Goal: Task Accomplishment & Management: Complete application form

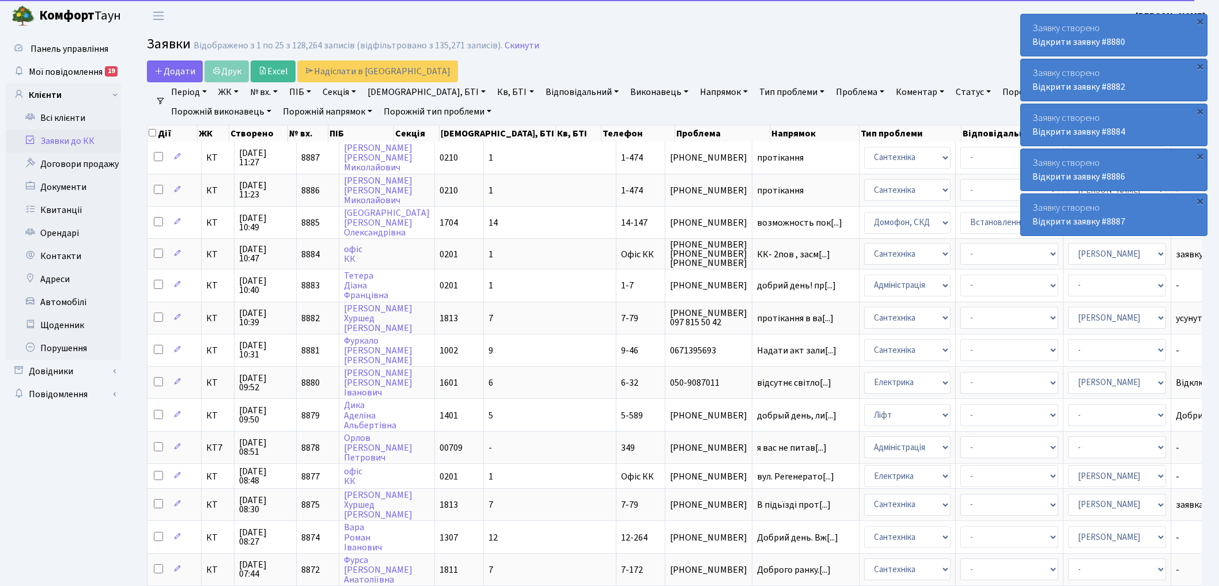
select select "25"
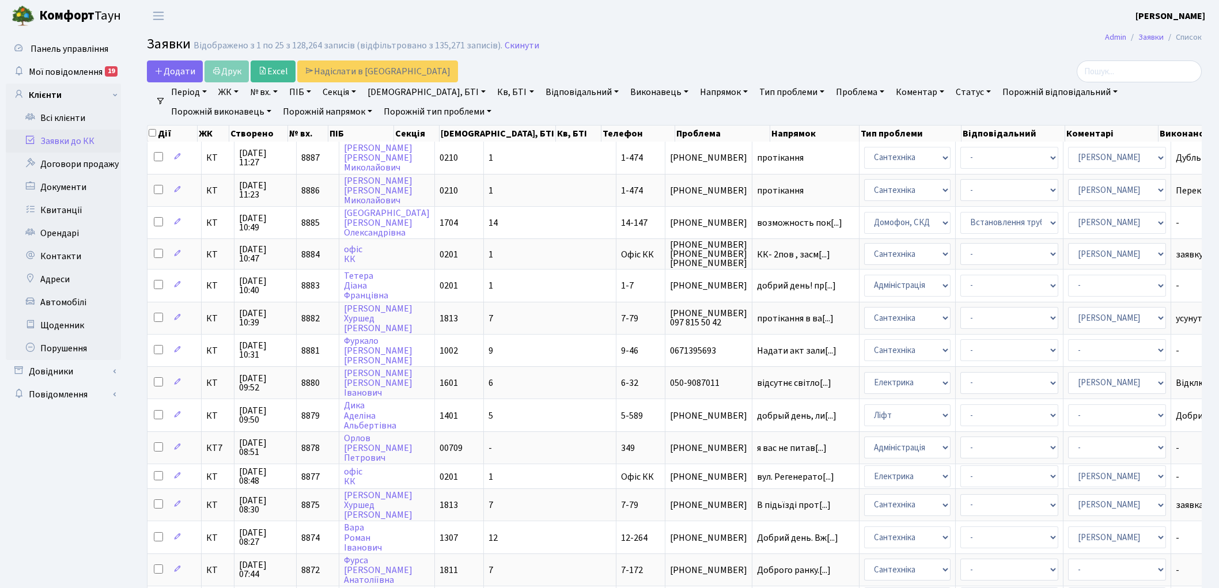
select select "25"
click at [515, 48] on link "Скинути" at bounding box center [521, 45] width 35 height 11
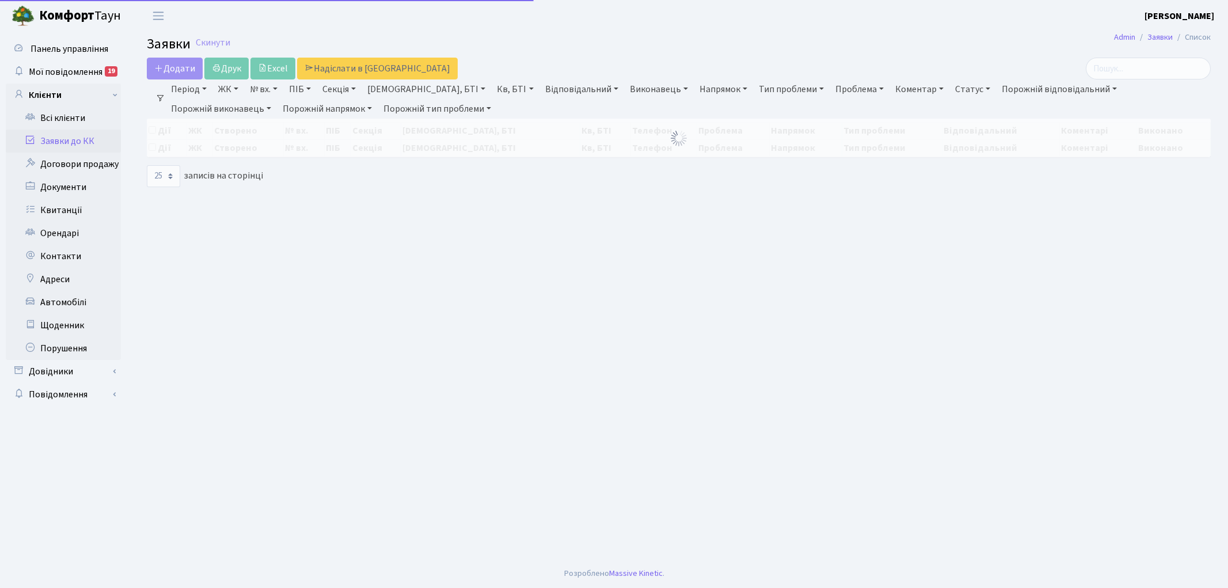
select select "25"
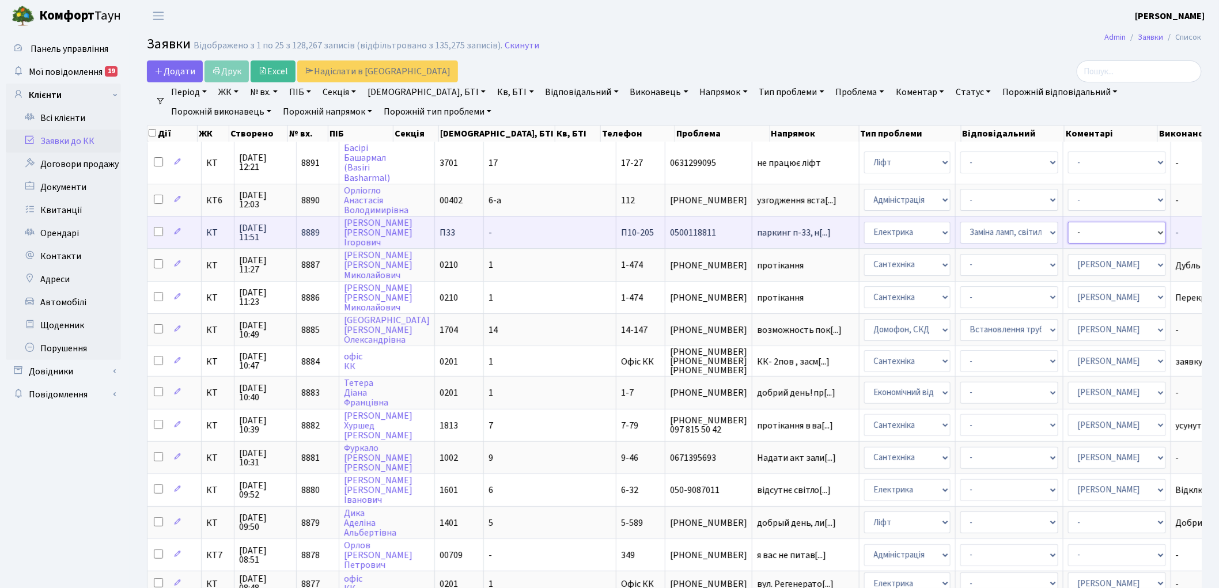
click at [1068, 229] on select "- Адміністратор ЖК ДП Адміністратор ЖК КТ Адміністратор ЖК СП Вижул В. В. Горді…" at bounding box center [1117, 233] width 98 height 22
select select "22"
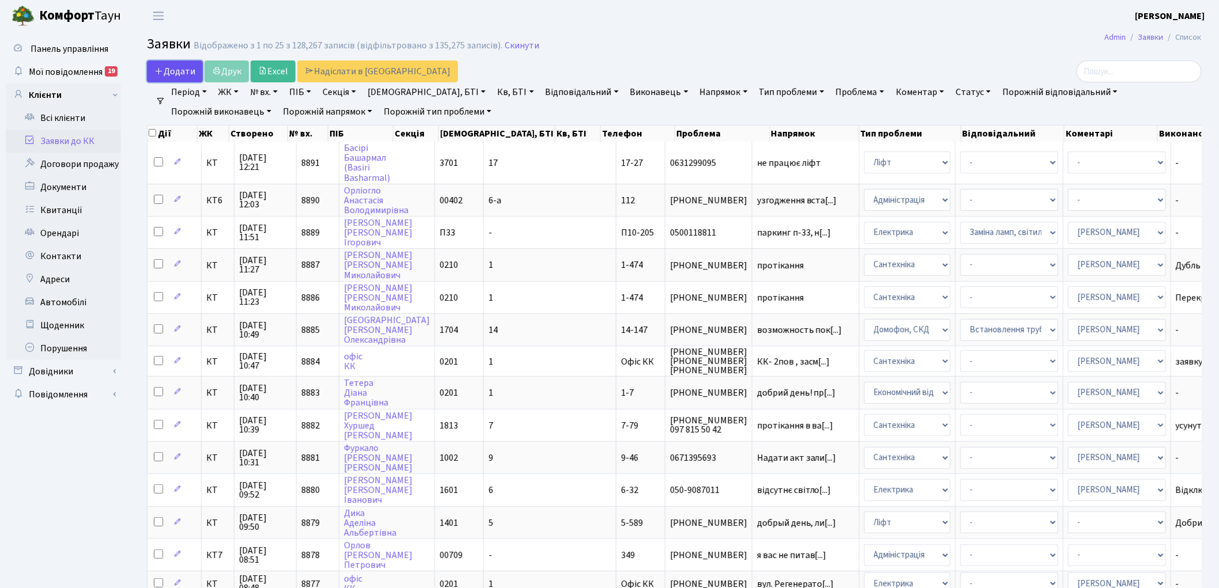
click at [177, 72] on span "Додати" at bounding box center [174, 71] width 41 height 13
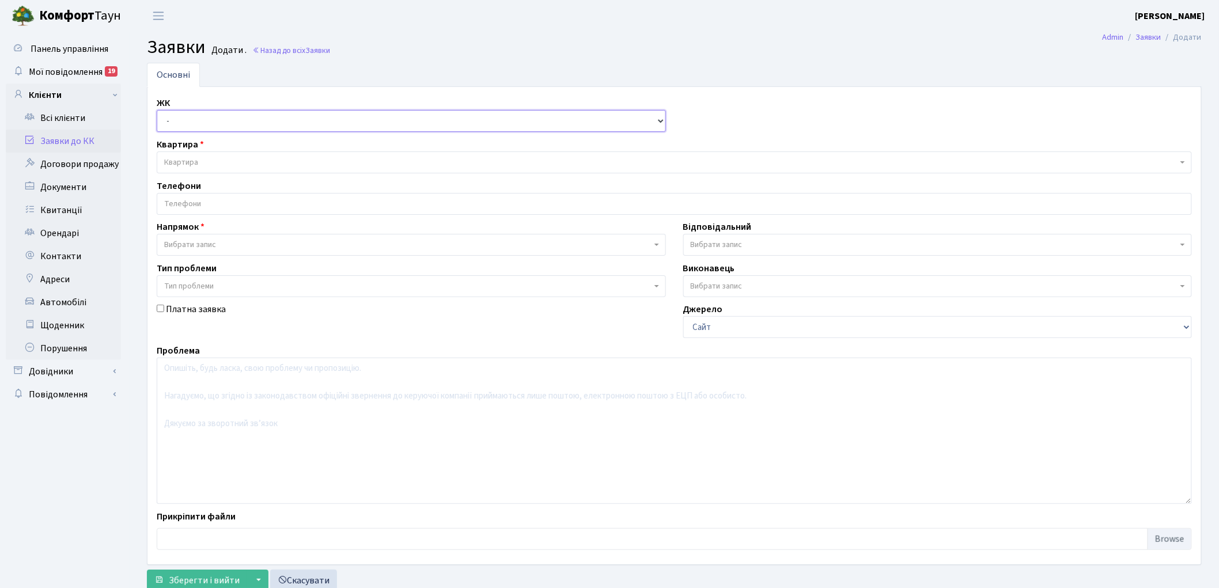
click at [222, 118] on select "- КТ, вул. Регенераторна, 4 КТ2, просп. Соборності, 17 КТ3, вул. Березнева, 16 …" at bounding box center [411, 121] width 509 height 22
click at [404, 42] on h2 "Заявки Додати . Назад до всіх Заявки" at bounding box center [674, 47] width 1054 height 22
click at [302, 48] on link "Назад до всіх Заявки" at bounding box center [291, 50] width 78 height 11
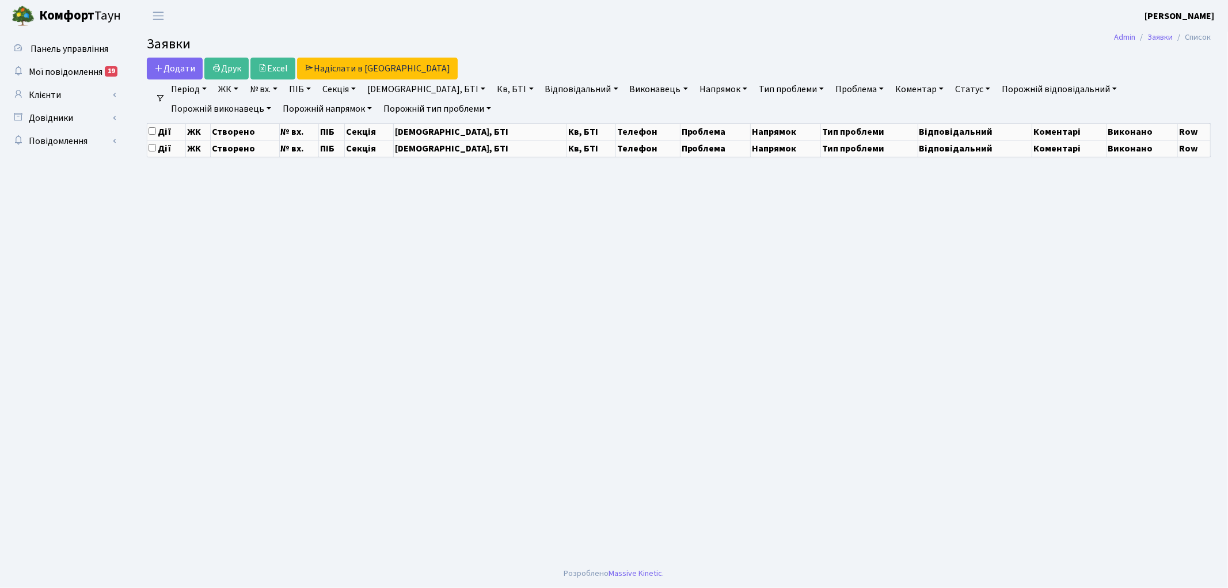
select select "25"
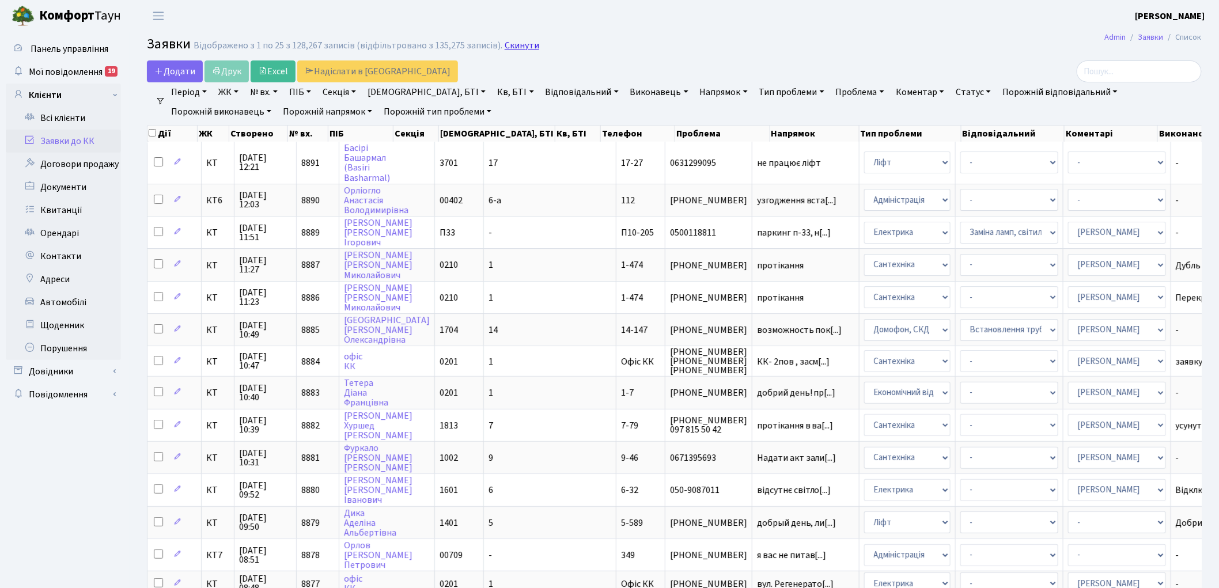
click at [511, 47] on link "Скинути" at bounding box center [521, 45] width 35 height 11
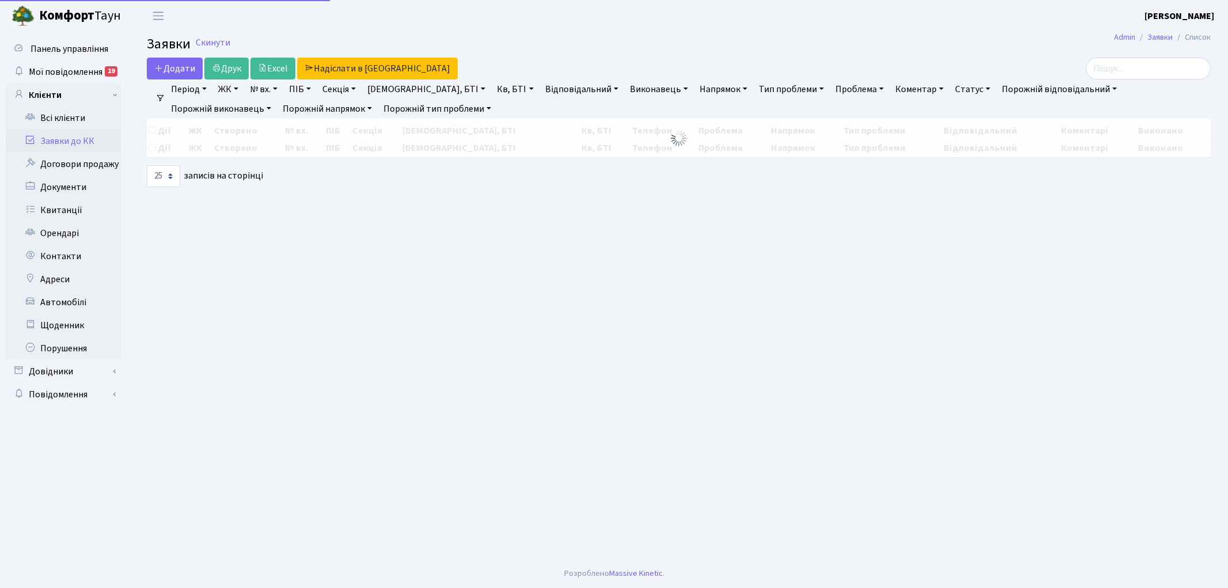
select select "25"
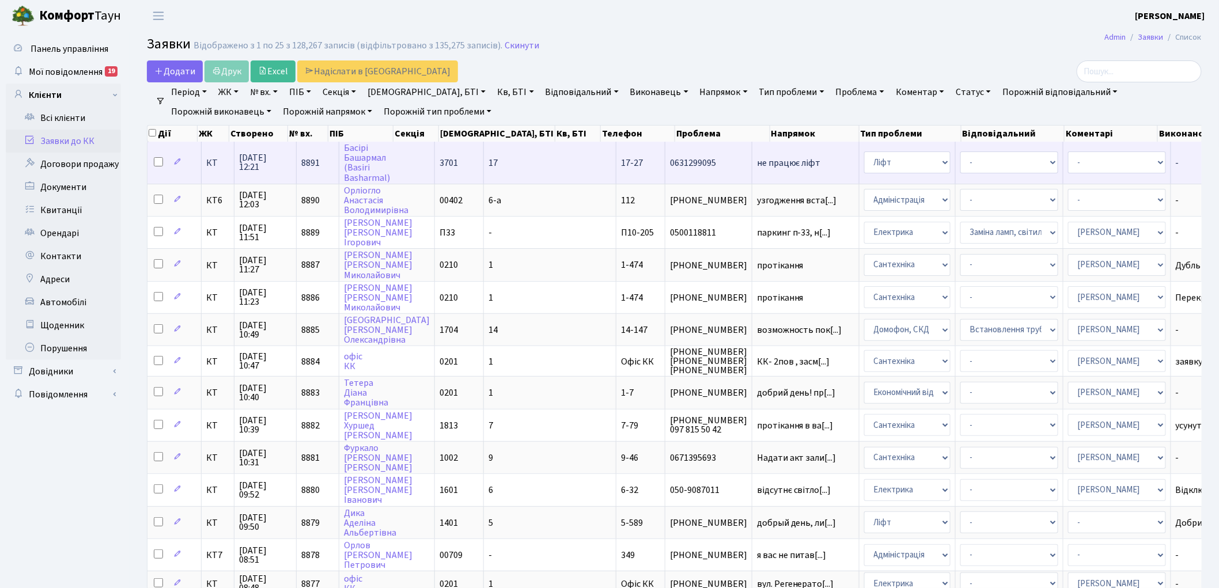
click at [309, 162] on span "8891" at bounding box center [310, 163] width 18 height 13
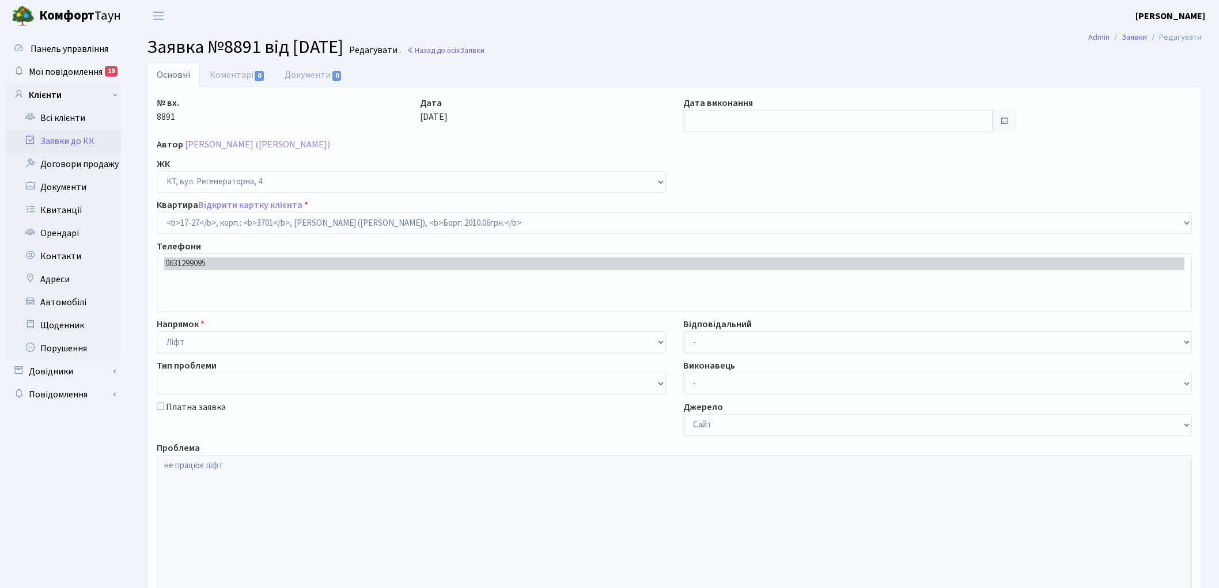
select select "8981"
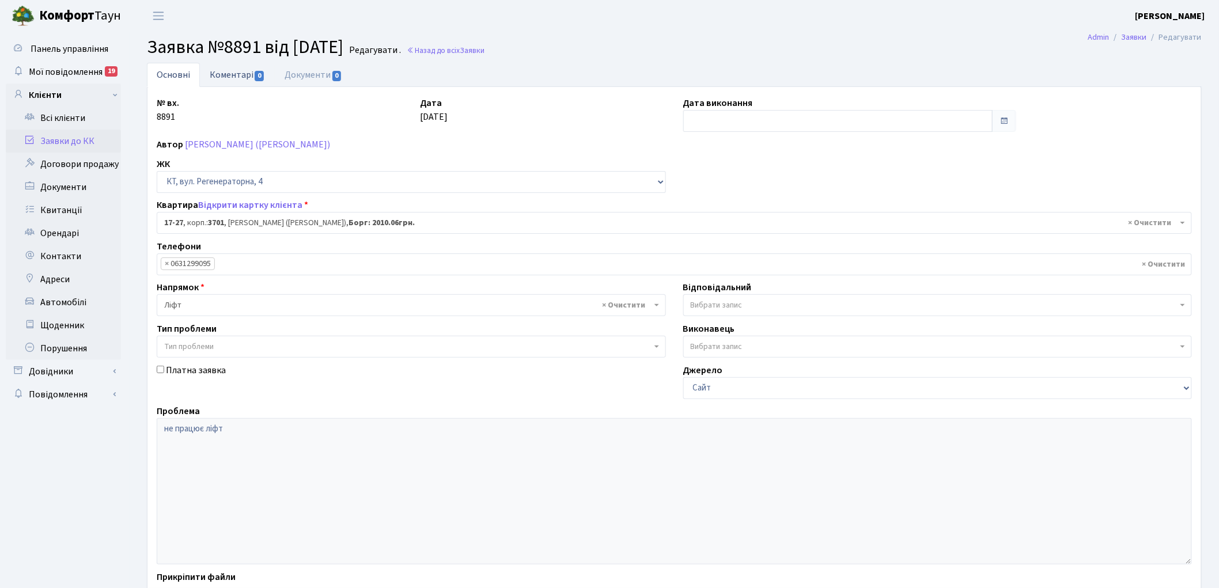
click at [245, 76] on link "Коментарі 0" at bounding box center [237, 75] width 75 height 24
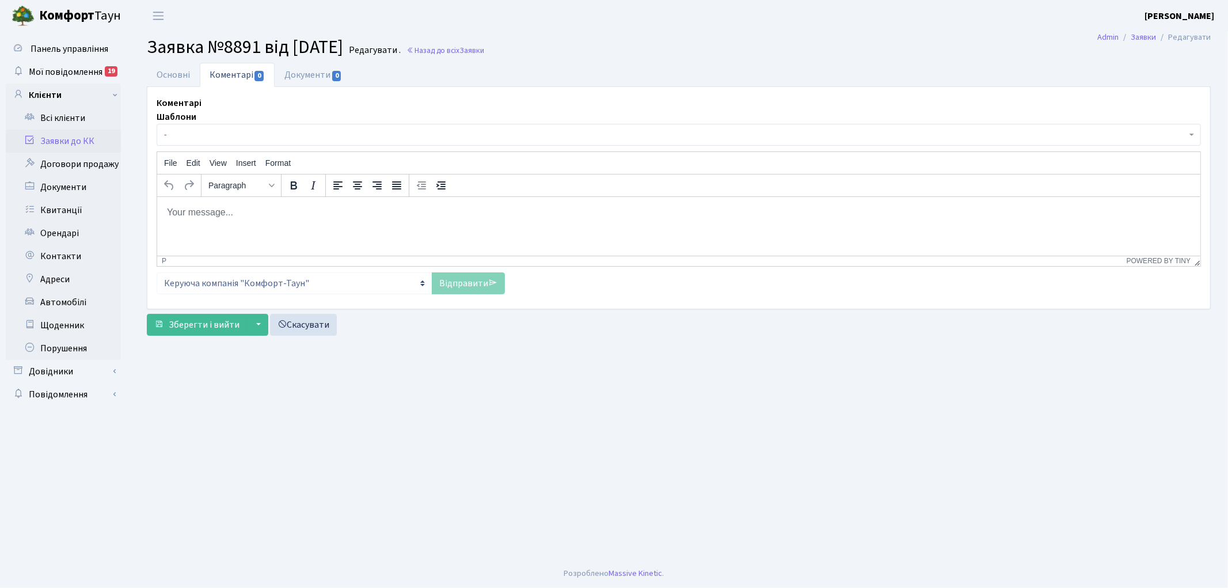
click at [257, 209] on p "Rich Text Area. Press ALT-0 for help." at bounding box center [678, 212] width 1025 height 13
click at [450, 283] on link "Відправити" at bounding box center [468, 283] width 73 height 22
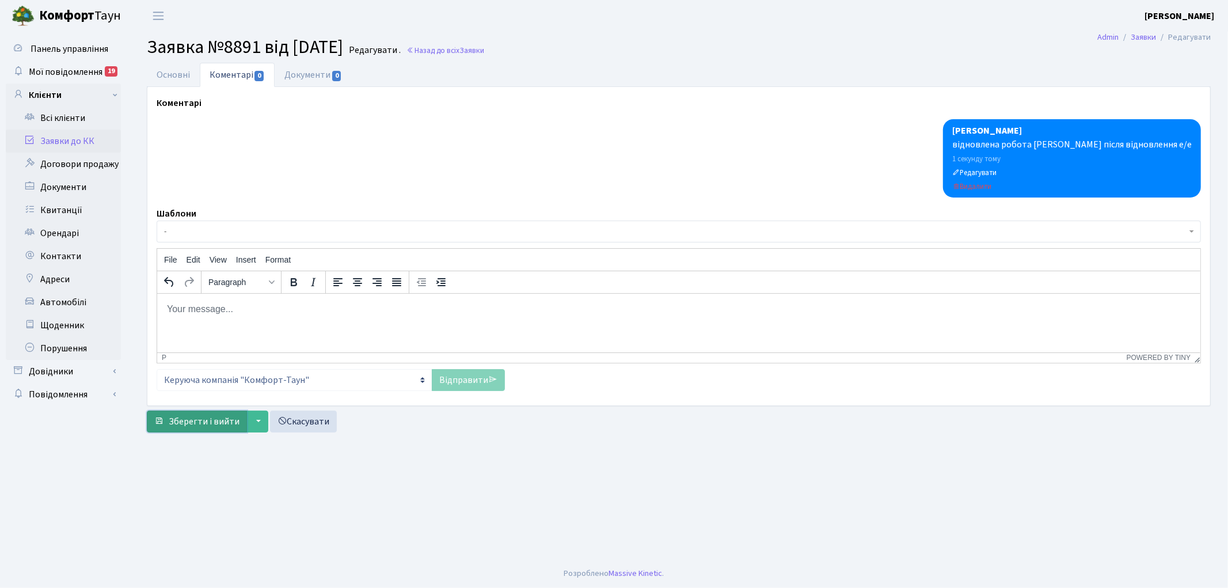
click at [173, 420] on span "Зберегти і вийти" at bounding box center [204, 421] width 71 height 13
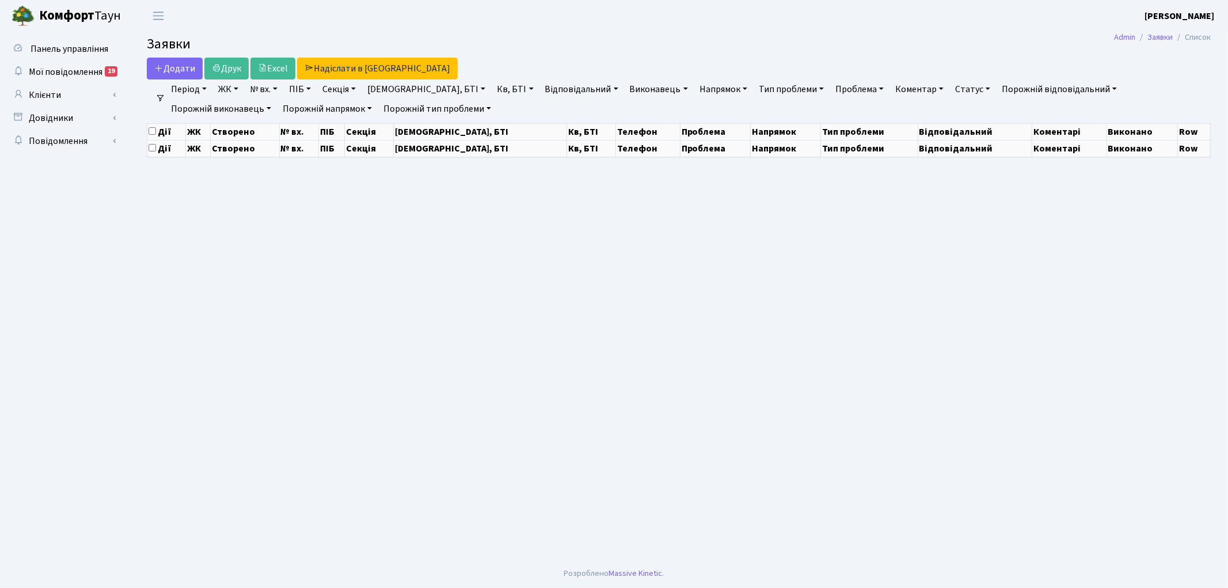
select select "25"
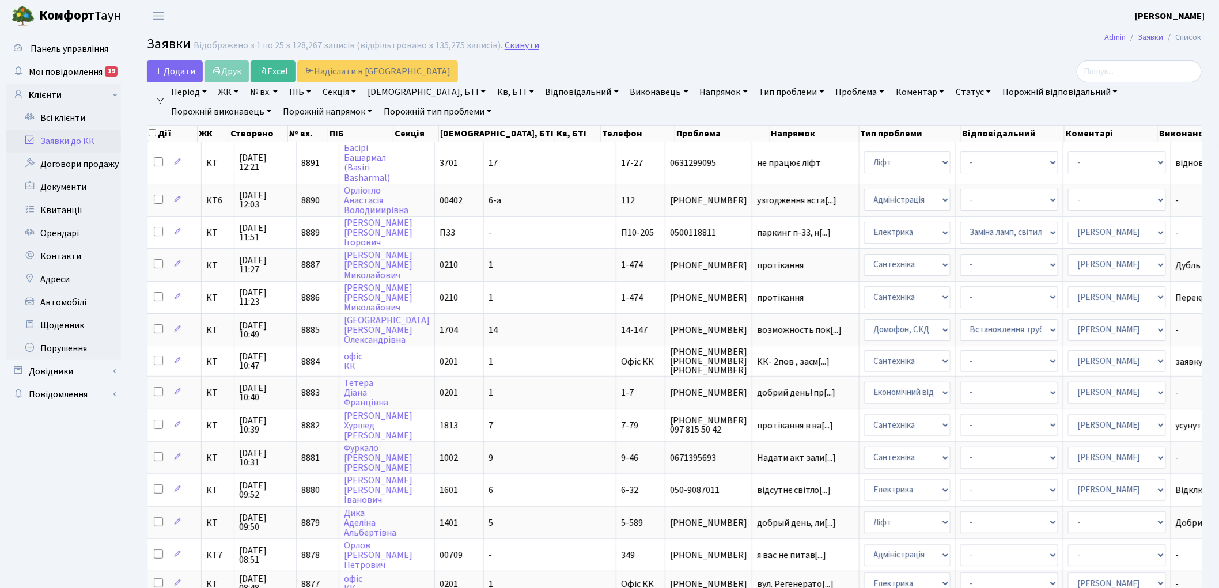
click at [523, 47] on link "Скинути" at bounding box center [521, 45] width 35 height 11
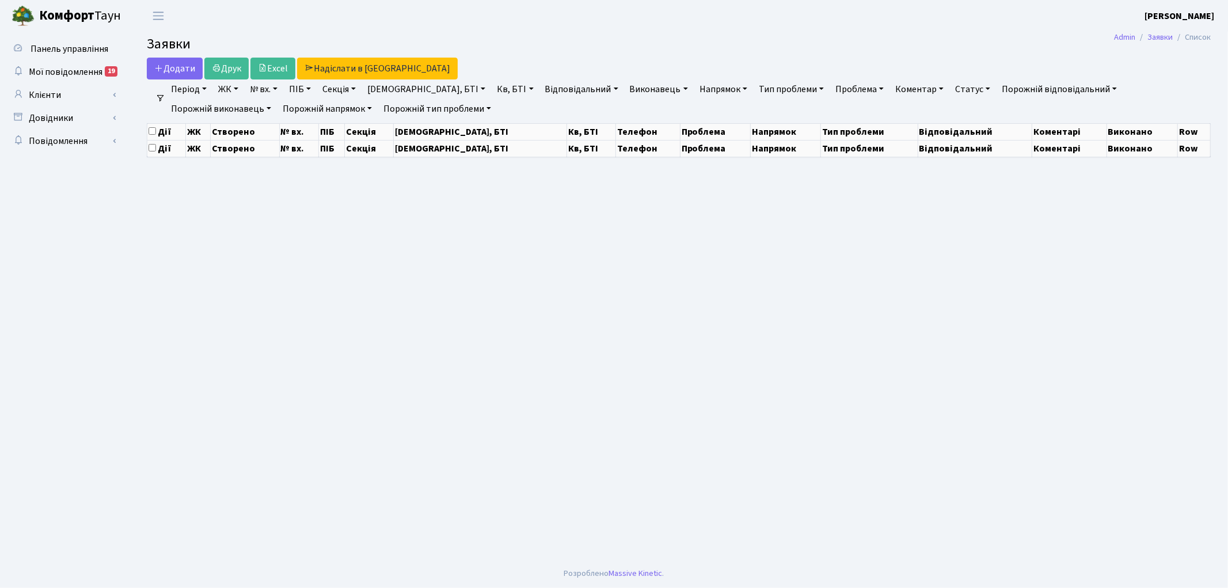
select select "25"
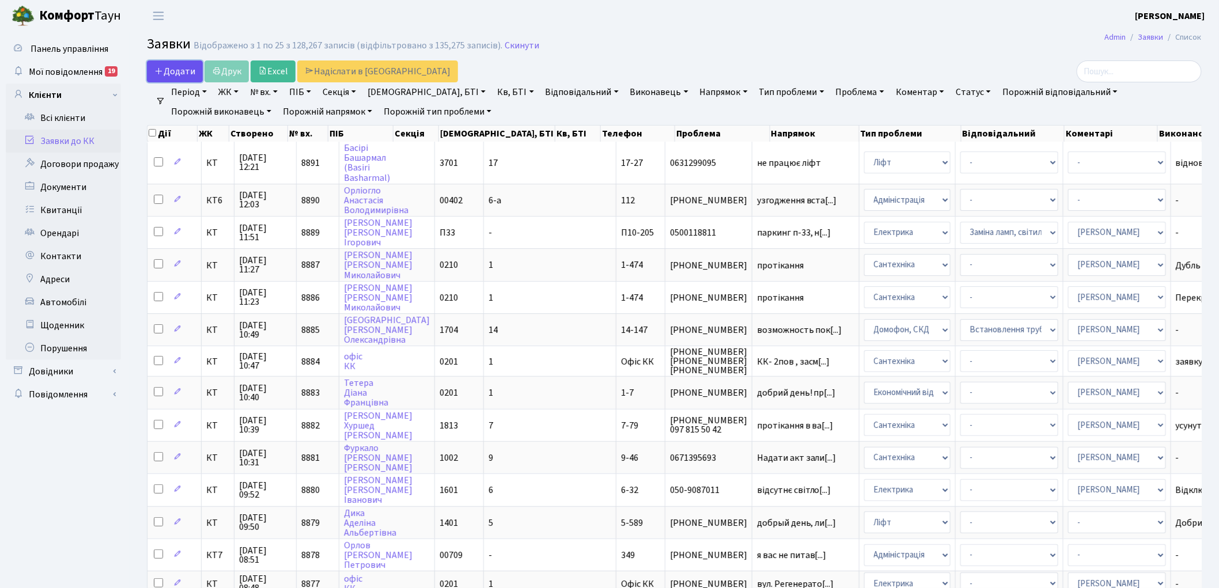
click at [172, 68] on span "Додати" at bounding box center [174, 71] width 41 height 13
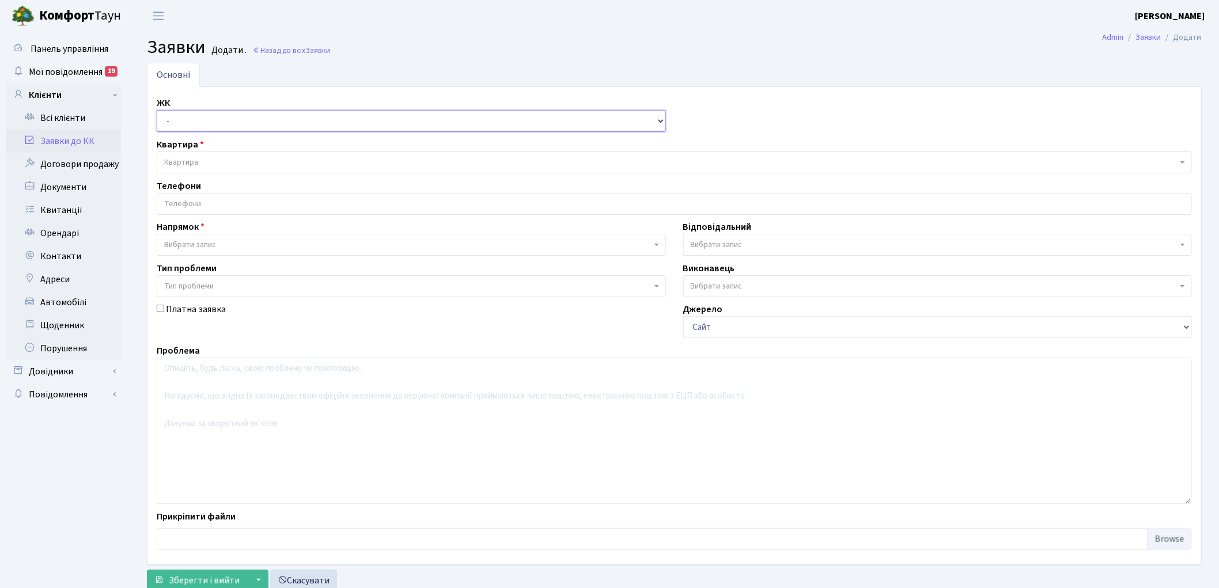
click at [182, 122] on select "- КТ, вул. Регенераторна, 4 КТ2, просп. [STREET_ADDRESS] [STREET_ADDRESS] [PERS…" at bounding box center [411, 121] width 509 height 22
select select "271"
click at [157, 110] on select "- КТ, вул. Регенераторна, 4 КТ2, просп. Соборності, 17 КТ3, вул. Березнева, 16 …" at bounding box center [411, 121] width 509 height 22
select select
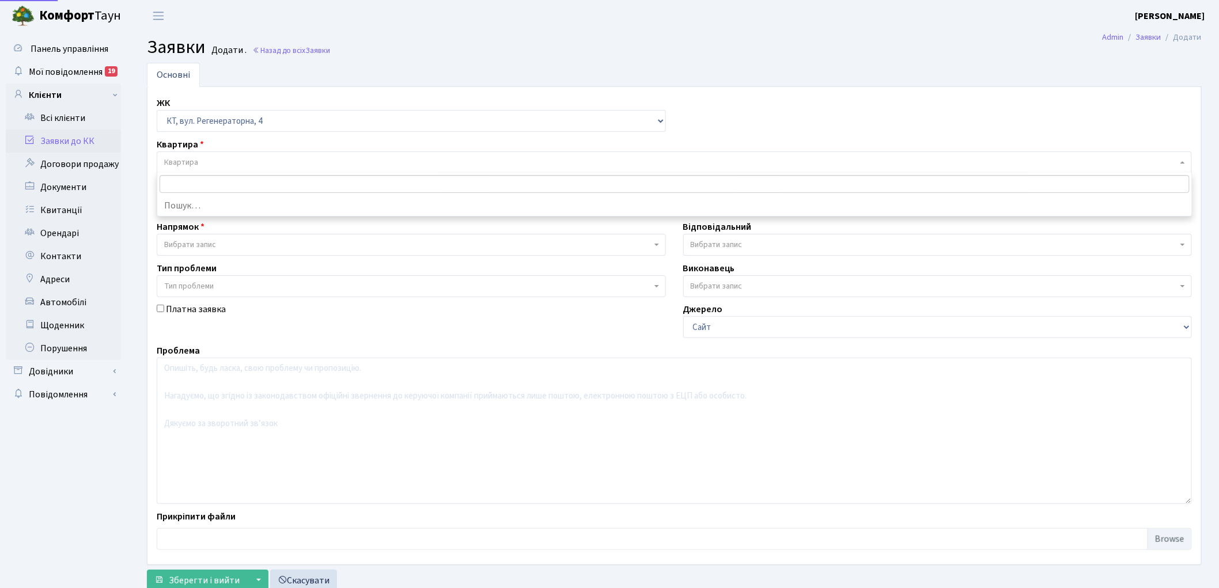
click at [188, 160] on span "Квартира" at bounding box center [181, 163] width 34 height 12
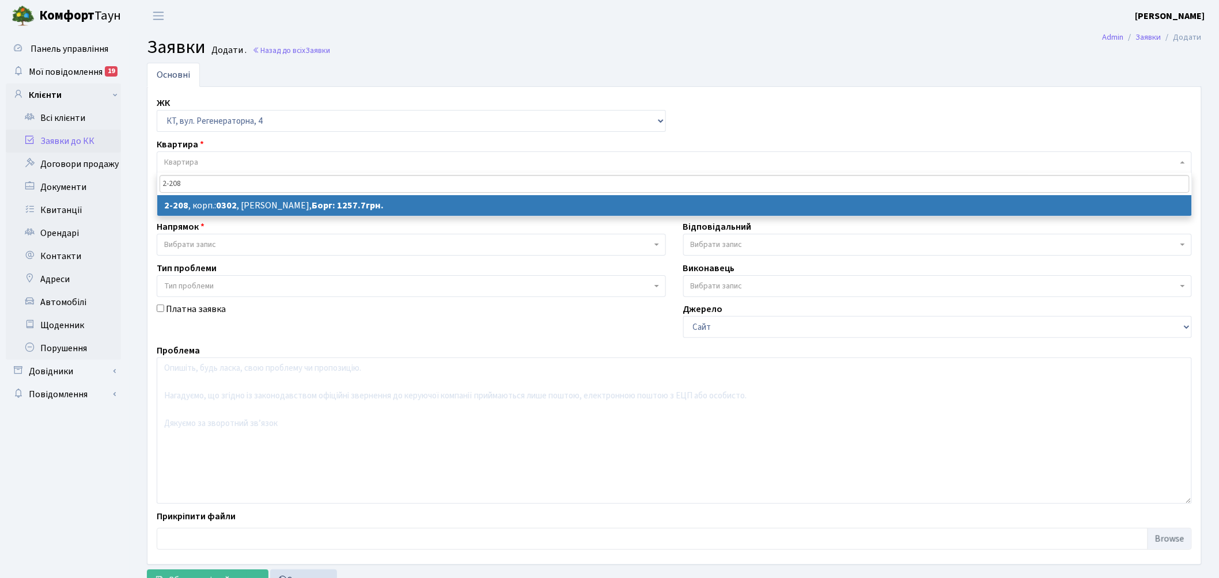
type input "2-208"
select select
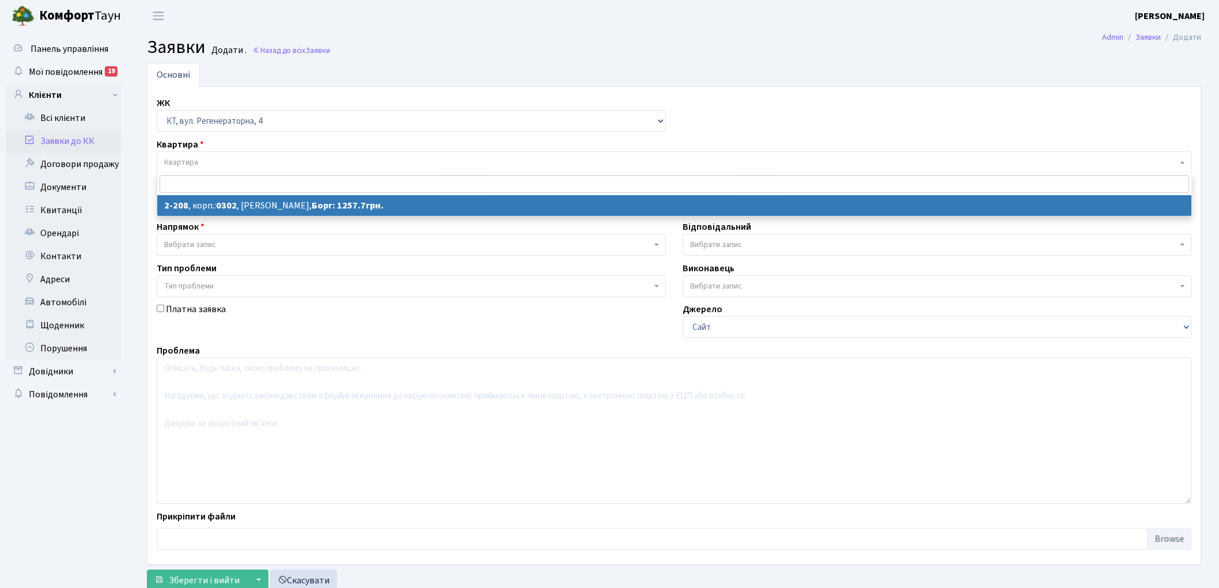
select select "552"
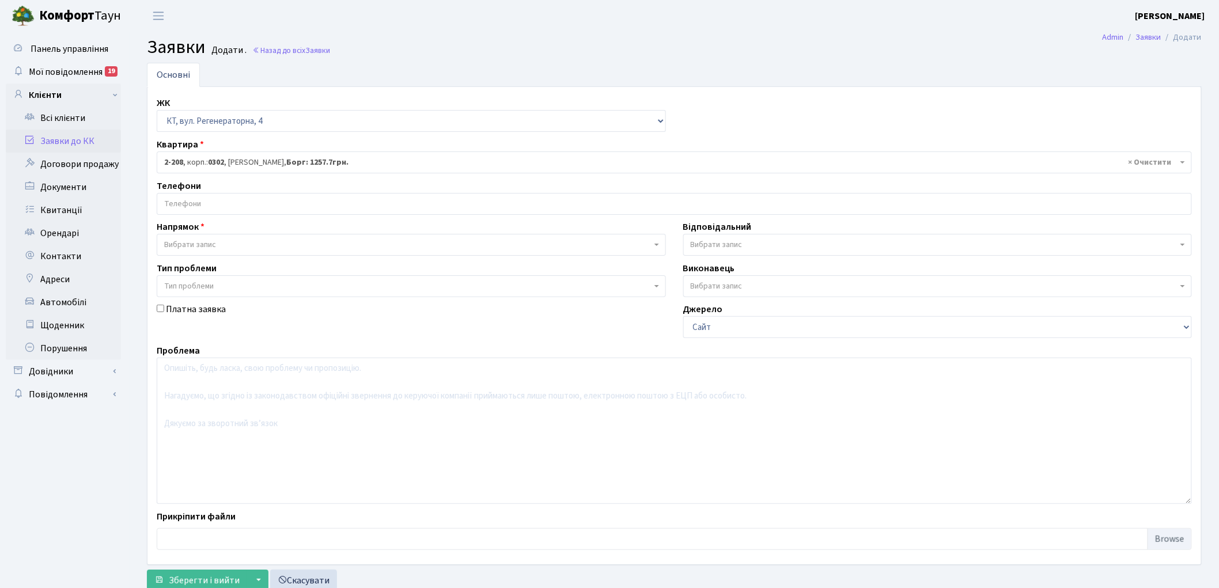
click at [181, 208] on input "search" at bounding box center [674, 203] width 1034 height 21
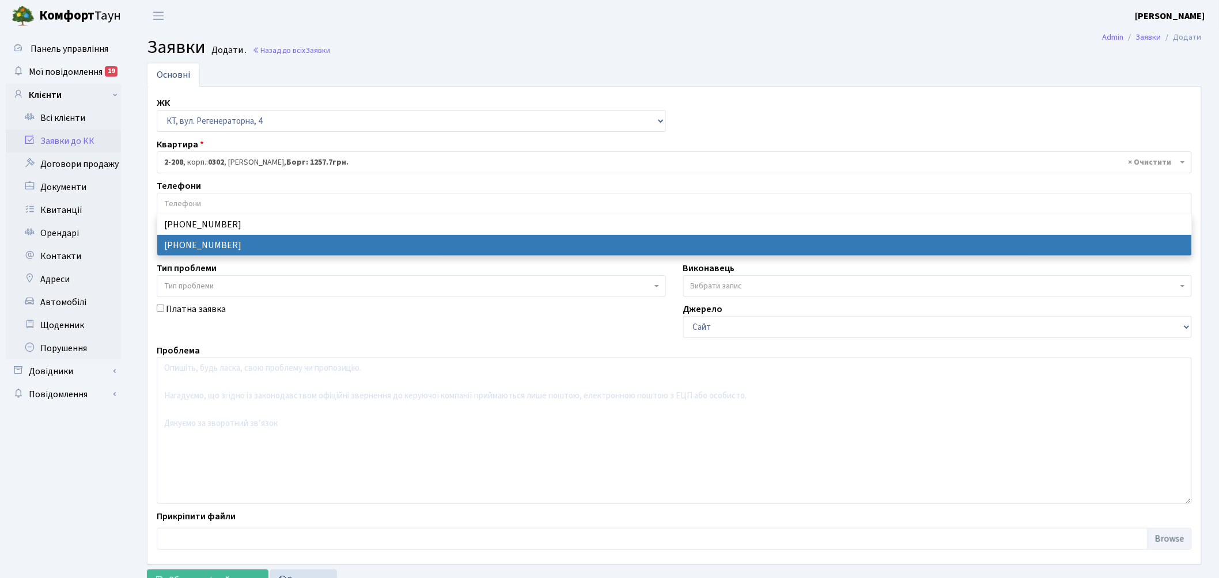
select select "13197"
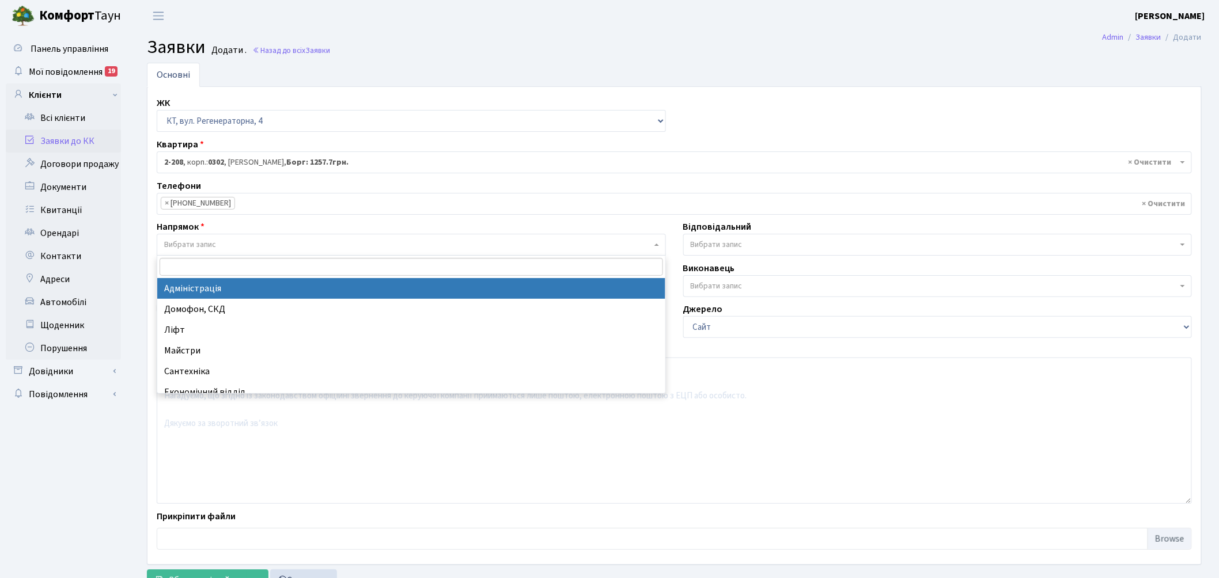
click at [251, 243] on span "Вибрати запис" at bounding box center [407, 245] width 487 height 12
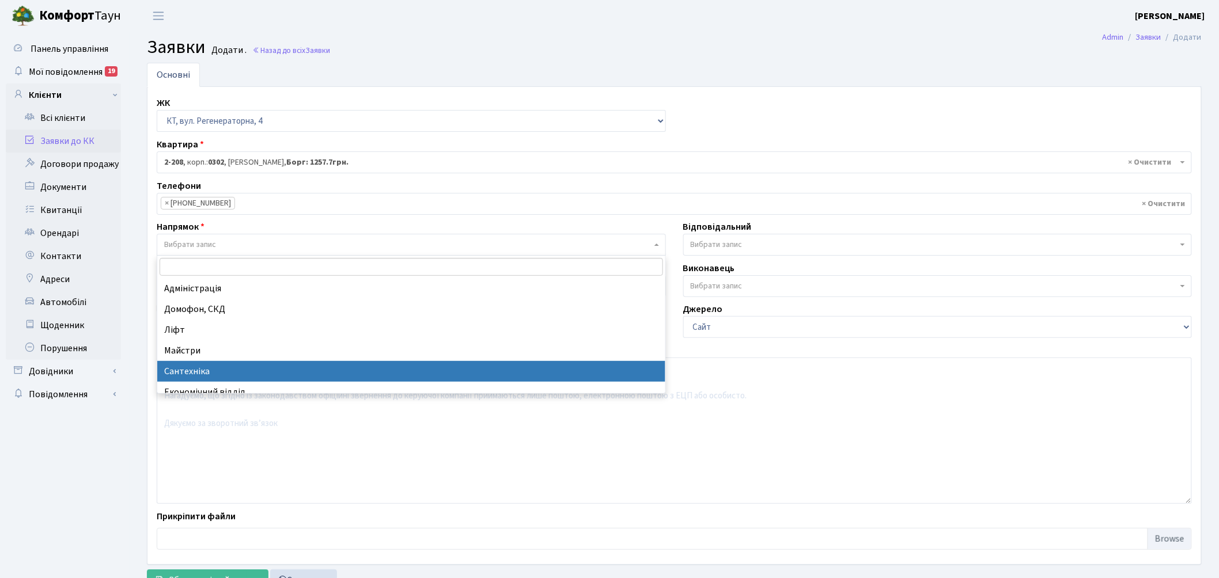
select select "2"
select select
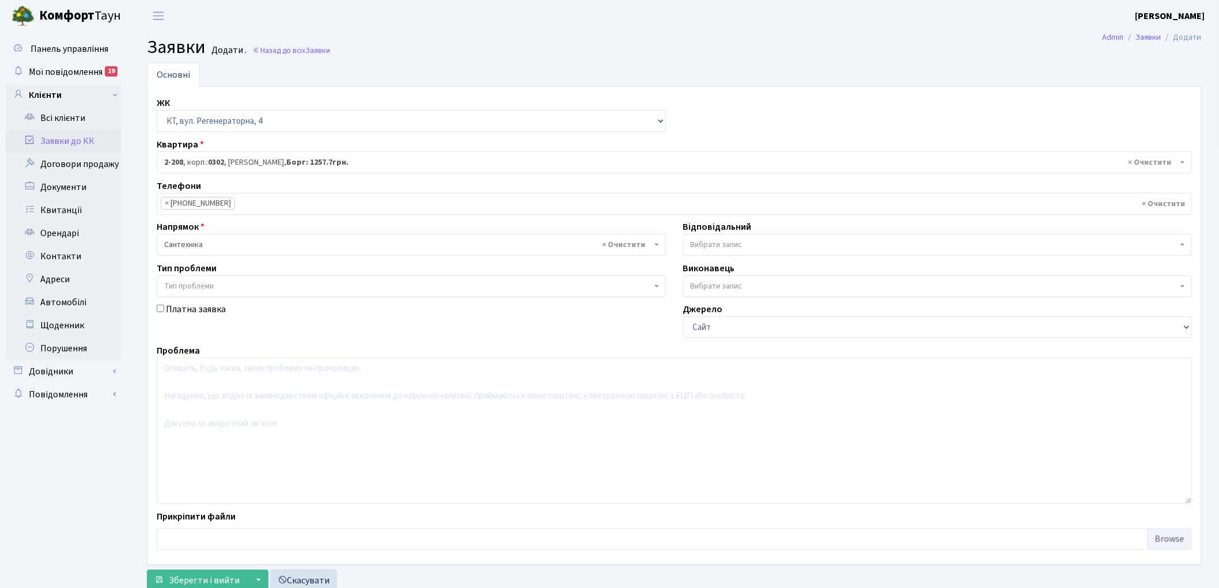
click at [724, 249] on span "Вибрати запис" at bounding box center [716, 245] width 52 height 12
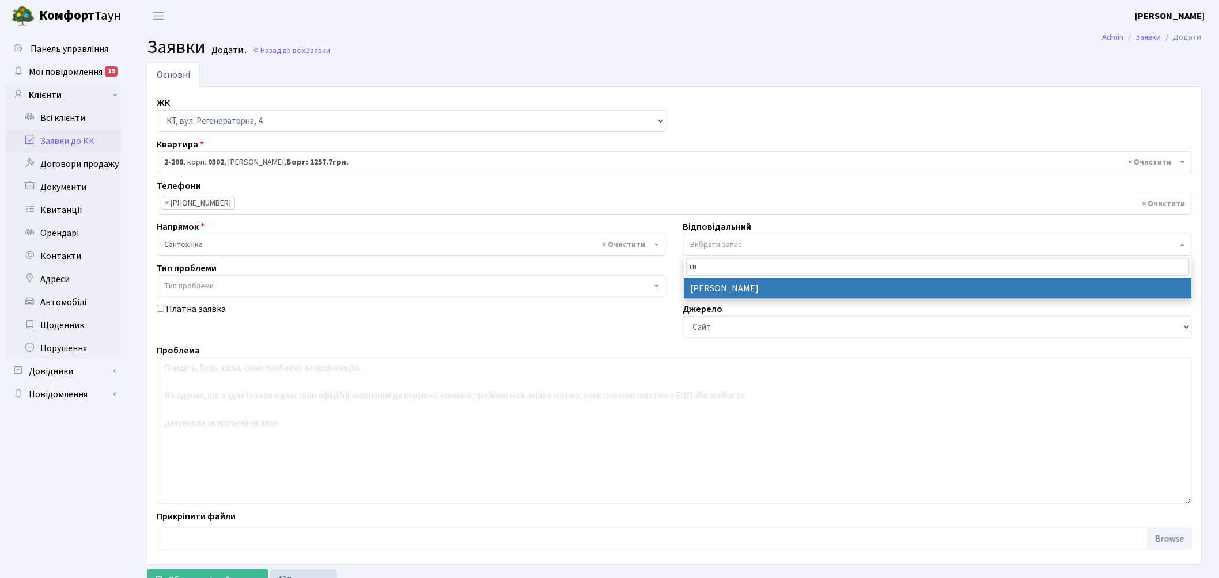
type input "ти"
select select "67"
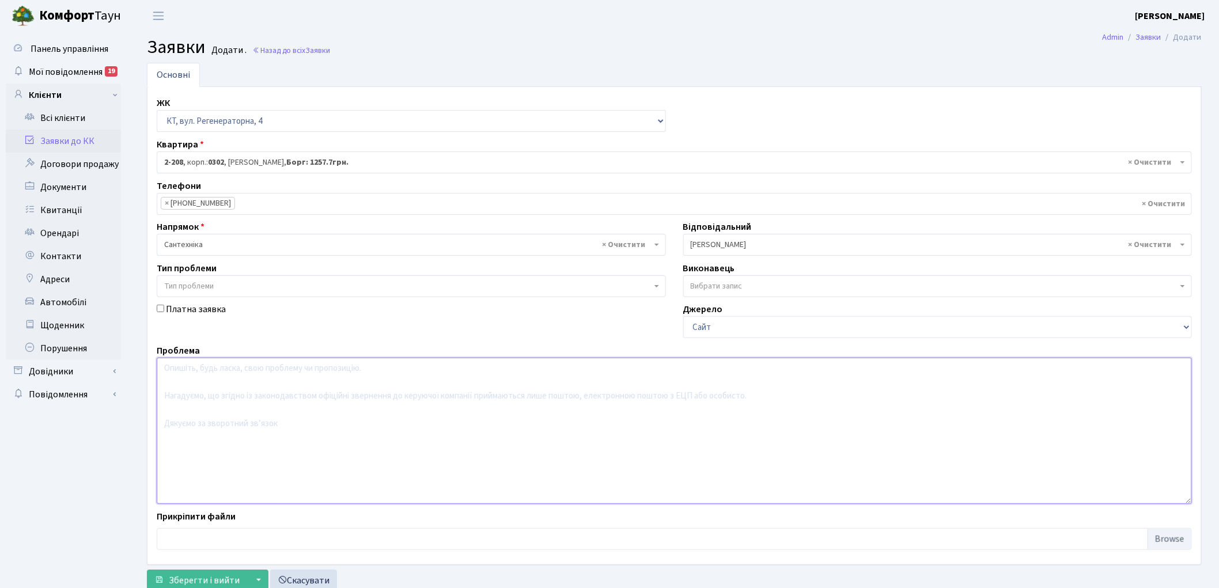
click at [245, 419] on textarea at bounding box center [674, 431] width 1035 height 146
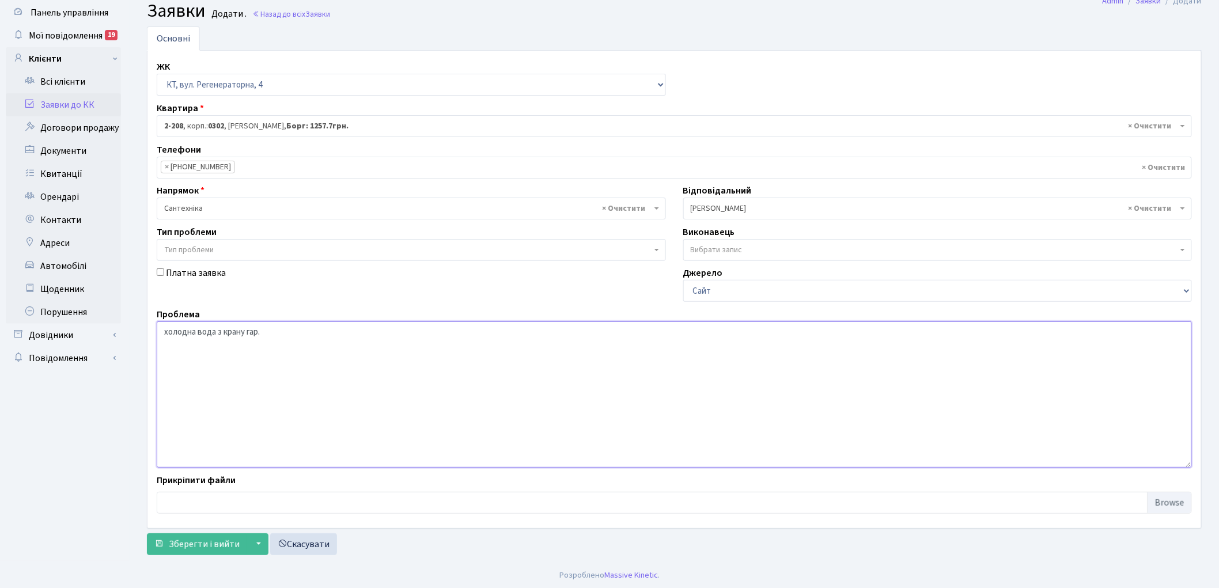
scroll to position [38, 0]
type textarea "холодна вода з крану гар."
click at [187, 540] on span "Зберегти і вийти" at bounding box center [204, 542] width 71 height 13
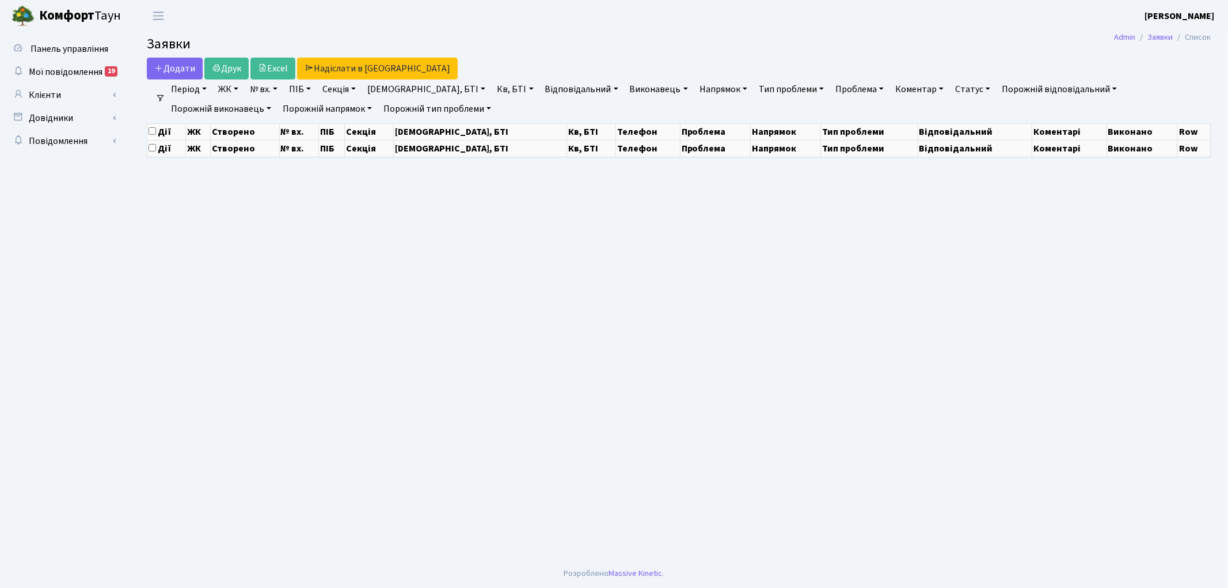
select select "25"
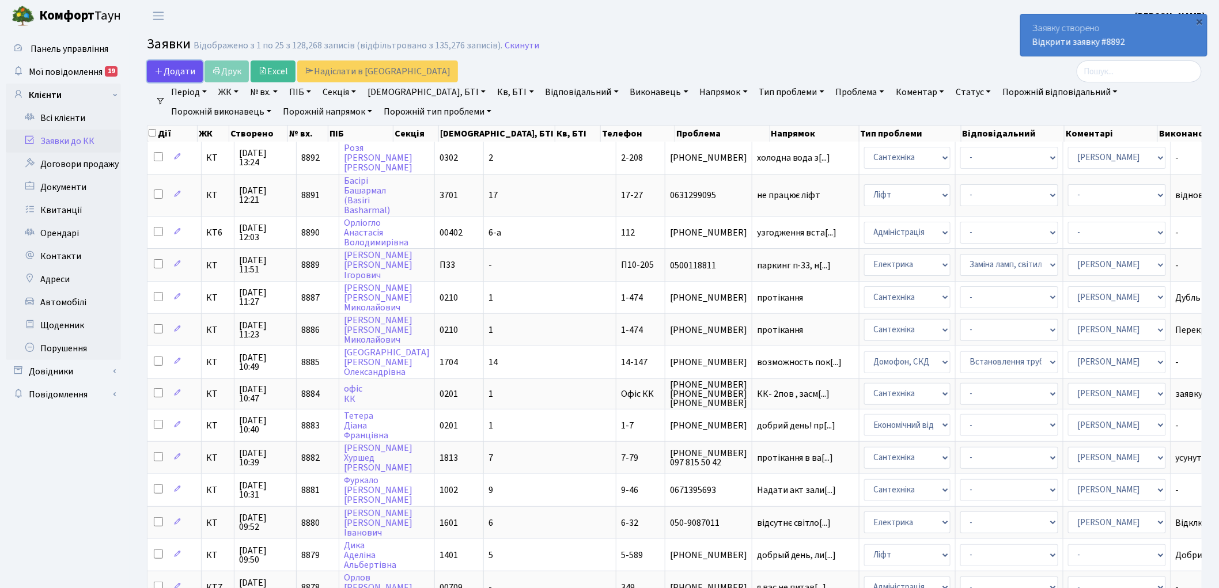
click at [174, 73] on span "Додати" at bounding box center [174, 71] width 41 height 13
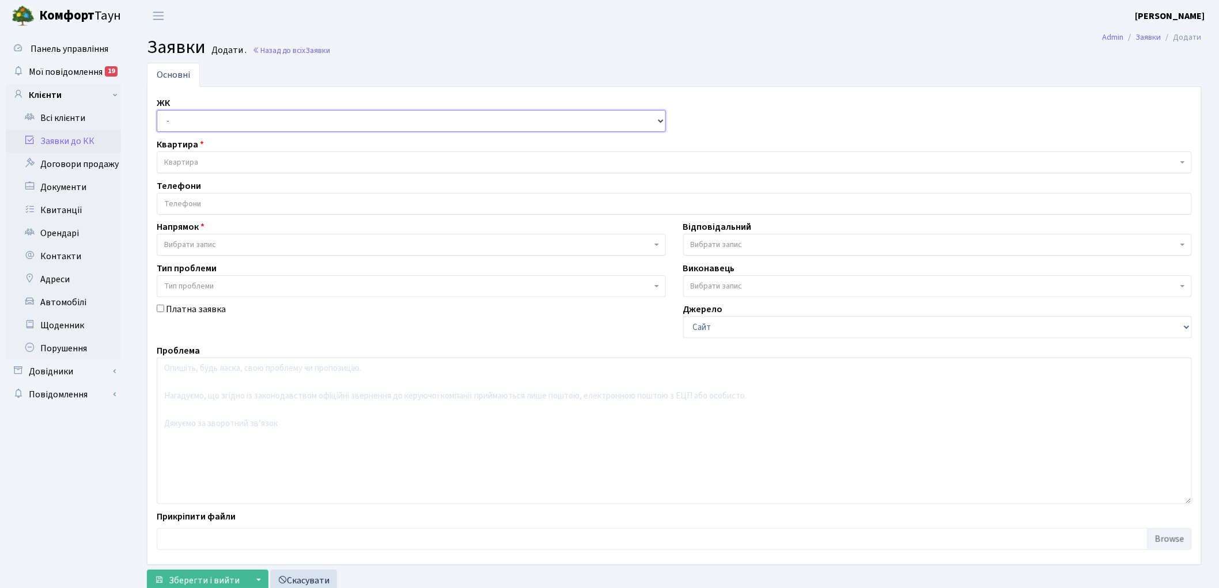
click at [176, 128] on select "- КТ, вул. Регенераторна, 4 КТ2, просп. Соборності, 17 КТ3, вул. Березнева, 16 …" at bounding box center [411, 121] width 509 height 22
select select "271"
click at [157, 110] on select "- КТ, вул. Регенераторна, 4 КТ2, просп. Соборності, 17 КТ3, вул. Березнева, 16 …" at bounding box center [411, 121] width 509 height 22
select select
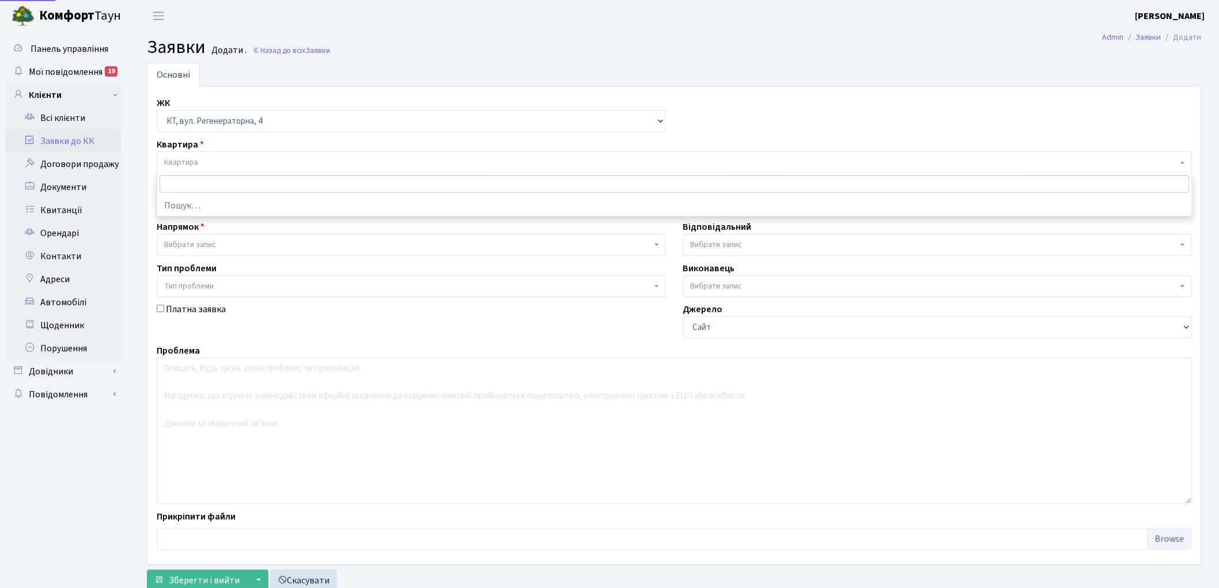
click at [252, 157] on span "Квартира" at bounding box center [670, 163] width 1013 height 12
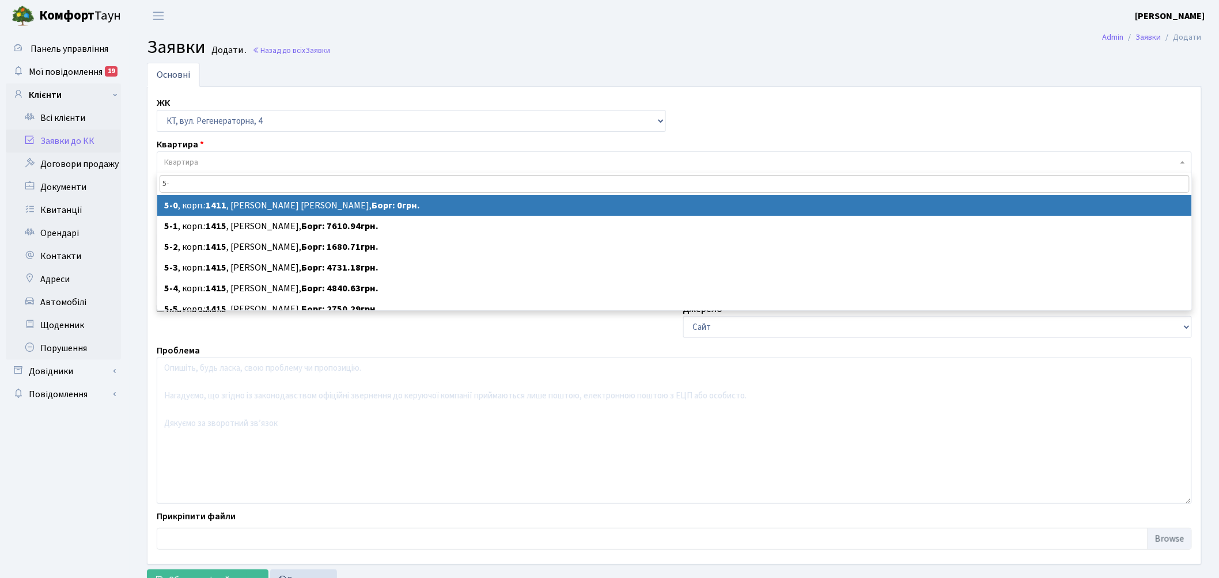
type input "5-"
select select
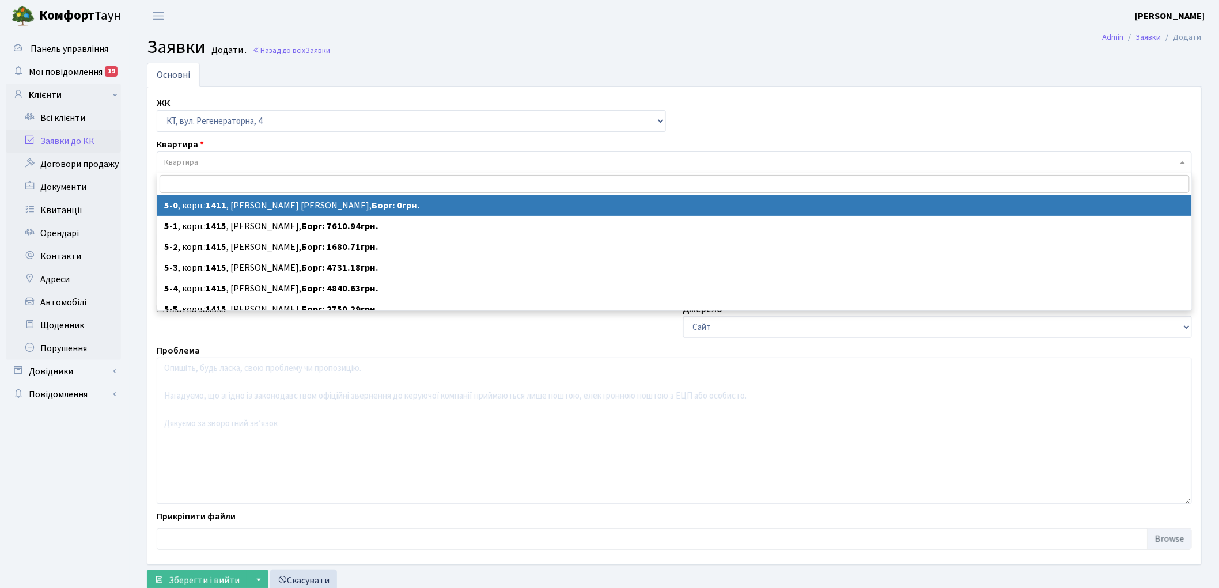
select select "5323"
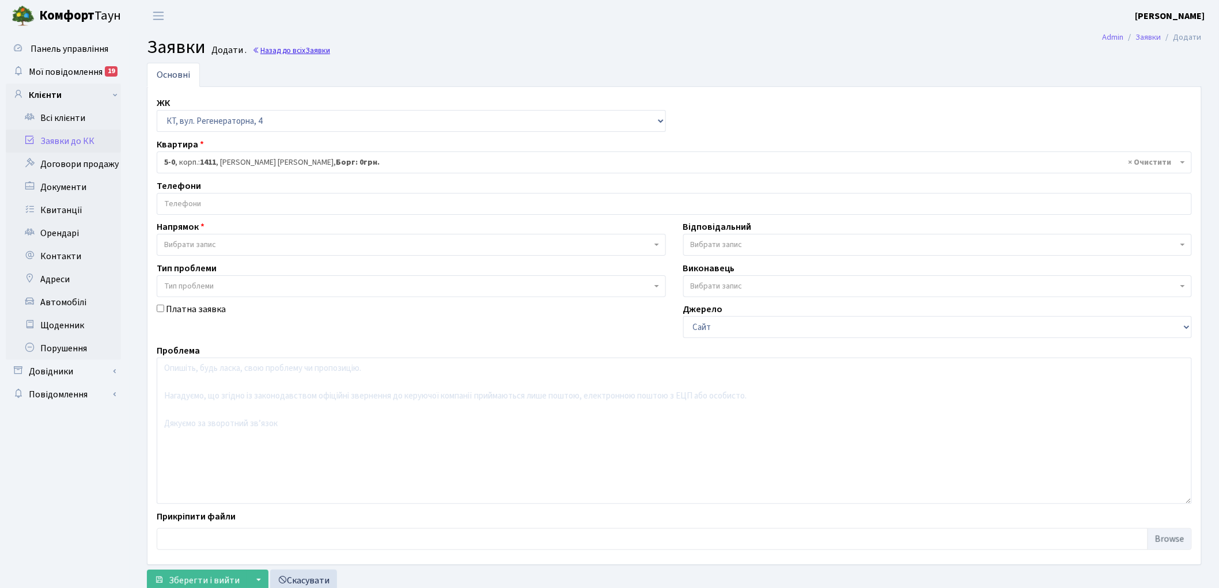
click at [286, 45] on link "Назад до всіх Заявки" at bounding box center [291, 50] width 78 height 11
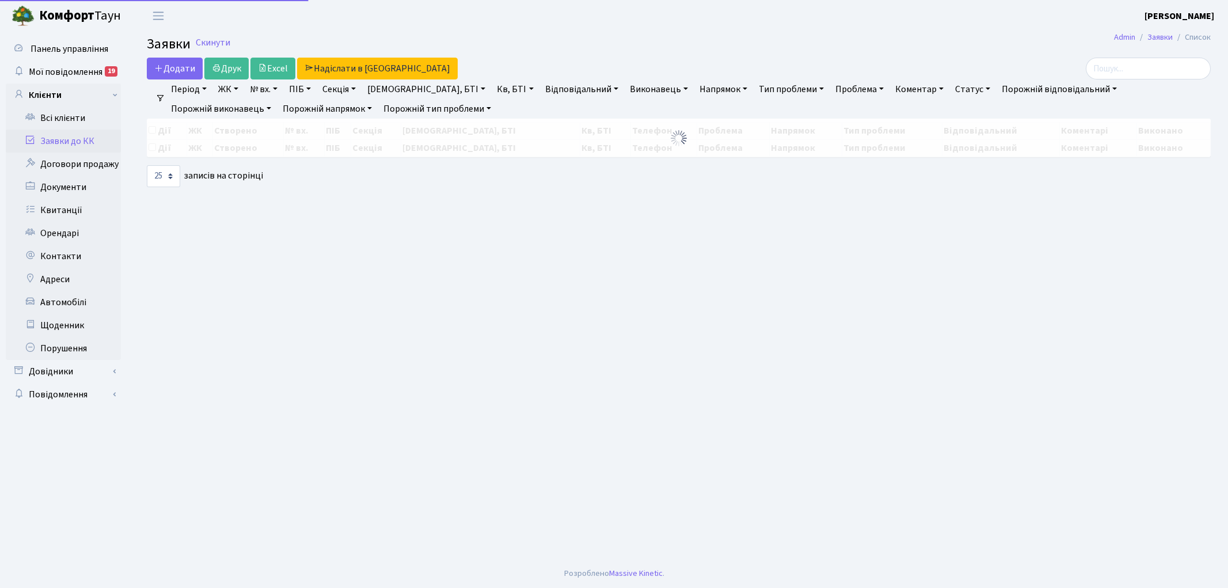
select select "25"
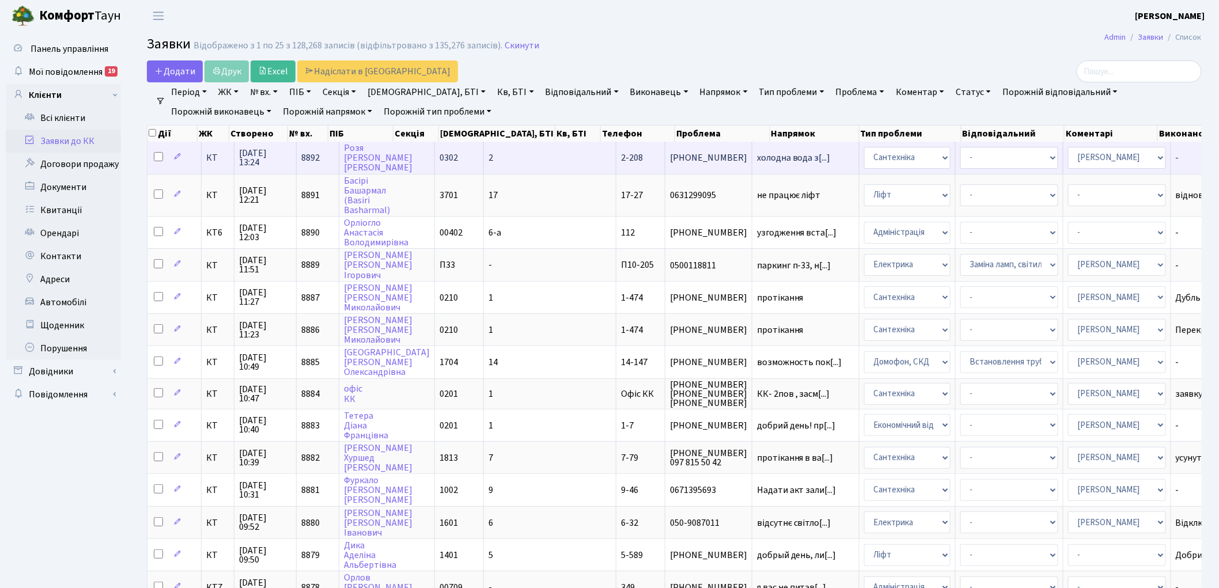
click at [306, 154] on span "8892" at bounding box center [310, 157] width 18 height 13
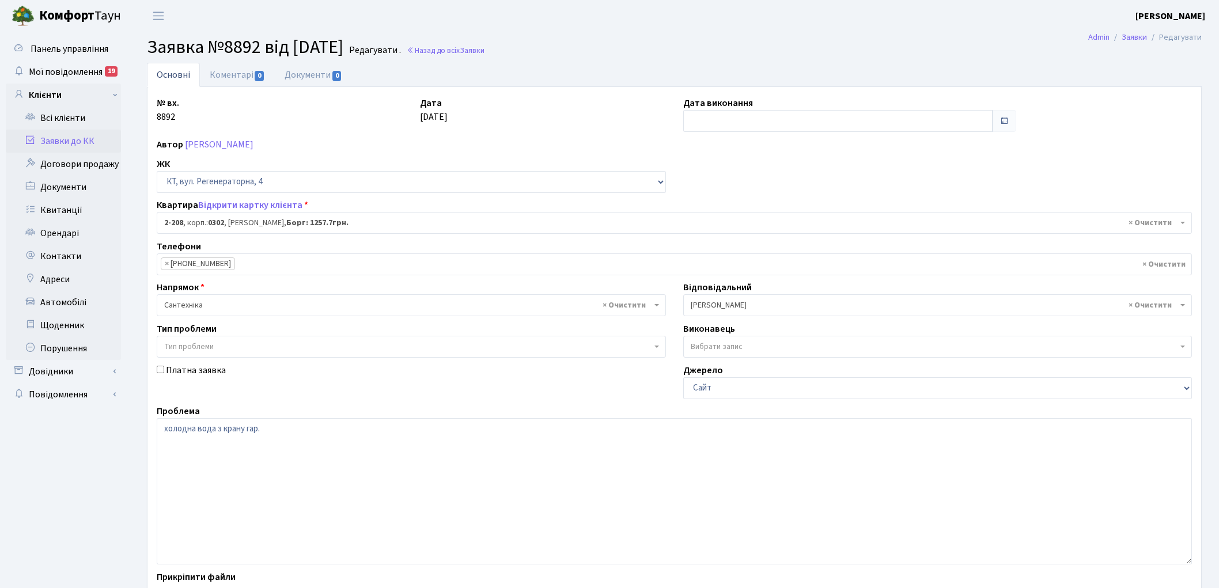
select select "552"
click at [474, 48] on link "Назад до всіх Заявки" at bounding box center [446, 50] width 78 height 11
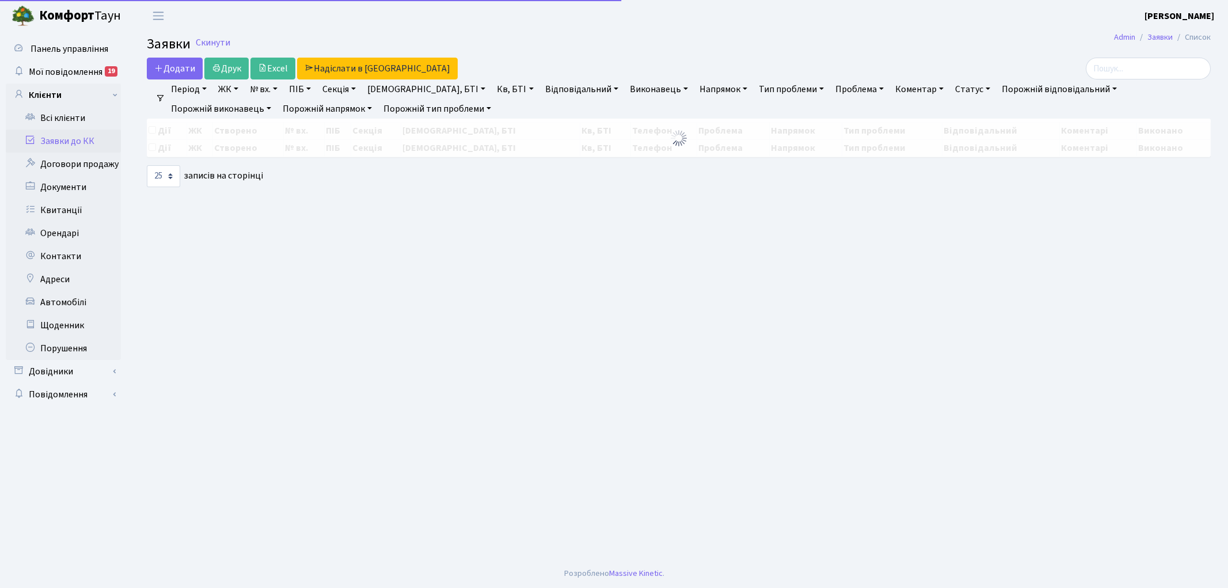
select select "25"
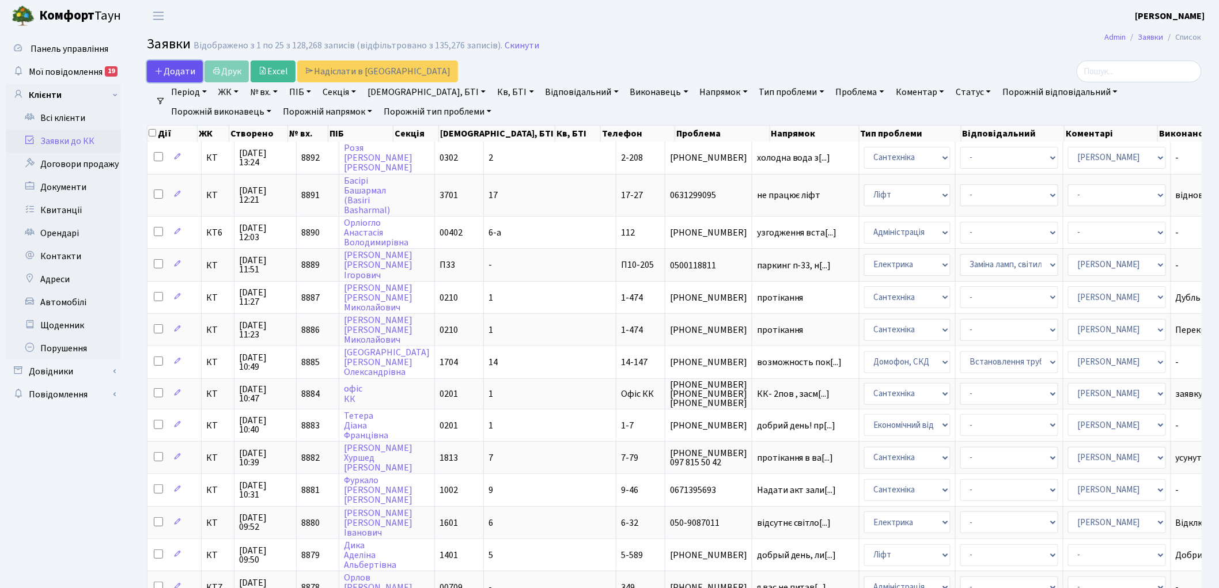
click at [163, 67] on icon at bounding box center [158, 70] width 9 height 9
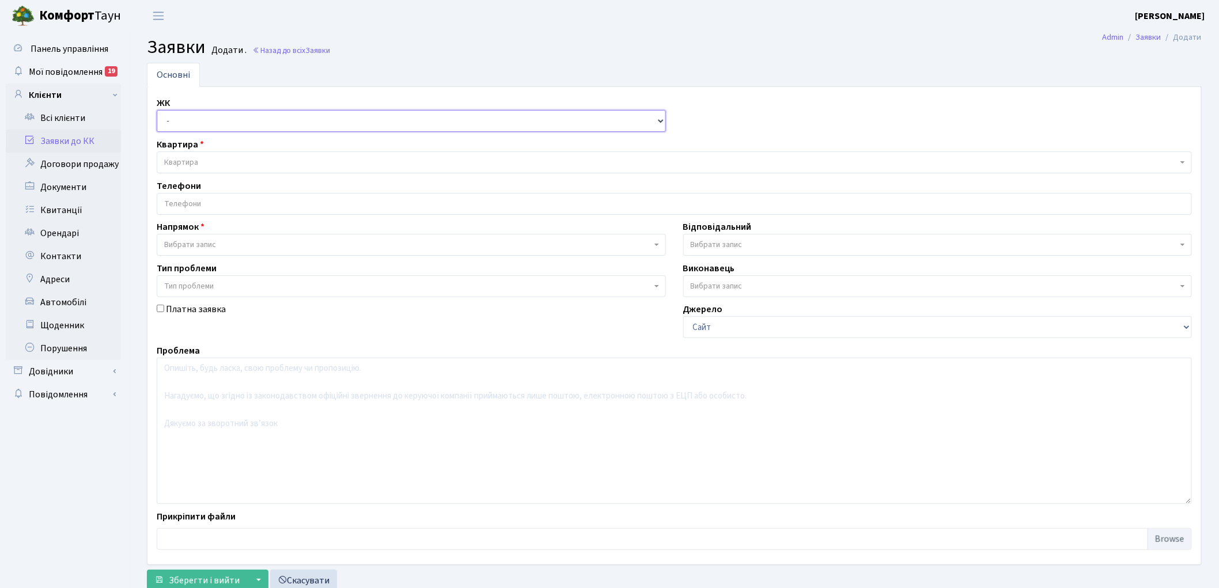
click at [183, 128] on select "- КТ, вул. Регенераторна, 4 КТ2, просп. [STREET_ADDRESS] [STREET_ADDRESS] [PERS…" at bounding box center [411, 121] width 509 height 22
select select "271"
click at [157, 110] on select "- КТ, вул. Регенераторна, 4 КТ2, просп. [STREET_ADDRESS] [STREET_ADDRESS] [PERS…" at bounding box center [411, 121] width 509 height 22
select select
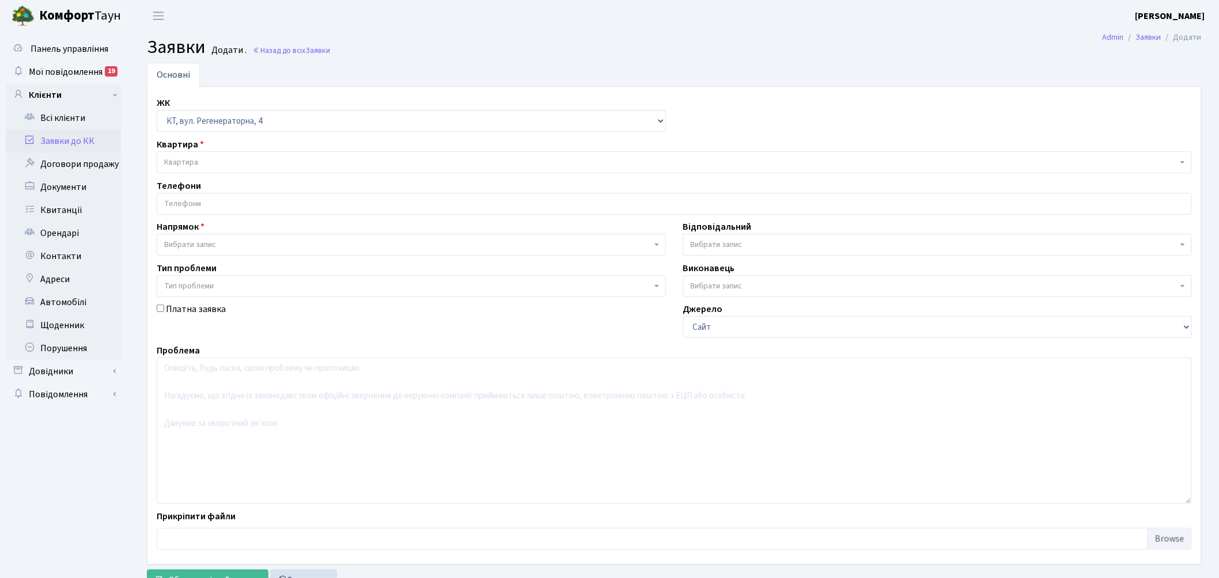
click at [244, 160] on span "Квартира" at bounding box center [670, 163] width 1013 height 12
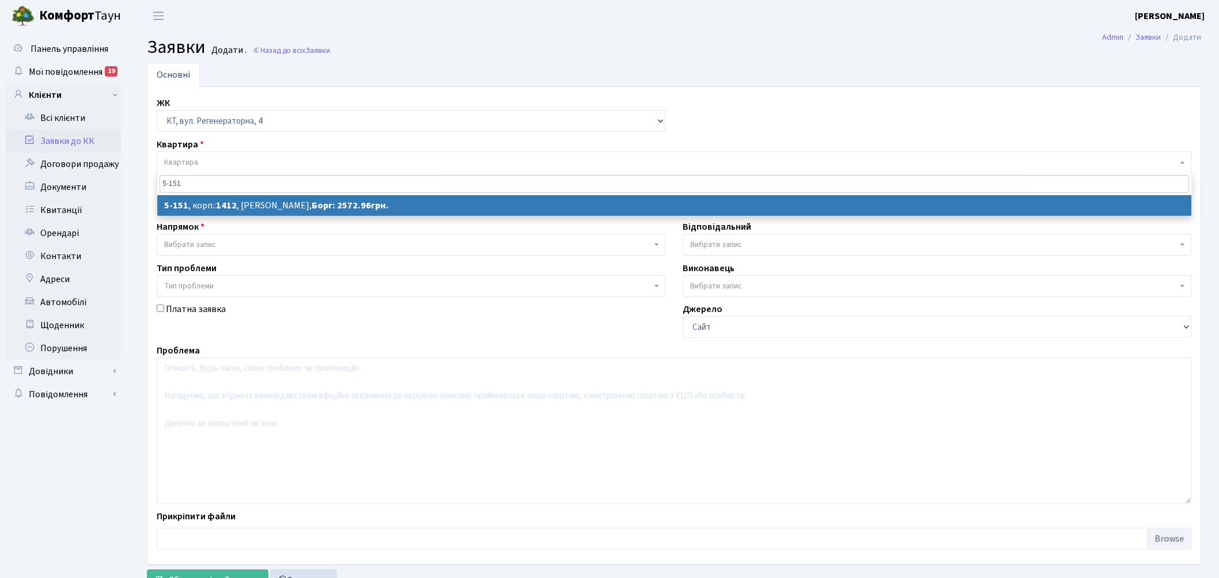
type input "5-151"
select select
select select "2411"
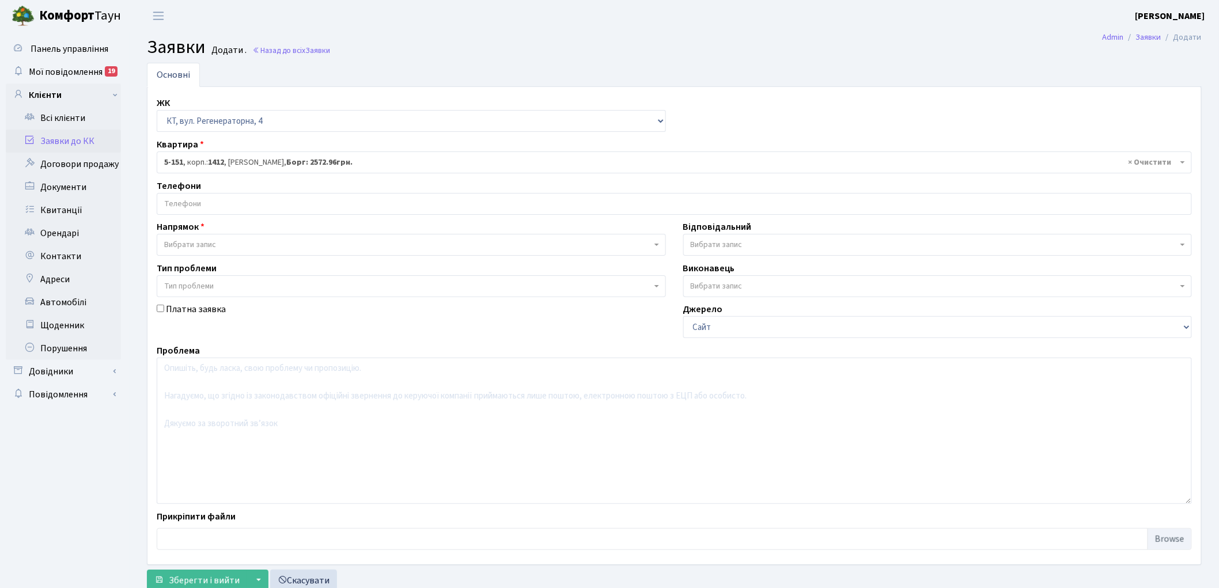
click at [191, 206] on input "search" at bounding box center [674, 203] width 1034 height 21
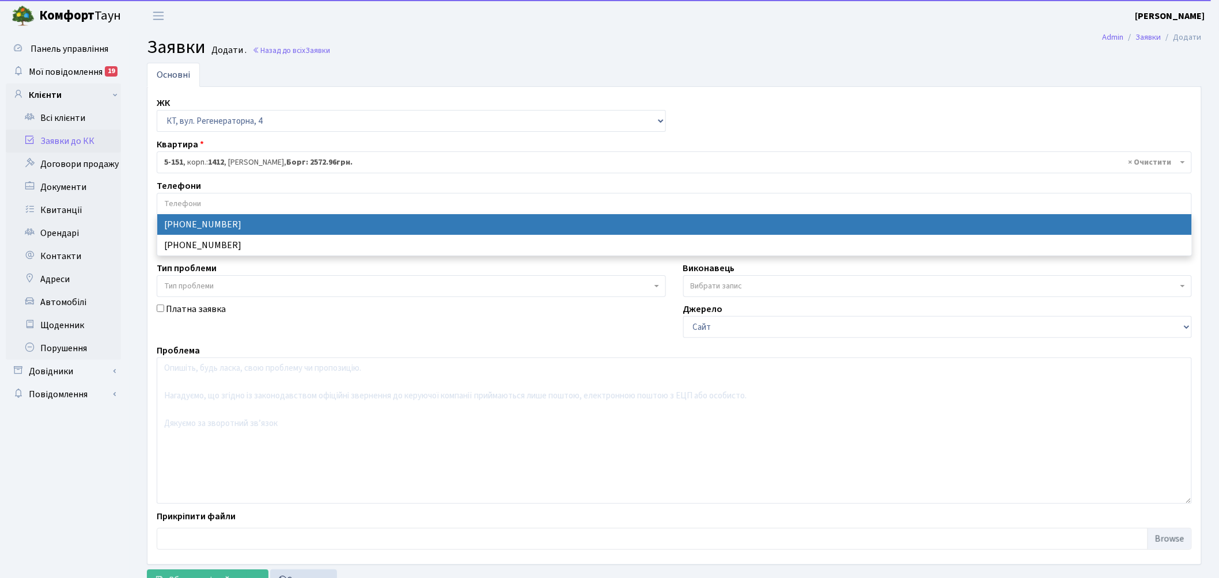
click at [191, 206] on input "search" at bounding box center [674, 203] width 1034 height 21
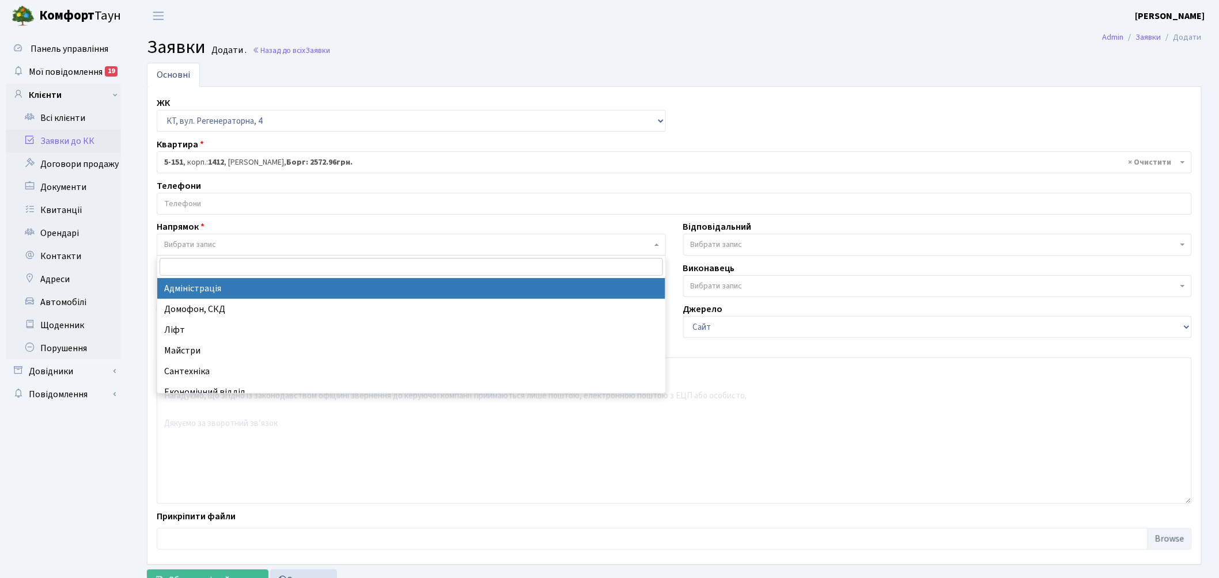
click at [189, 240] on span "Вибрати запис" at bounding box center [190, 245] width 52 height 12
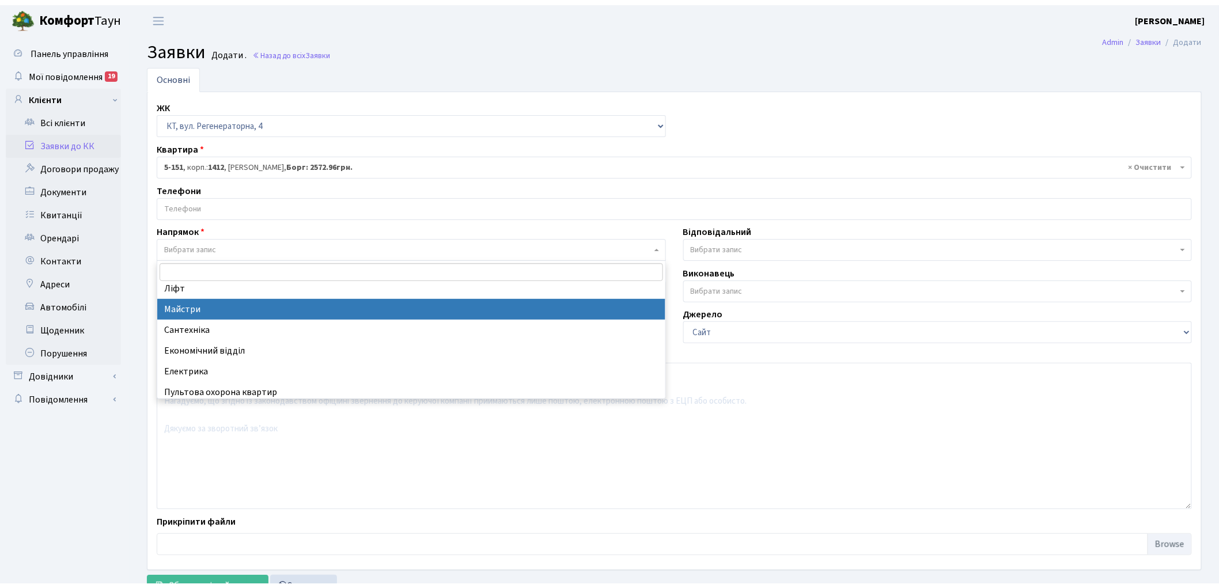
scroll to position [64, 0]
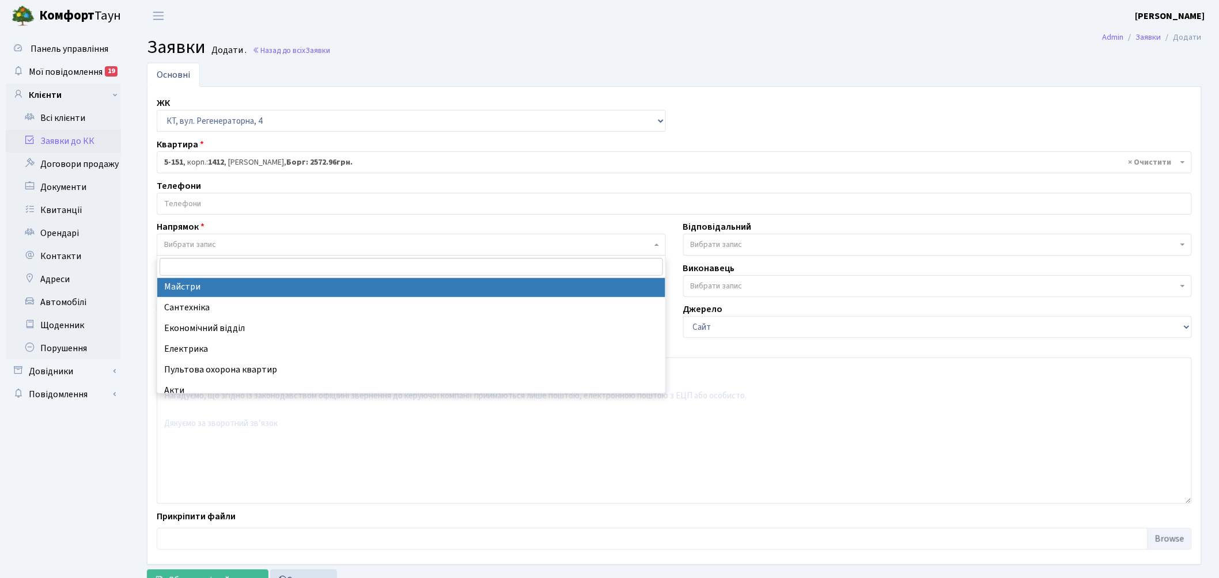
select select "3"
select select
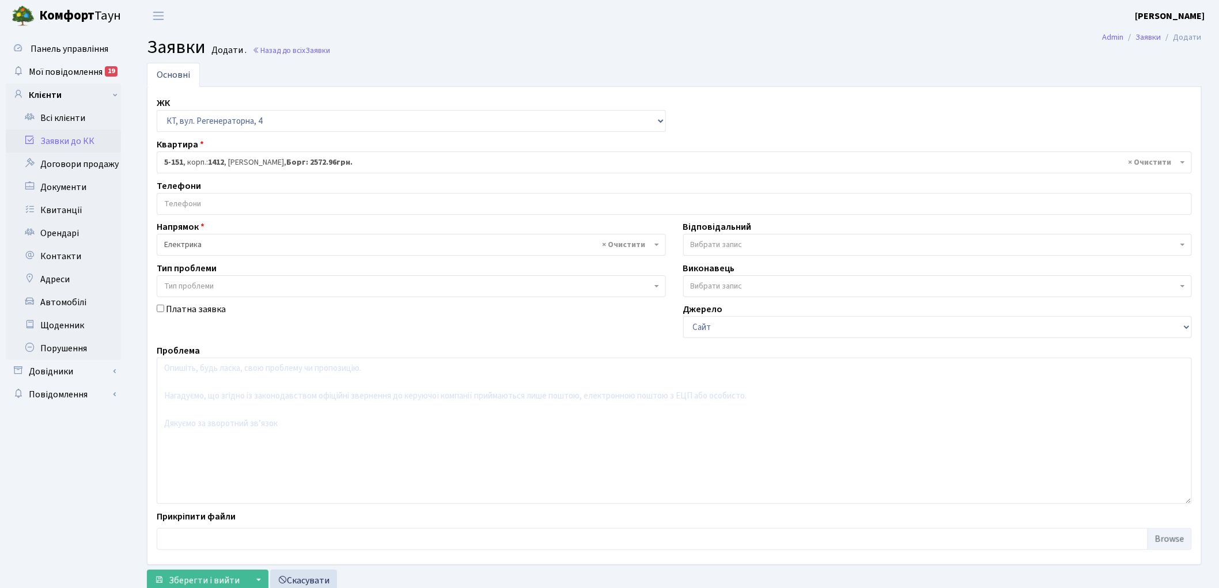
click at [704, 242] on span "Вибрати запис" at bounding box center [716, 245] width 52 height 12
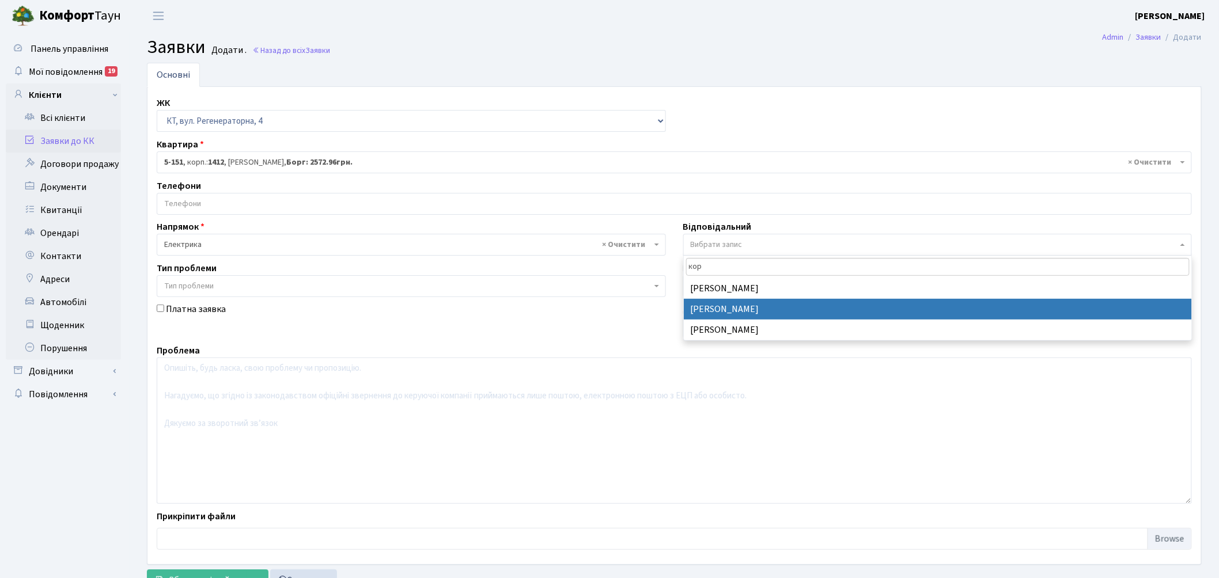
type input "кор"
select select "22"
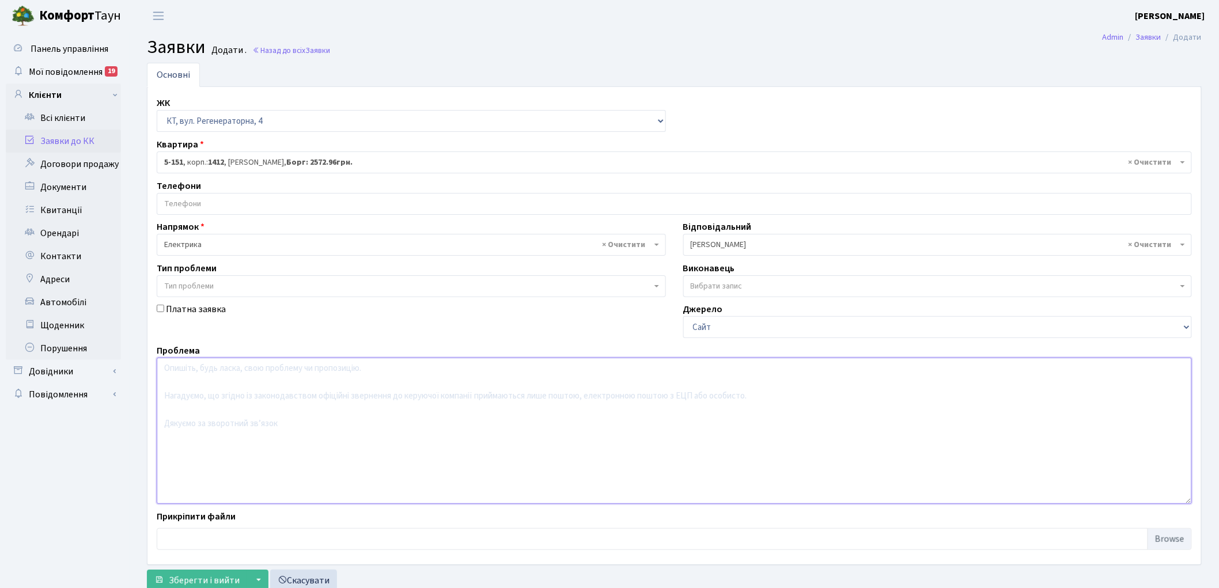
click at [278, 404] on textarea at bounding box center [674, 431] width 1035 height 146
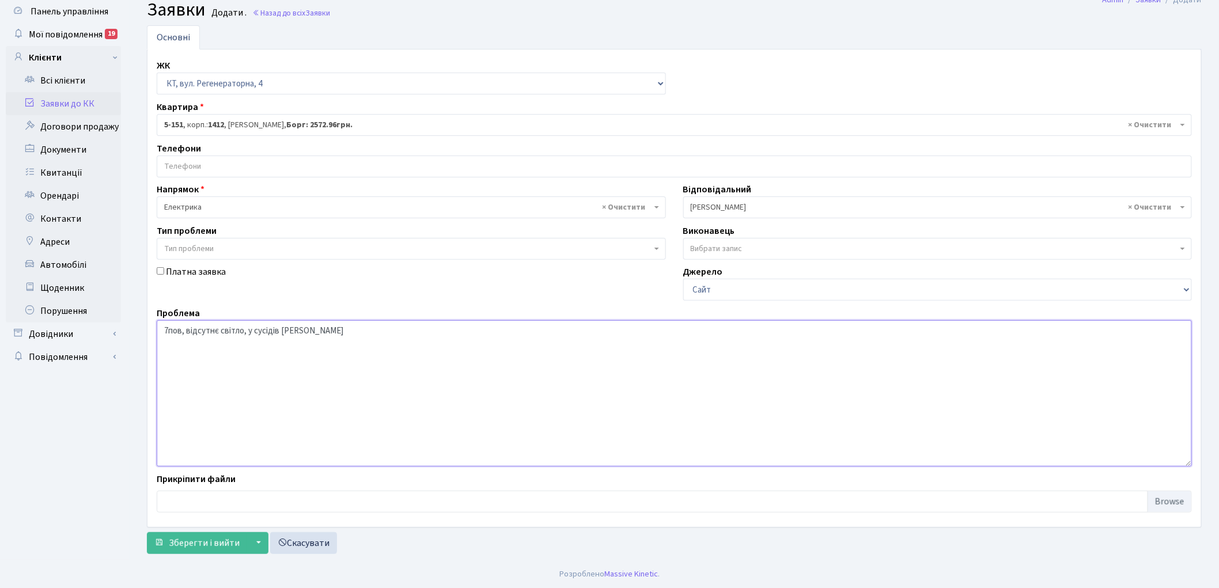
scroll to position [38, 0]
type textarea "7пов, відсутнє світло, у сусідів є"
click at [191, 538] on span "Зберегти і вийти" at bounding box center [204, 542] width 71 height 13
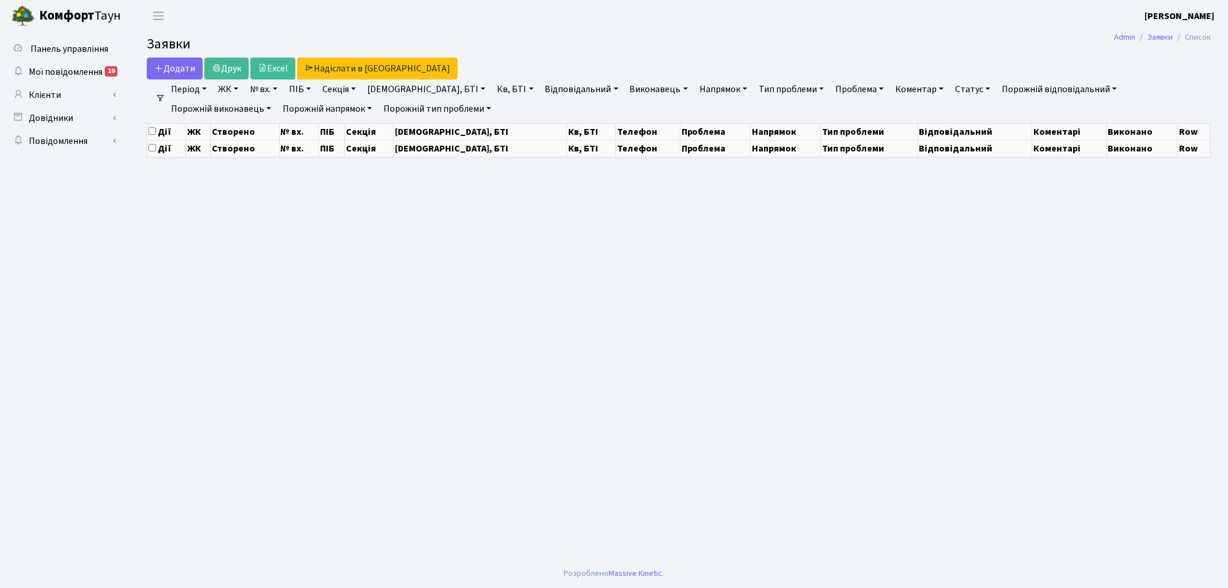
select select "25"
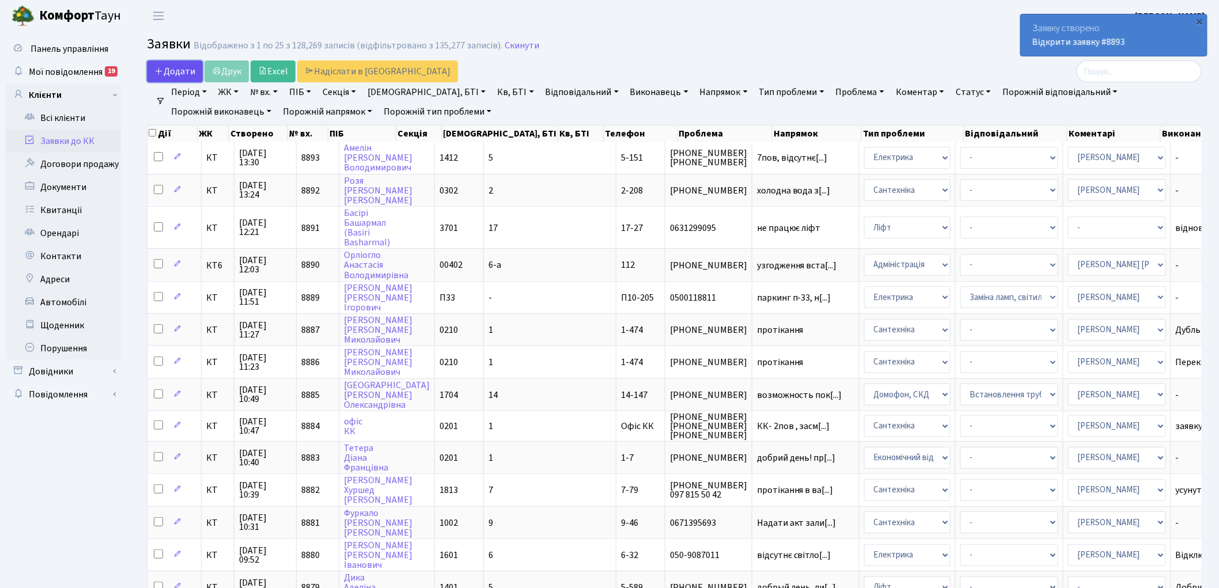
click at [179, 72] on span "Додати" at bounding box center [174, 71] width 41 height 13
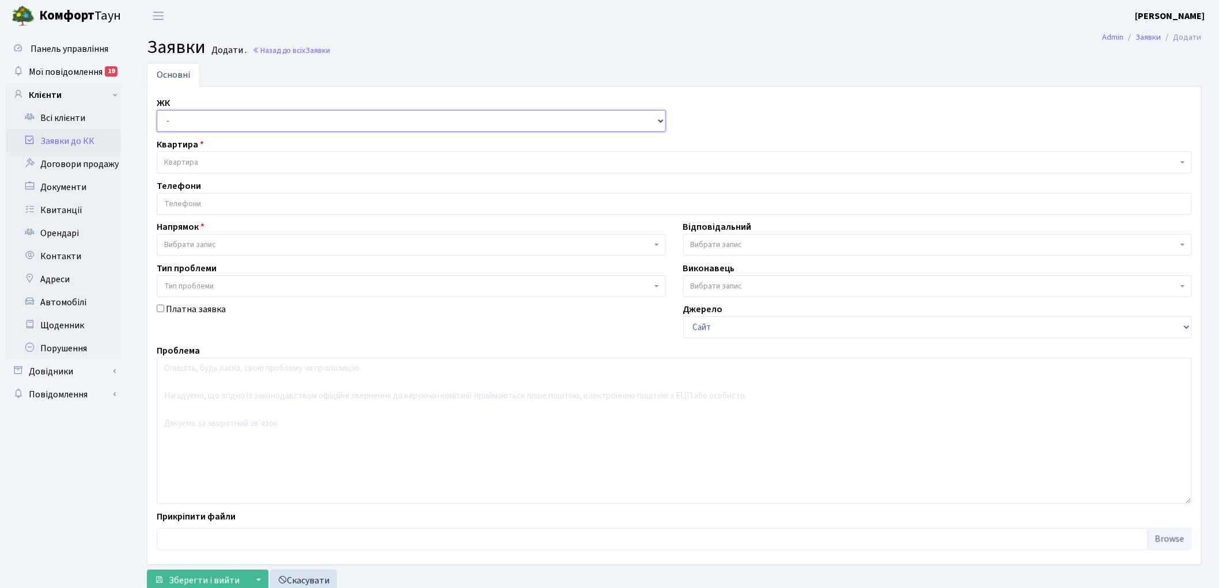
drag, startPoint x: 180, startPoint y: 122, endPoint x: 183, endPoint y: 130, distance: 7.8
click at [180, 122] on select "- КТ, вул. Регенераторна, 4 КТ2, просп. [STREET_ADDRESS] [STREET_ADDRESS] [PERS…" at bounding box center [411, 121] width 509 height 22
select select "271"
click at [157, 110] on select "- КТ, вул. Регенераторна, 4 КТ2, просп. [STREET_ADDRESS] [STREET_ADDRESS] [PERS…" at bounding box center [411, 121] width 509 height 22
select select
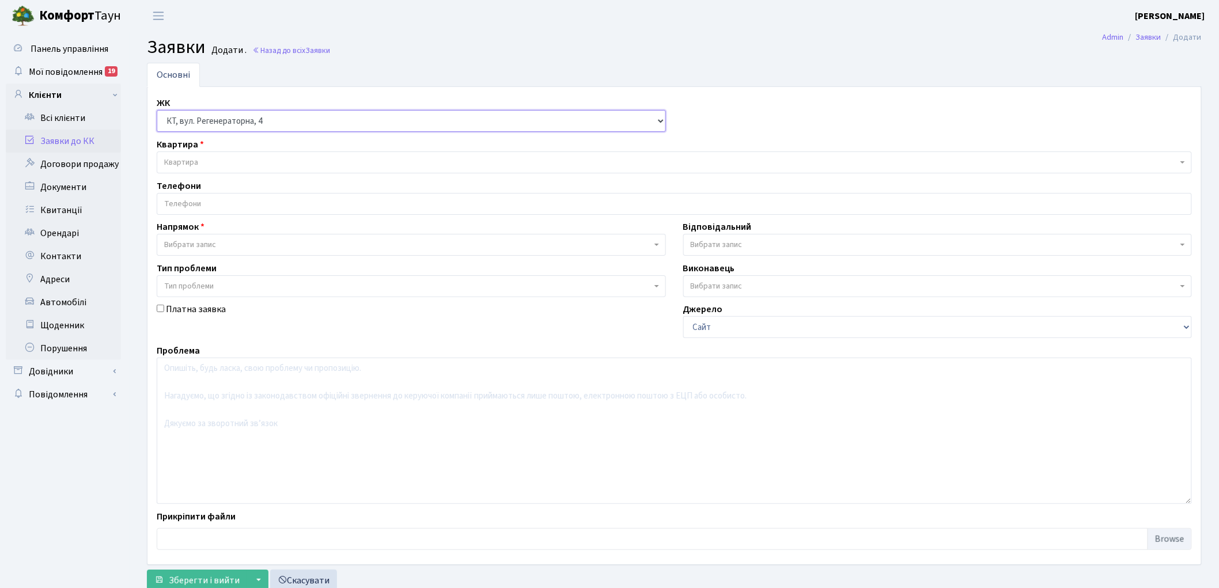
select select
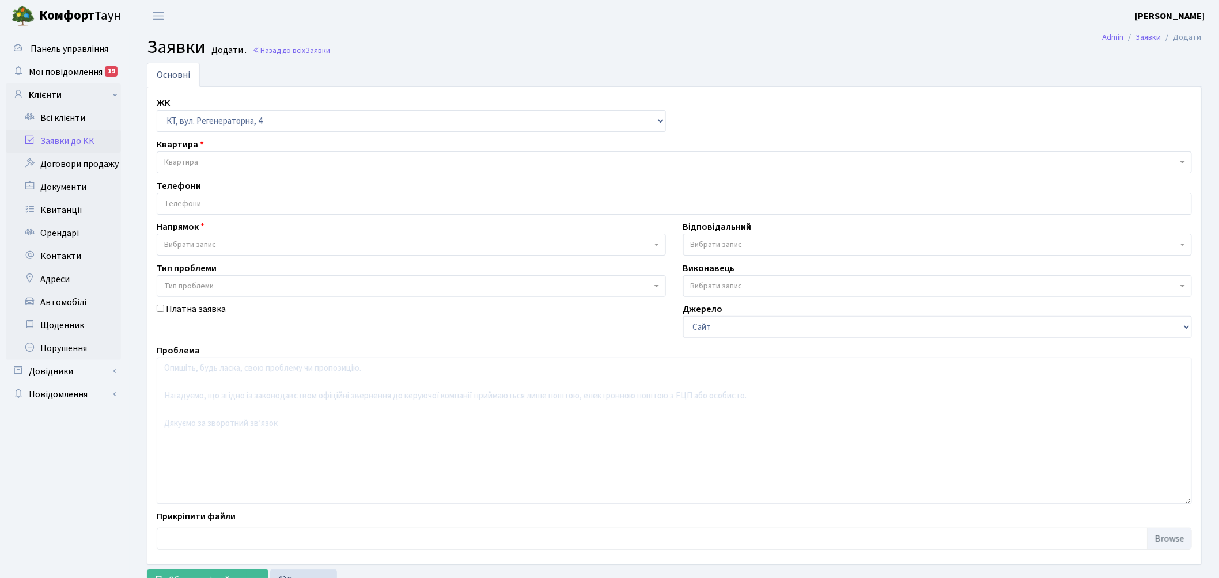
click at [191, 157] on span "Квартира" at bounding box center [181, 163] width 34 height 12
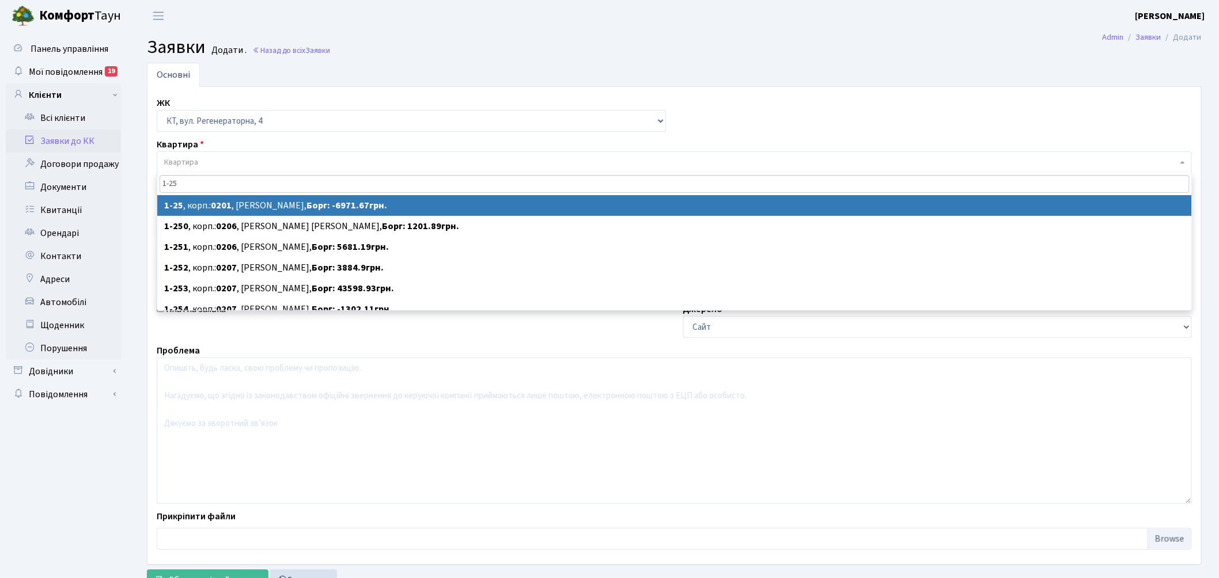
type input "1-25"
select select
select select "25"
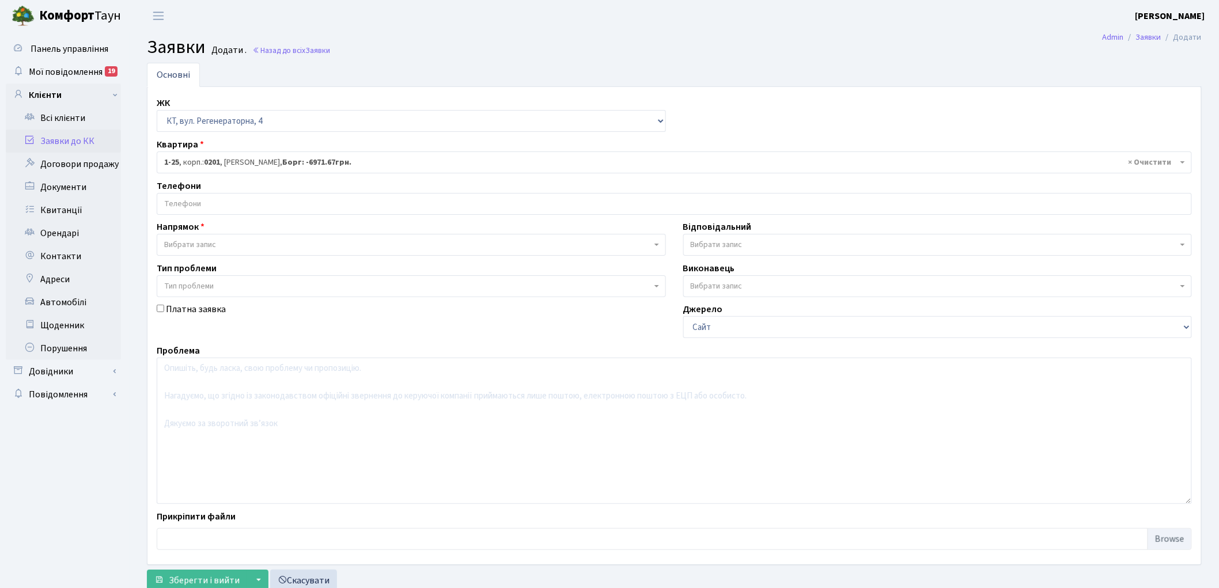
click at [182, 245] on span "Вибрати запис" at bounding box center [190, 245] width 52 height 12
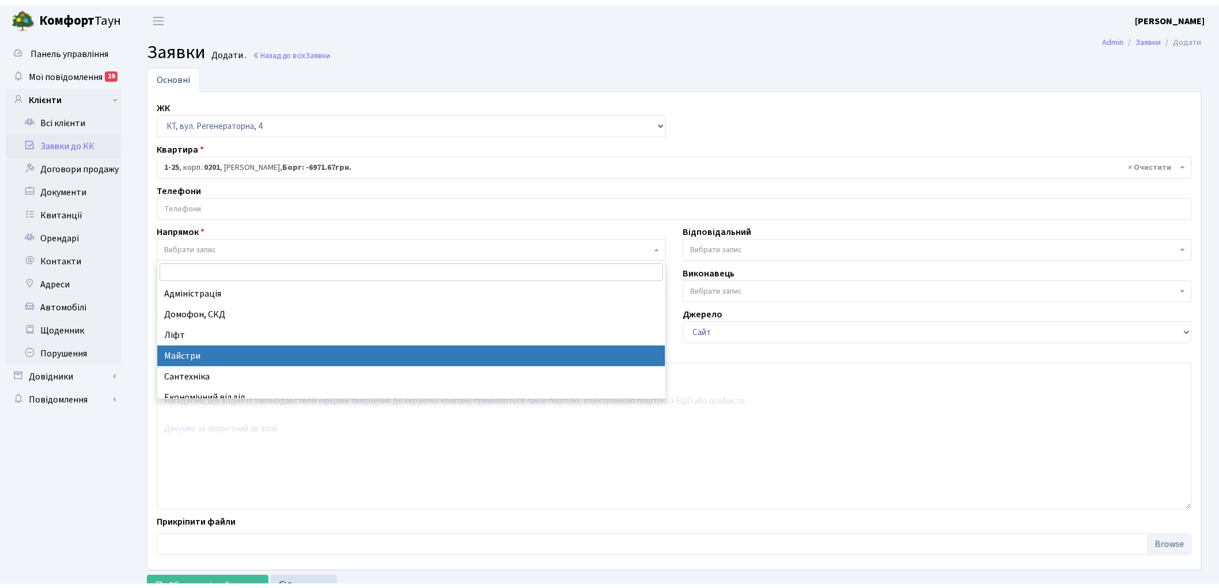
scroll to position [64, 0]
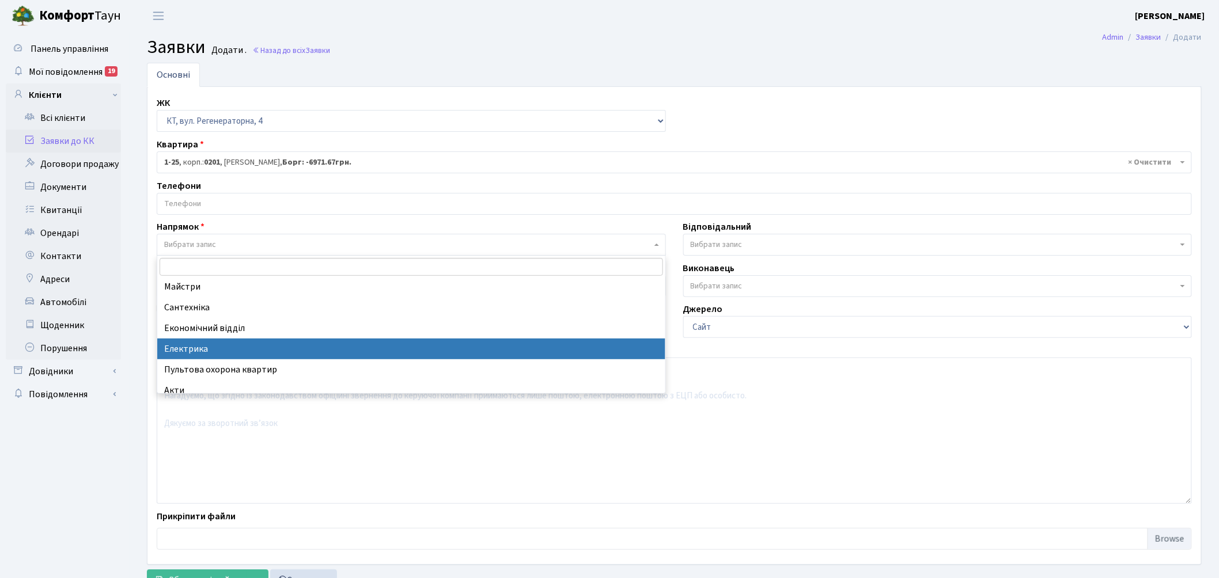
select select "3"
select select
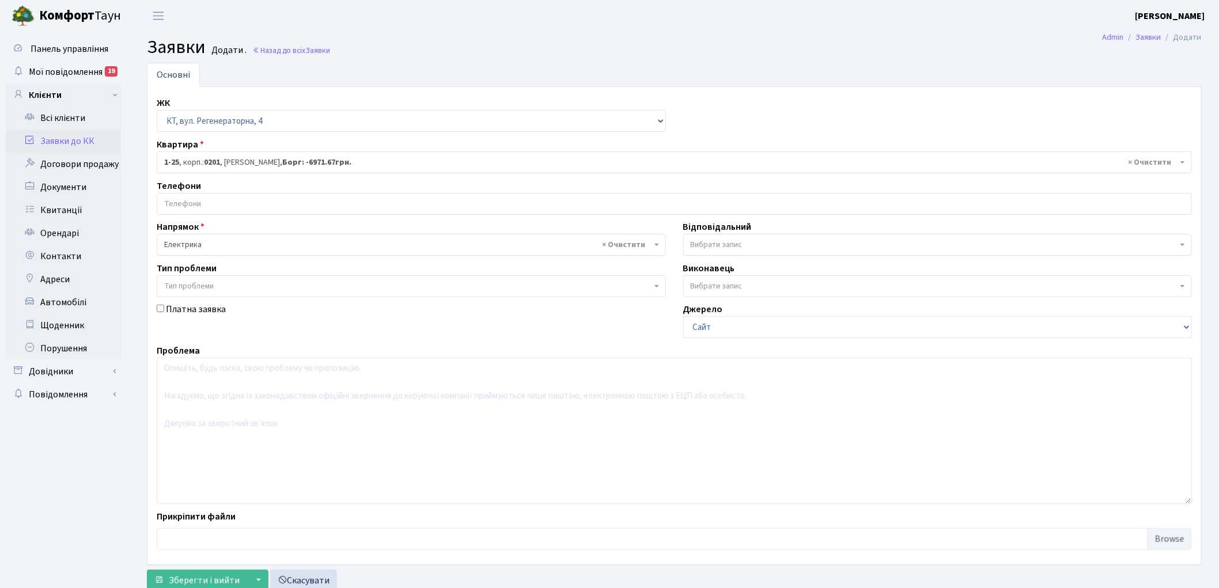
click at [743, 245] on span "Вибрати запис" at bounding box center [933, 245] width 487 height 12
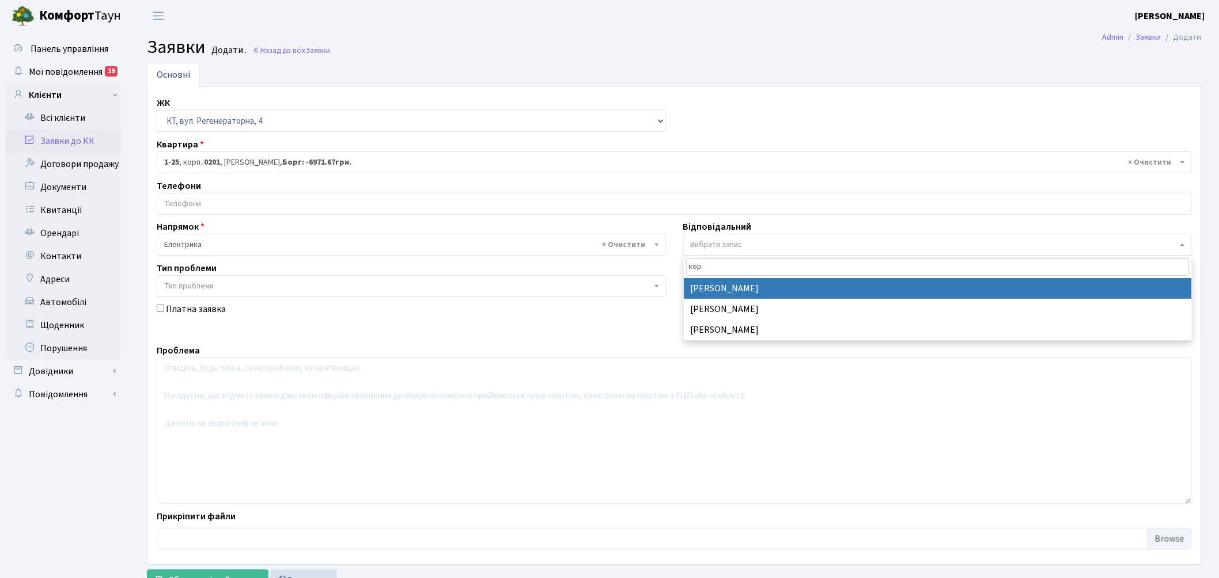
type input "кор"
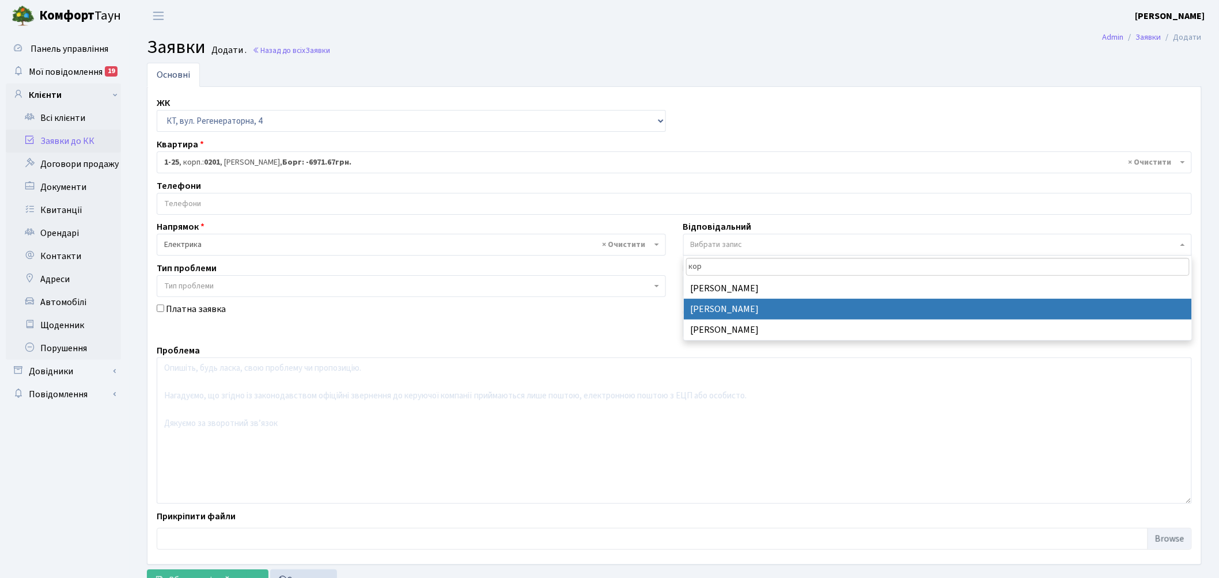
drag, startPoint x: 712, startPoint y: 304, endPoint x: 435, endPoint y: 461, distance: 318.7
select select "22"
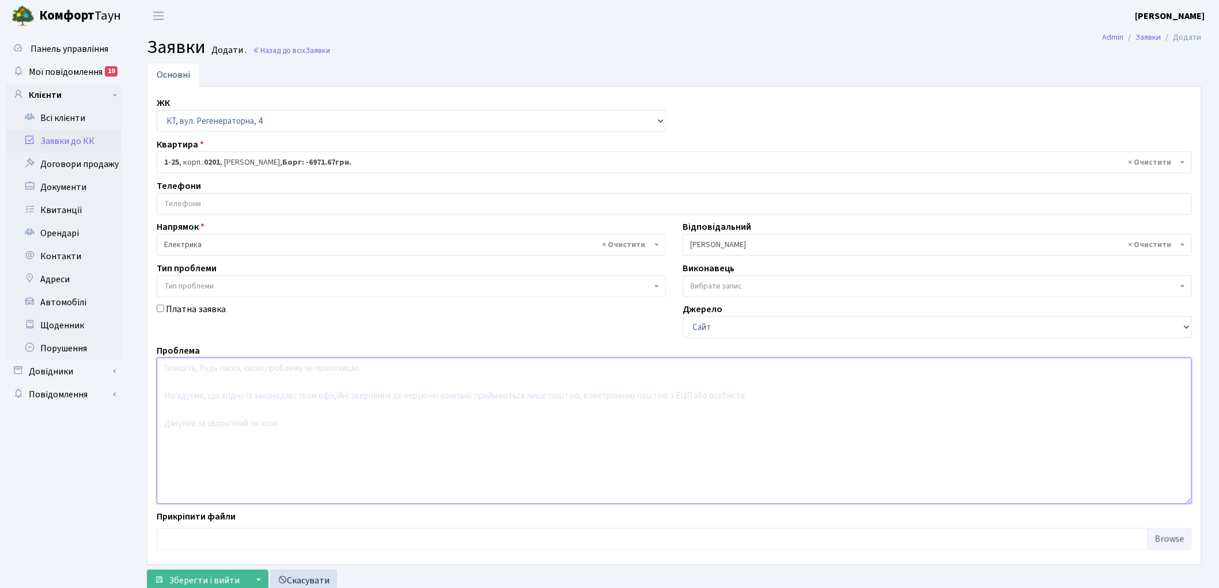
click at [250, 430] on textarea at bounding box center [674, 431] width 1035 height 146
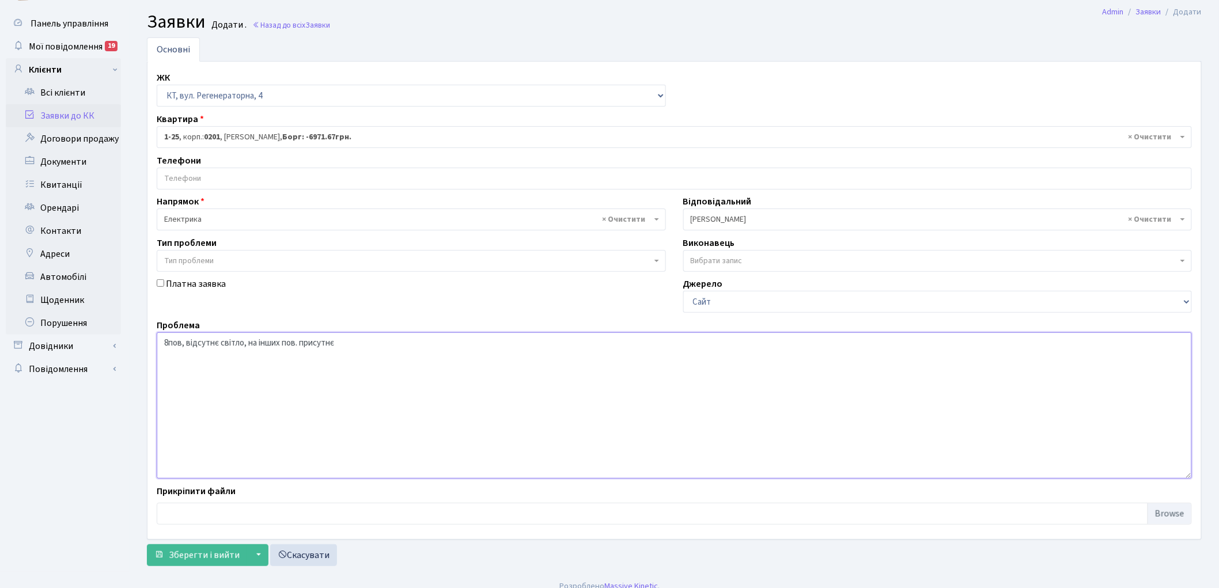
scroll to position [38, 0]
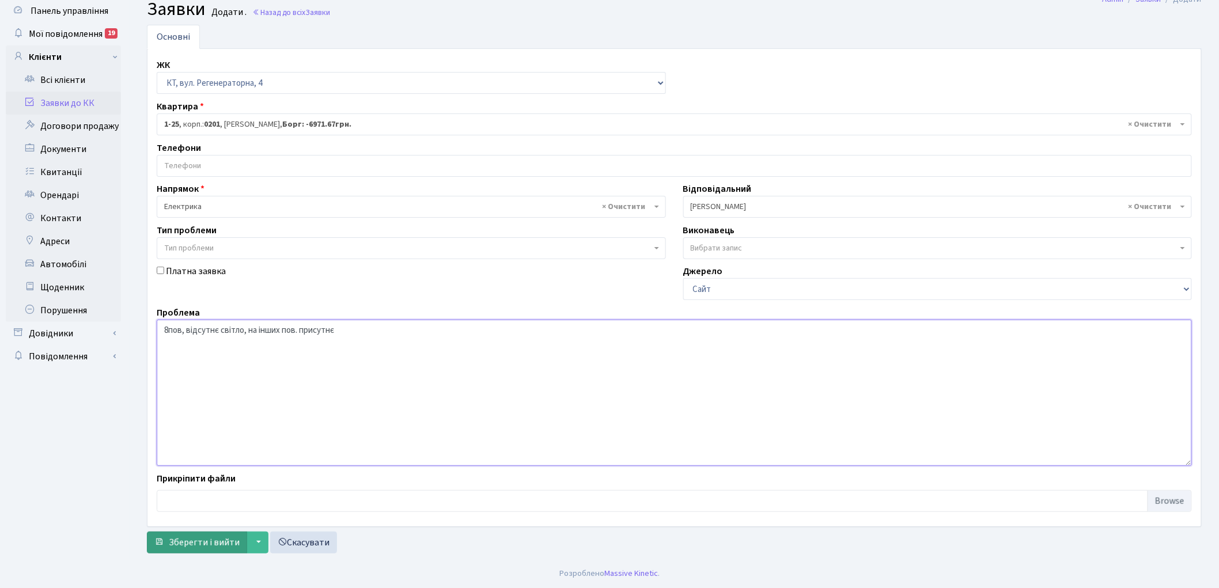
type textarea "8пов, відсутнє світло, на інших пов. присутнє"
click at [191, 541] on span "Зберегти і вийти" at bounding box center [204, 542] width 71 height 13
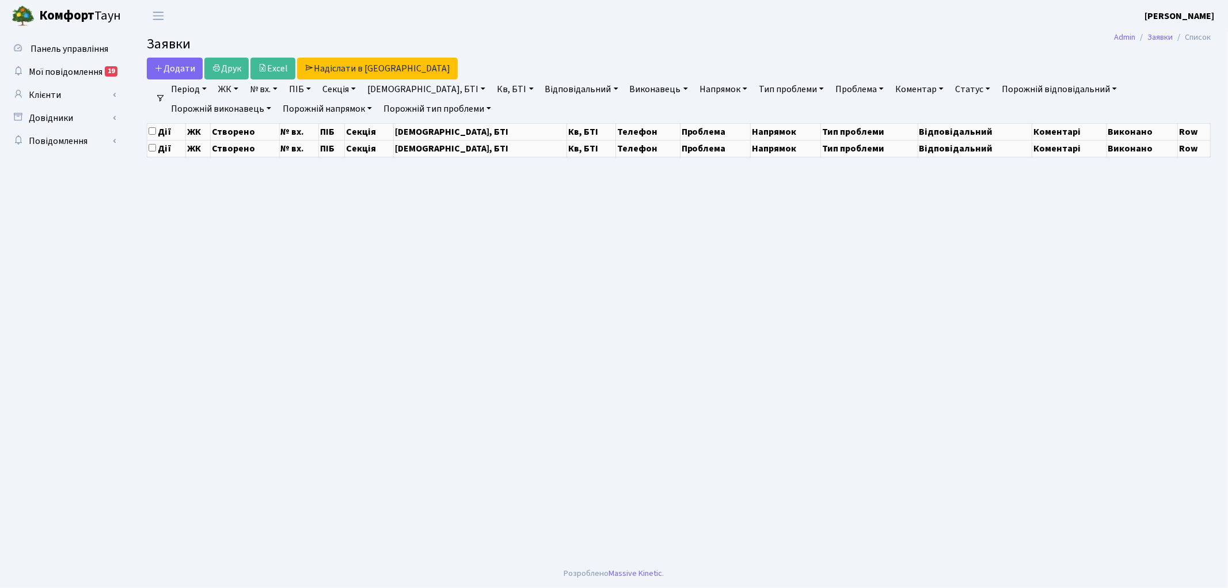
select select "25"
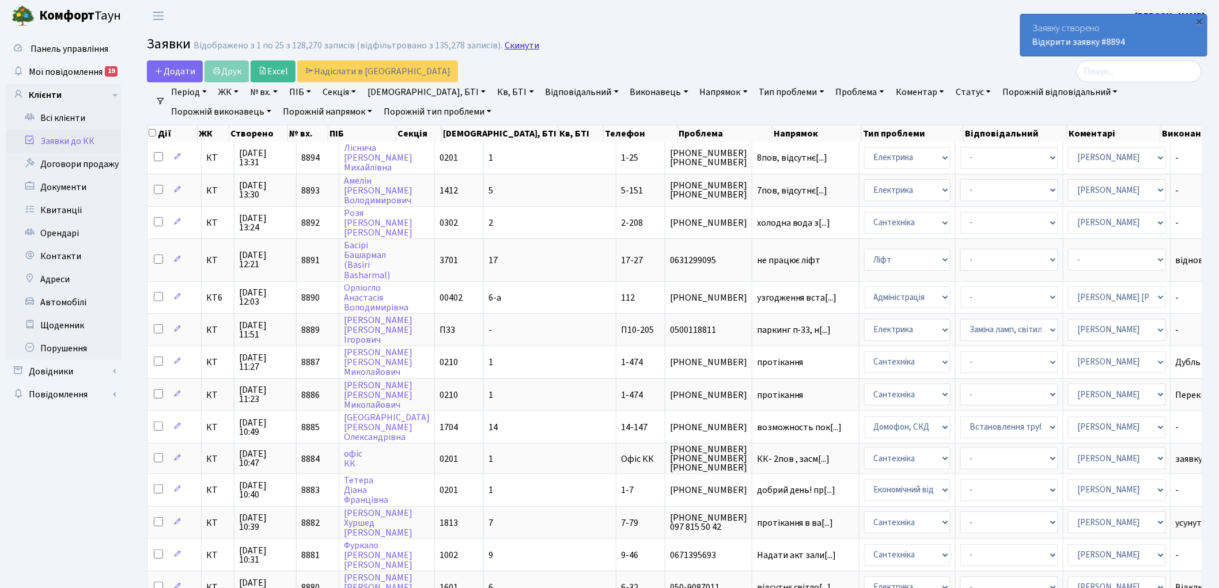
click at [509, 45] on link "Скинути" at bounding box center [521, 45] width 35 height 11
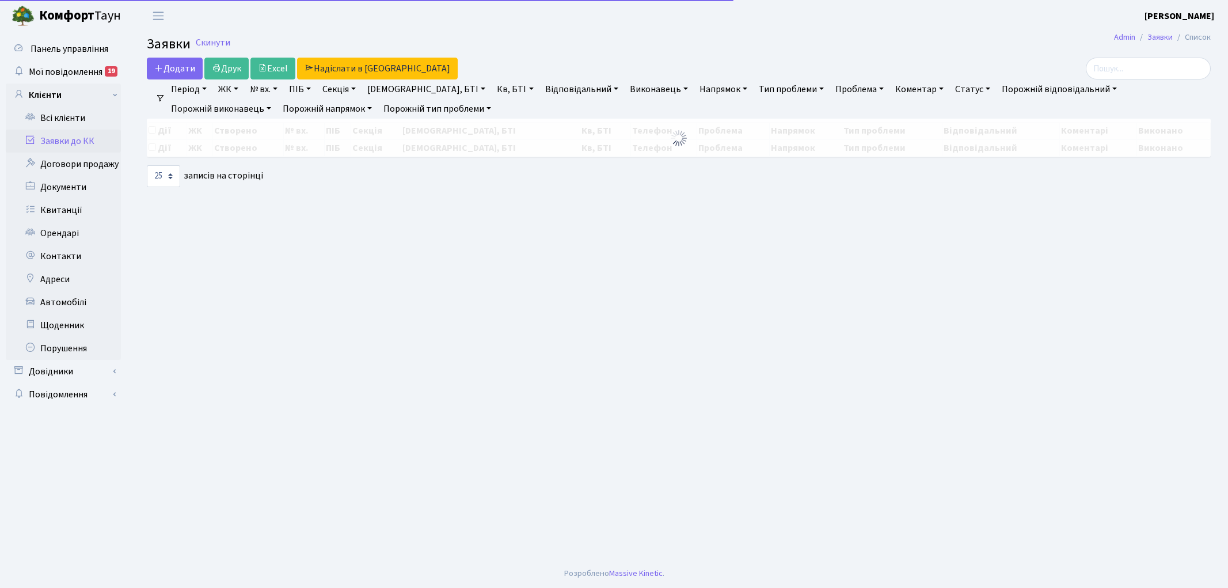
select select "25"
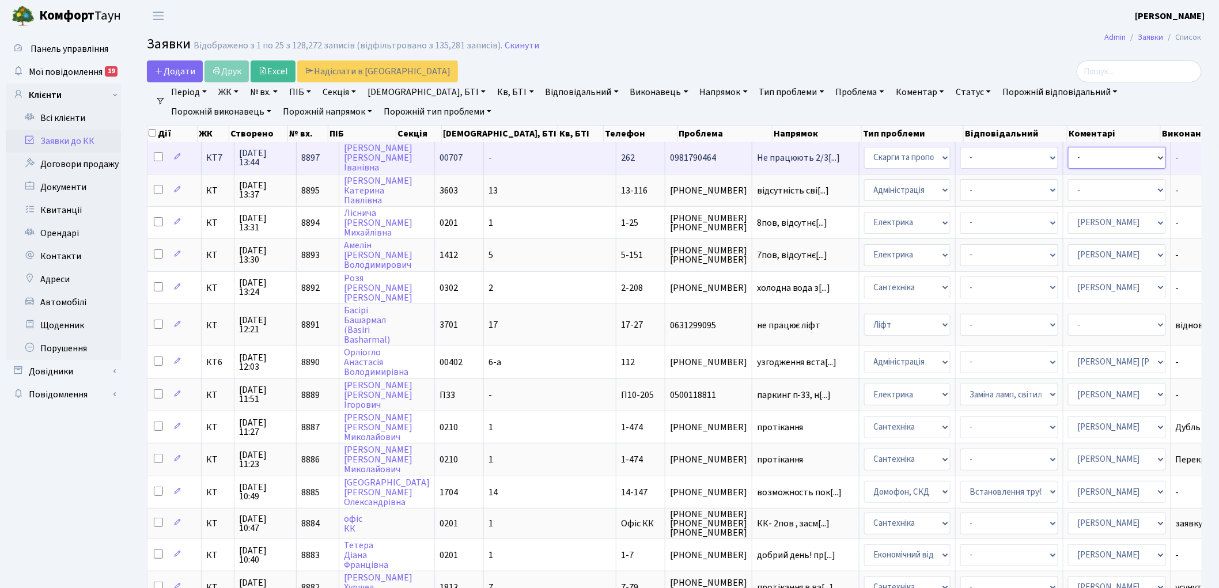
click at [1068, 159] on select "- Адміністратор ЖК ДП Адміністратор ЖК КТ Адміністратор ЖК СП Вижул В. В. Горді…" at bounding box center [1117, 158] width 98 height 22
select select "22"
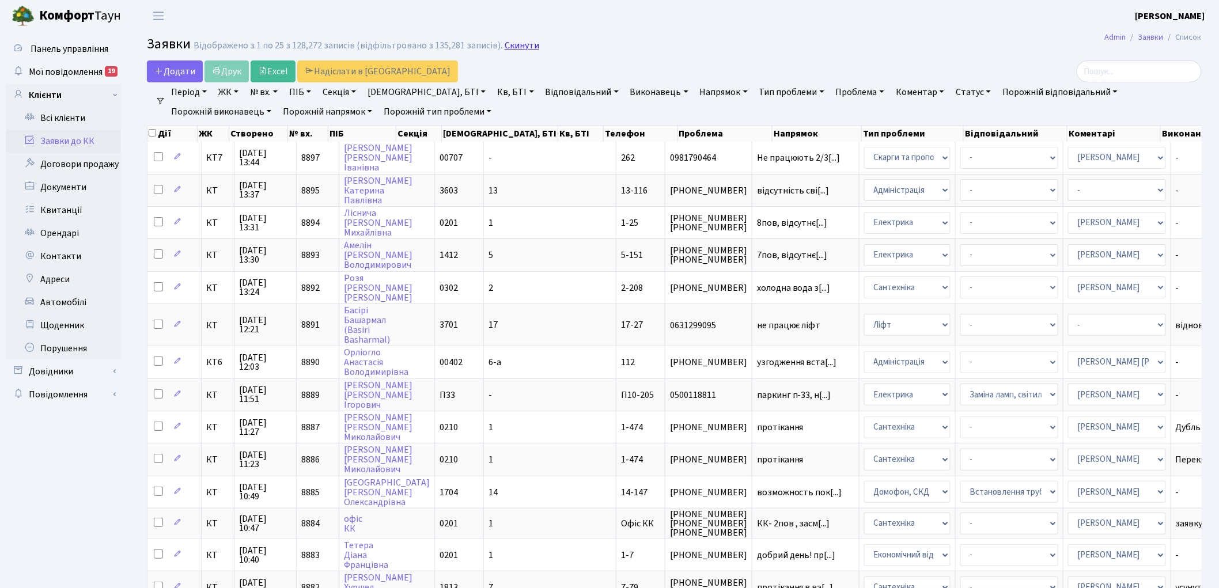
click at [513, 48] on link "Скинути" at bounding box center [521, 45] width 35 height 11
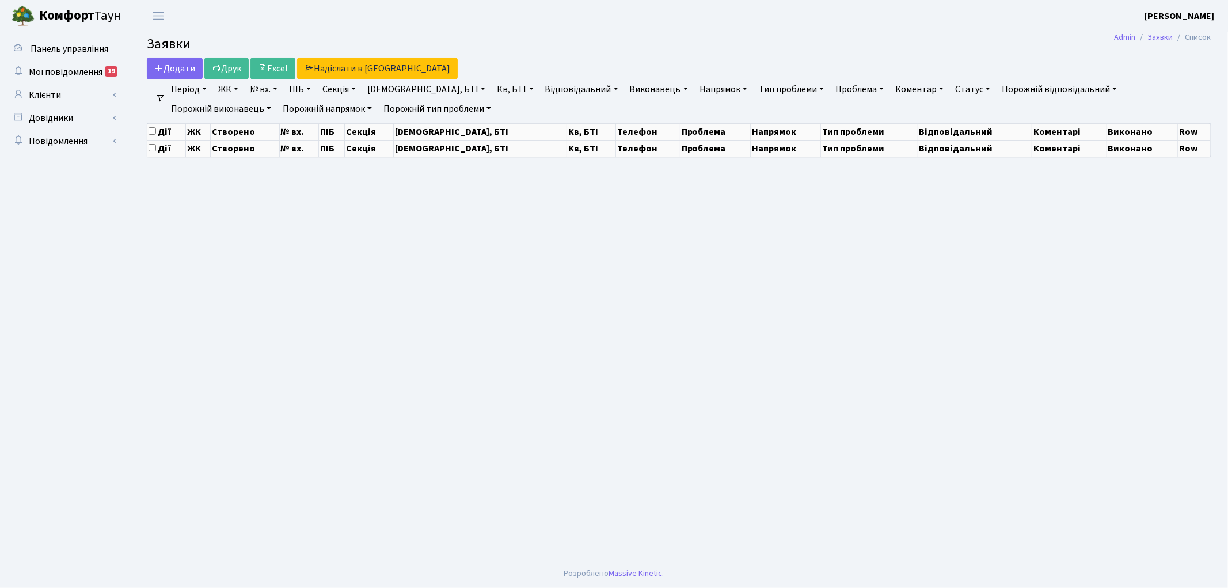
select select "25"
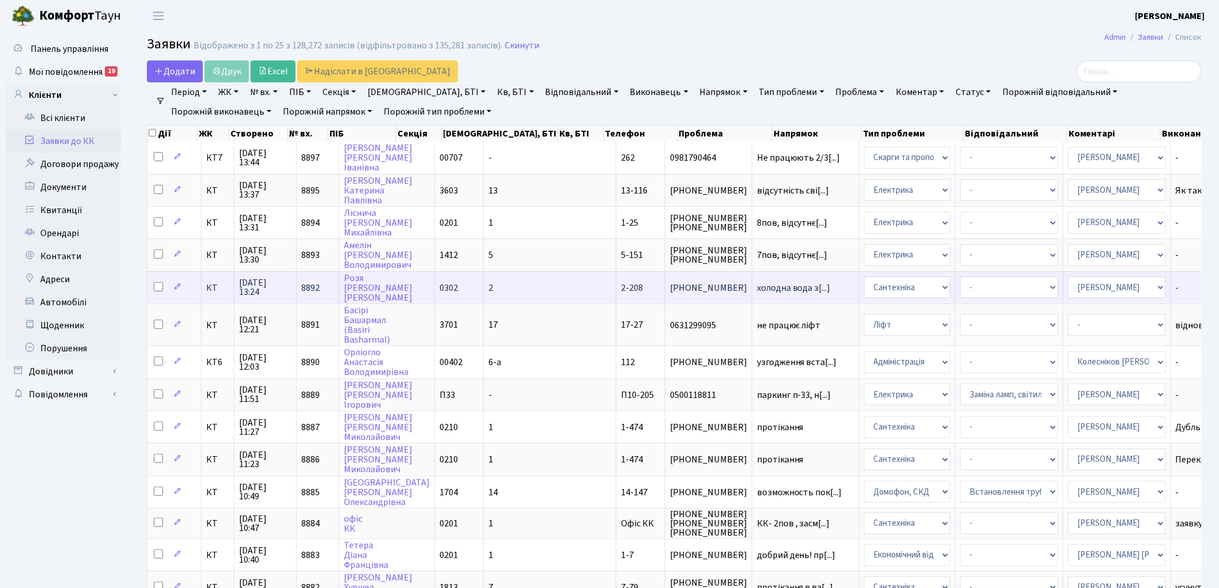
click at [621, 282] on span "2-208" at bounding box center [632, 288] width 22 height 13
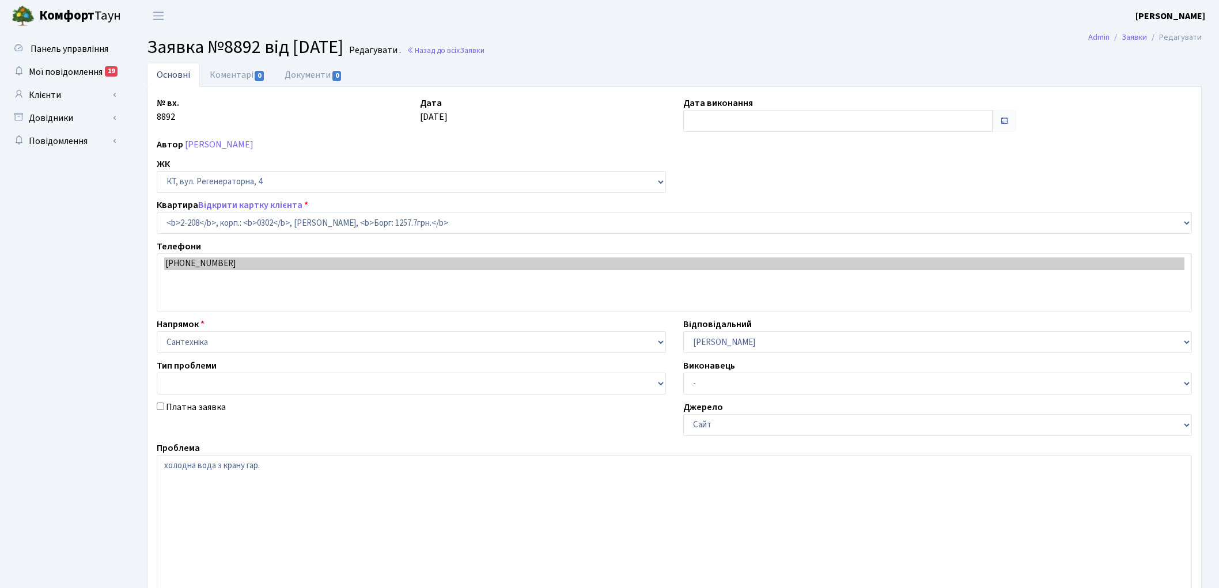
select select "552"
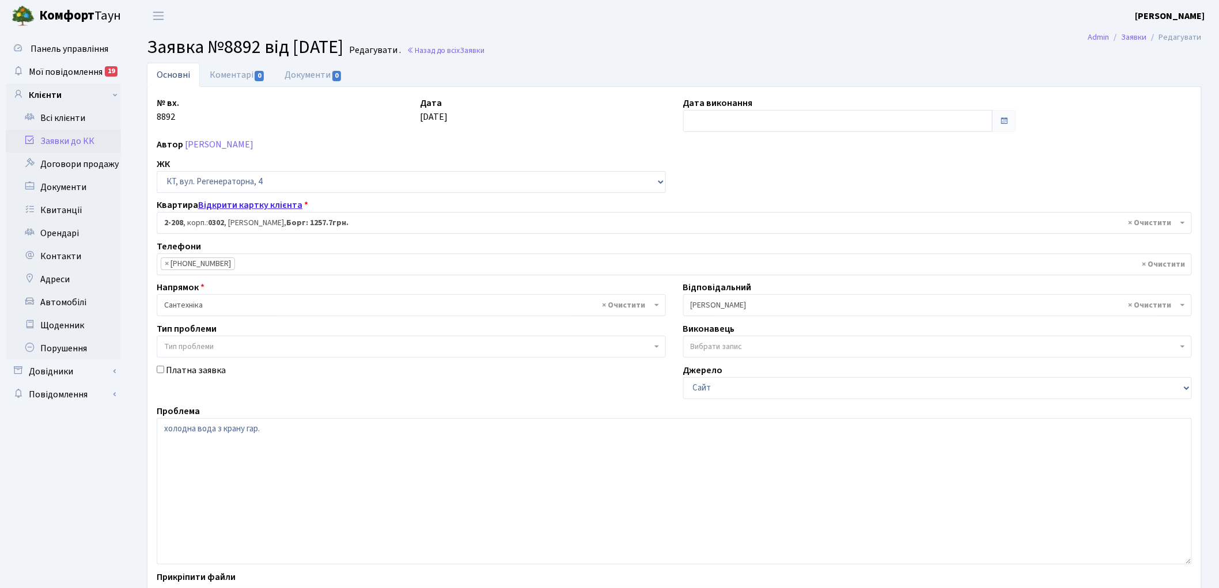
click at [222, 203] on link "Відкрити картку клієнта" at bounding box center [250, 205] width 104 height 13
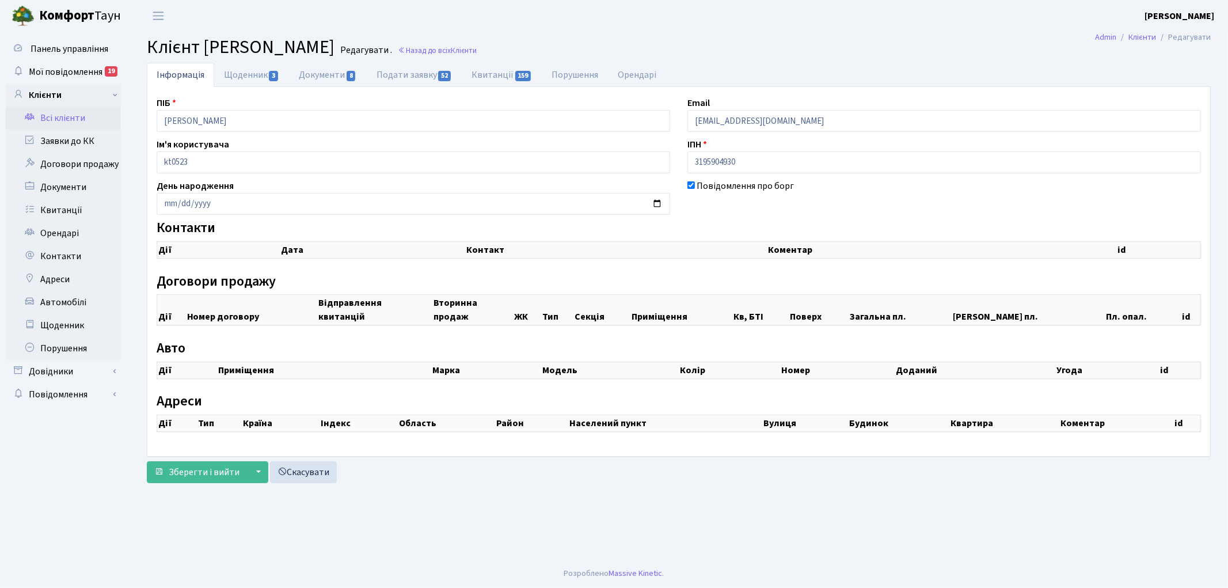
checkbox input "true"
select select "25"
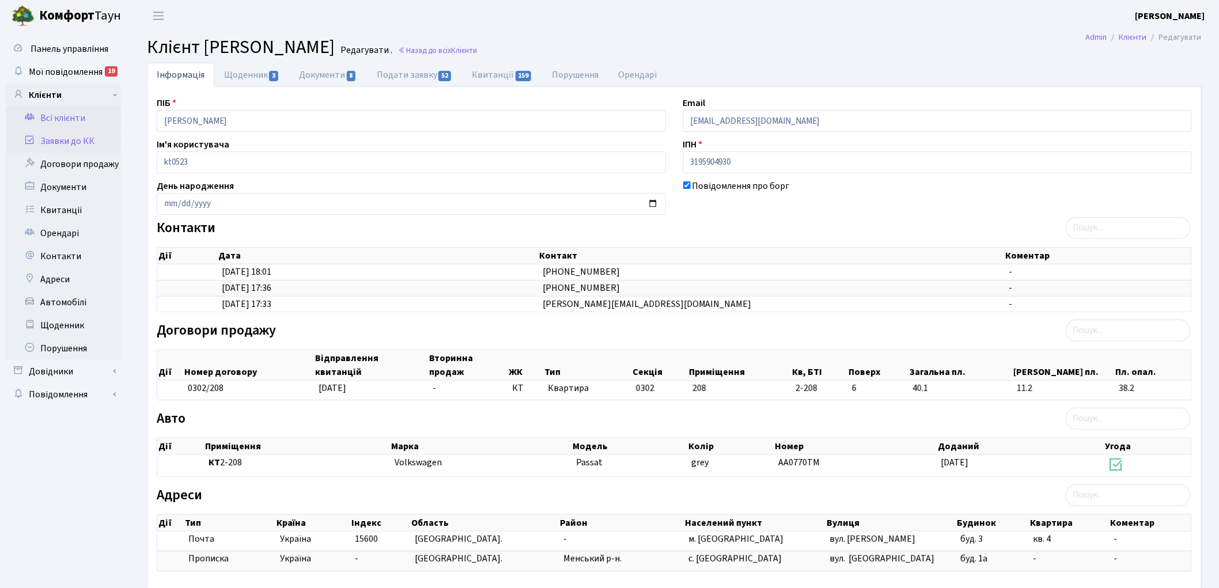
click at [60, 135] on link "Заявки до КК" at bounding box center [63, 141] width 115 height 23
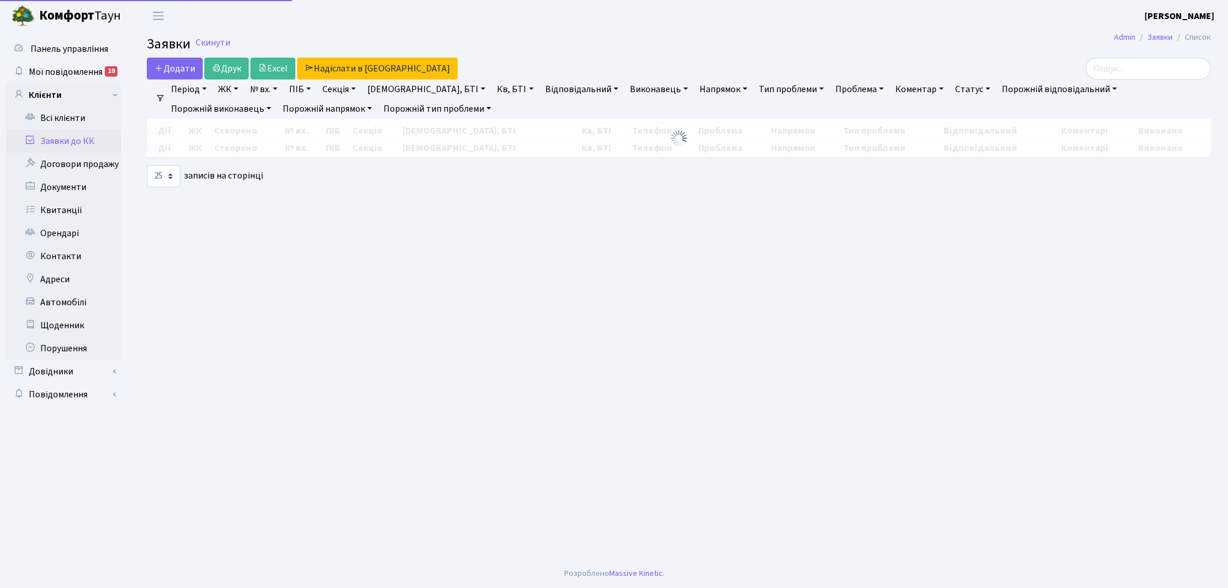
select select "25"
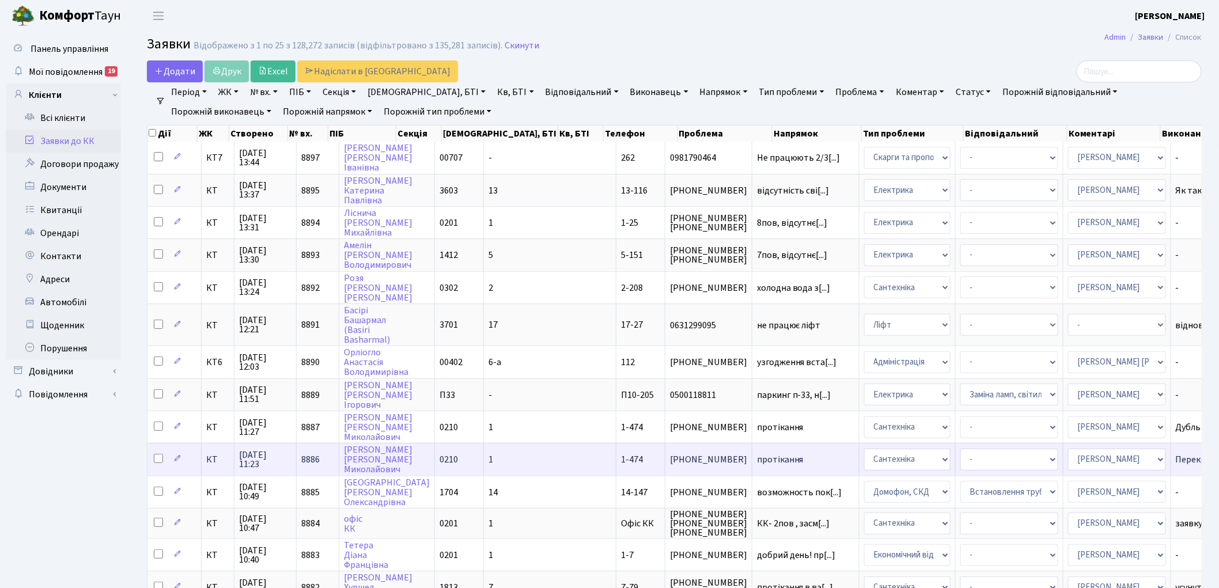
click at [313, 453] on span "8886" at bounding box center [310, 459] width 18 height 13
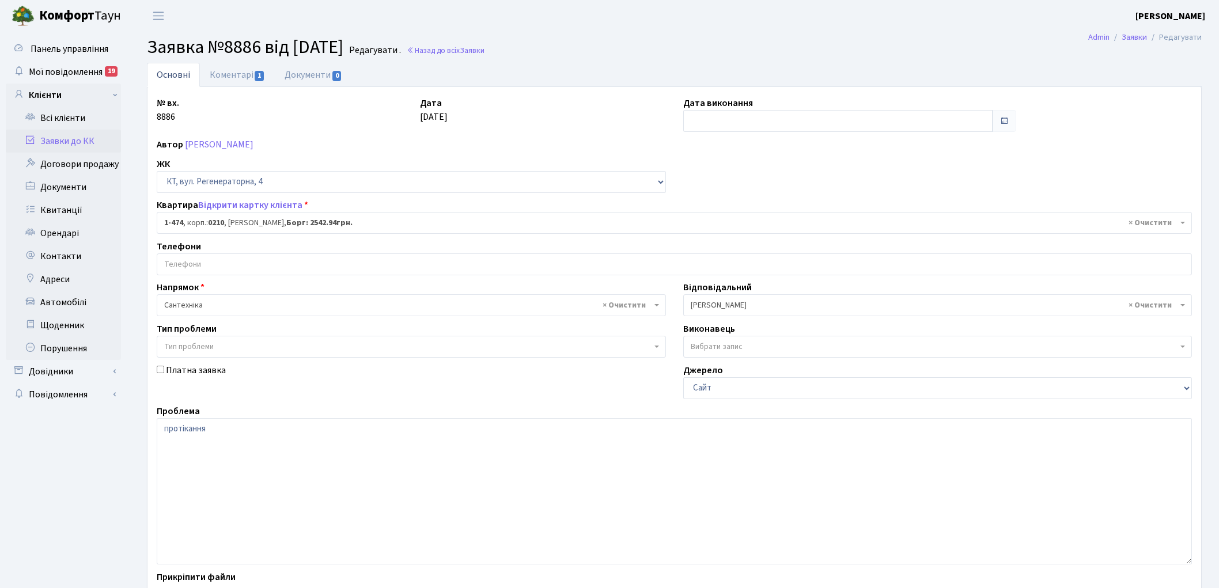
select select "393"
click at [220, 75] on link "Коментарі 1" at bounding box center [237, 75] width 75 height 24
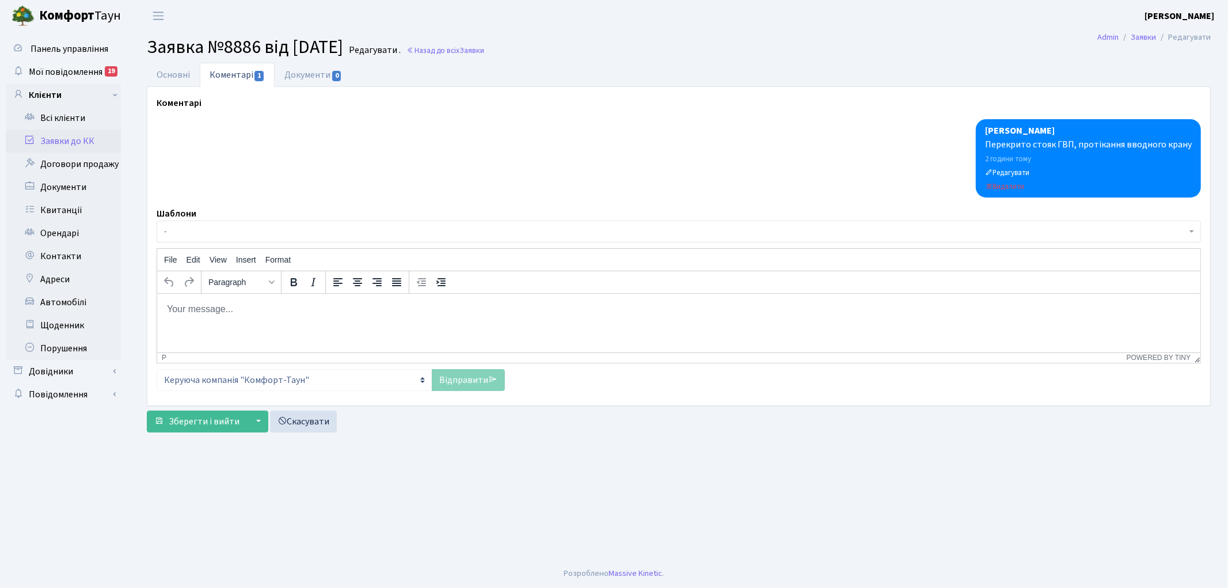
click at [258, 324] on html at bounding box center [678, 308] width 1043 height 31
click at [470, 378] on link "Відправити" at bounding box center [468, 380] width 73 height 22
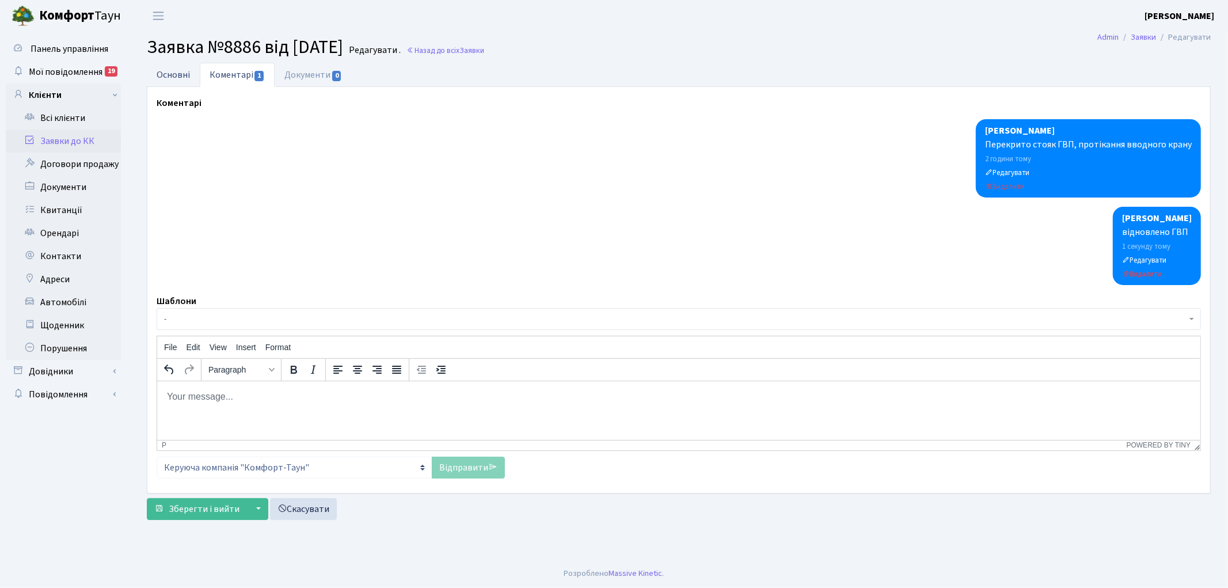
click at [165, 78] on link "Основні" at bounding box center [173, 75] width 53 height 24
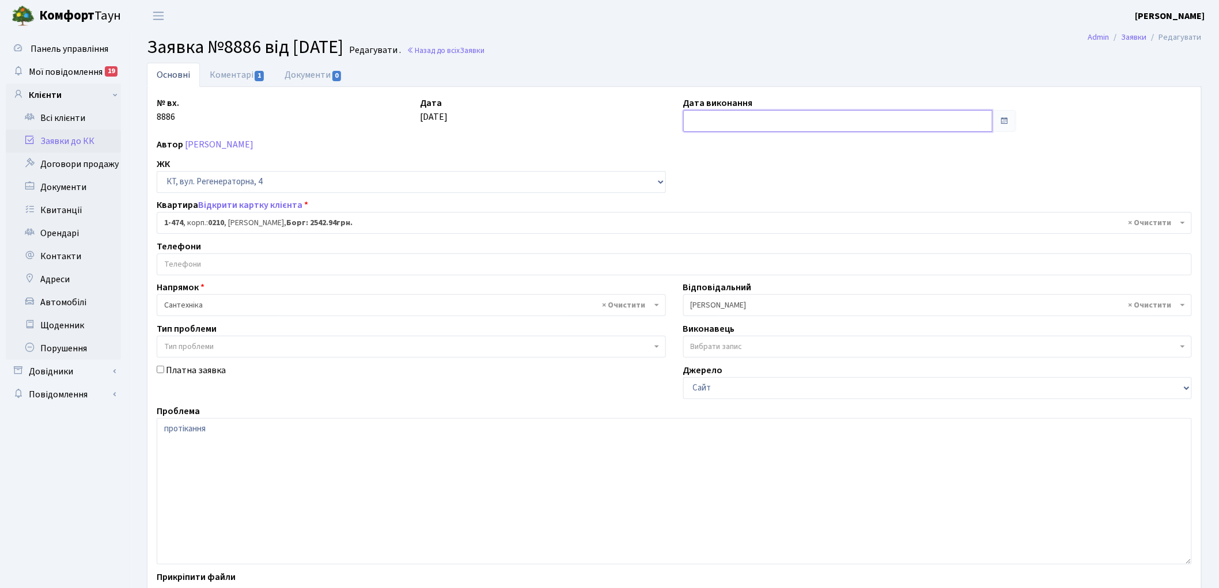
click at [698, 123] on input "text" at bounding box center [838, 121] width 310 height 22
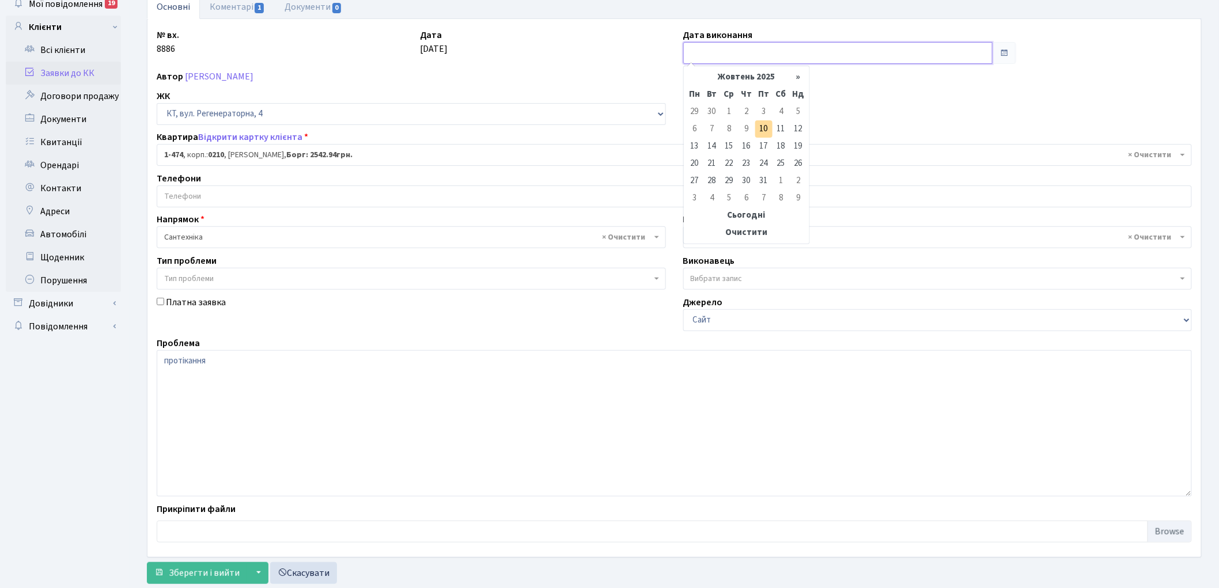
scroll to position [99, 0]
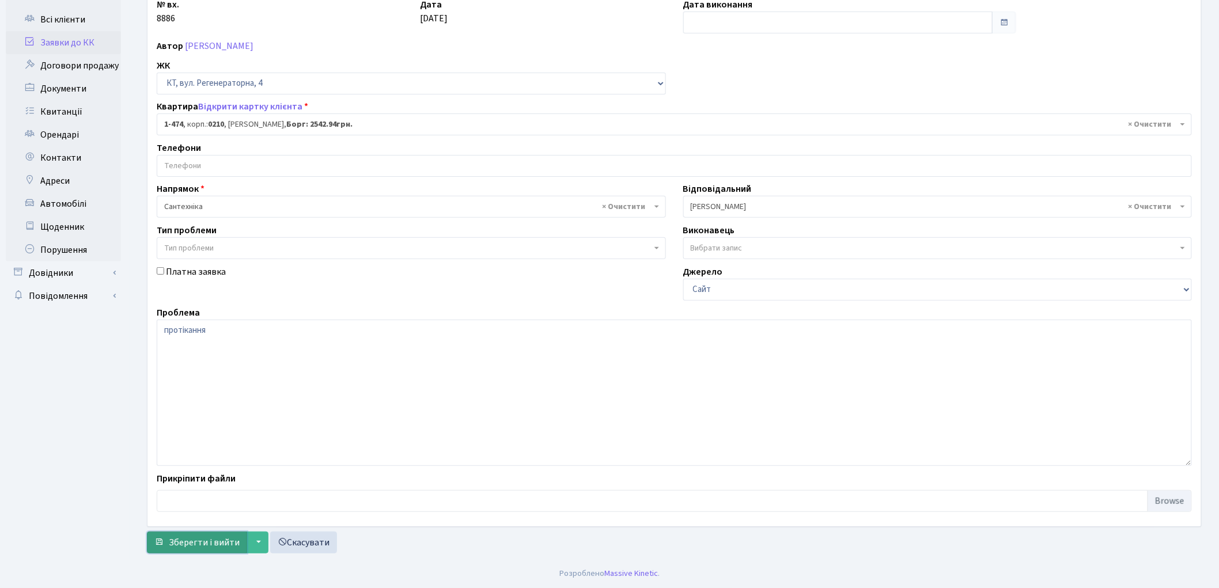
click at [181, 545] on span "Зберегти і вийти" at bounding box center [204, 542] width 71 height 13
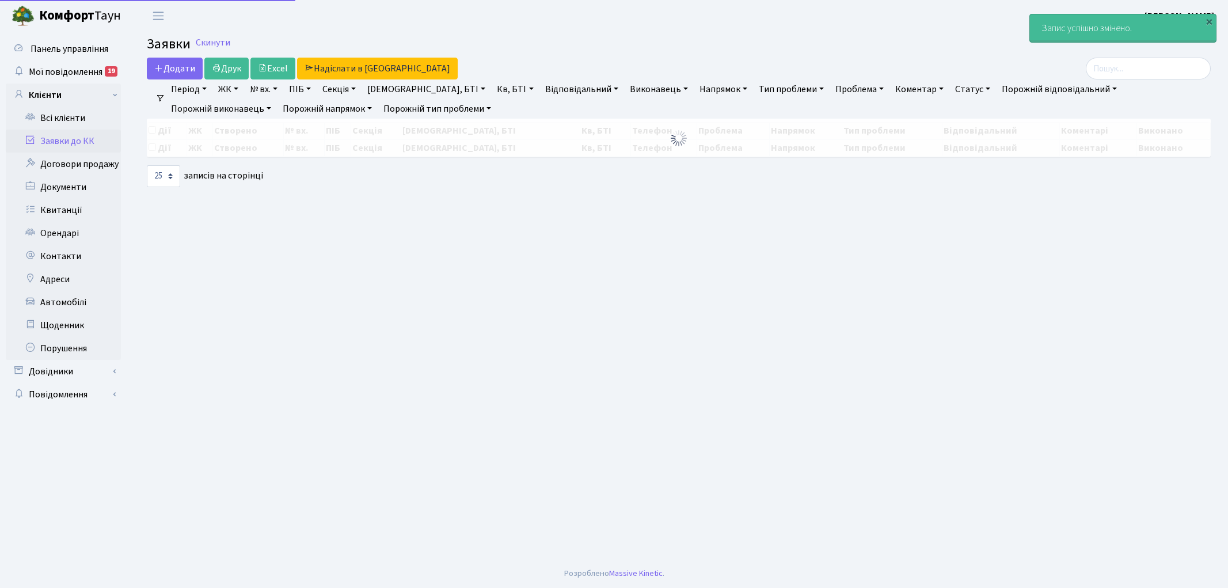
select select "25"
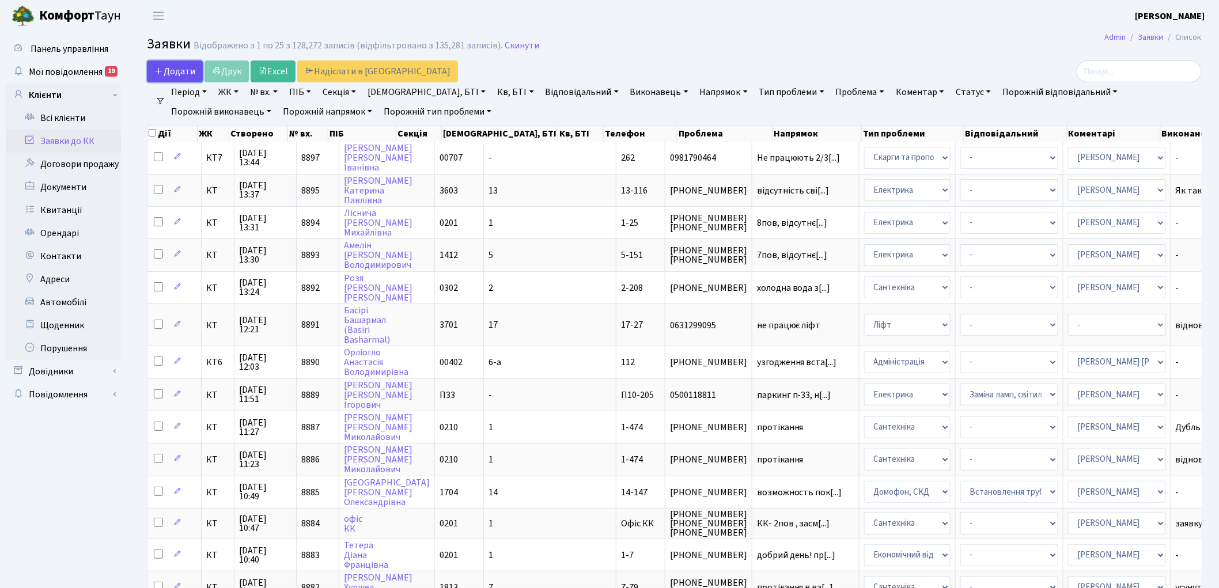
click at [180, 72] on span "Додати" at bounding box center [174, 71] width 41 height 13
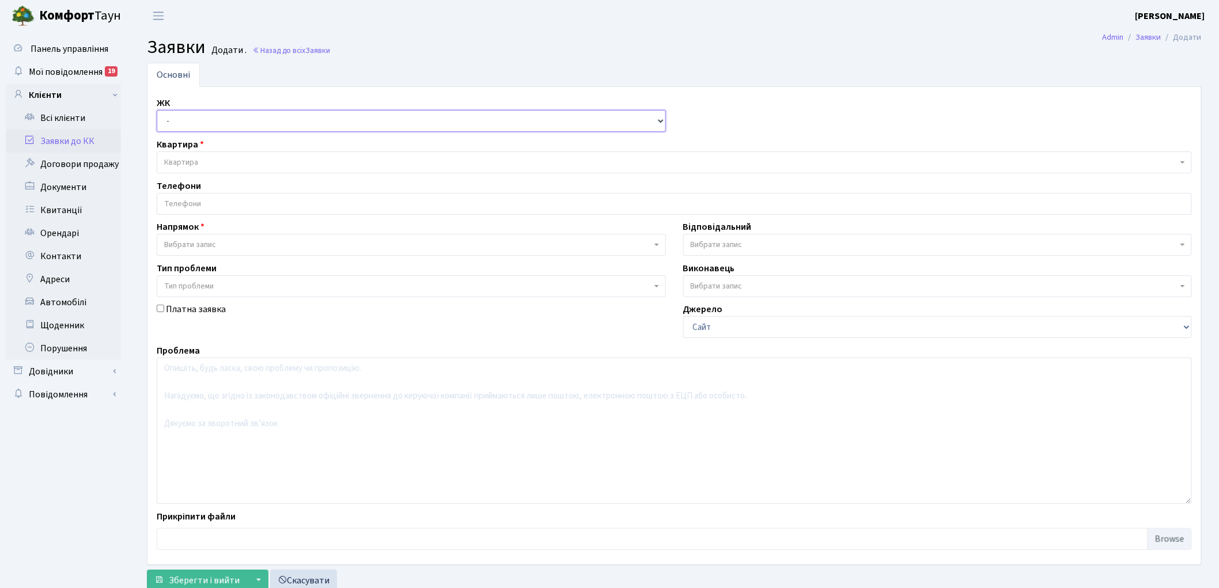
click at [186, 121] on select "- КТ, вул. Регенераторна, 4 КТ2, просп. [STREET_ADDRESS] [STREET_ADDRESS] [PERS…" at bounding box center [411, 121] width 509 height 22
select select "271"
click at [157, 110] on select "- КТ, вул. Регенераторна, 4 КТ2, просп. Соборності, 17 КТ3, вул. Березнева, 16 …" at bounding box center [411, 121] width 509 height 22
select select
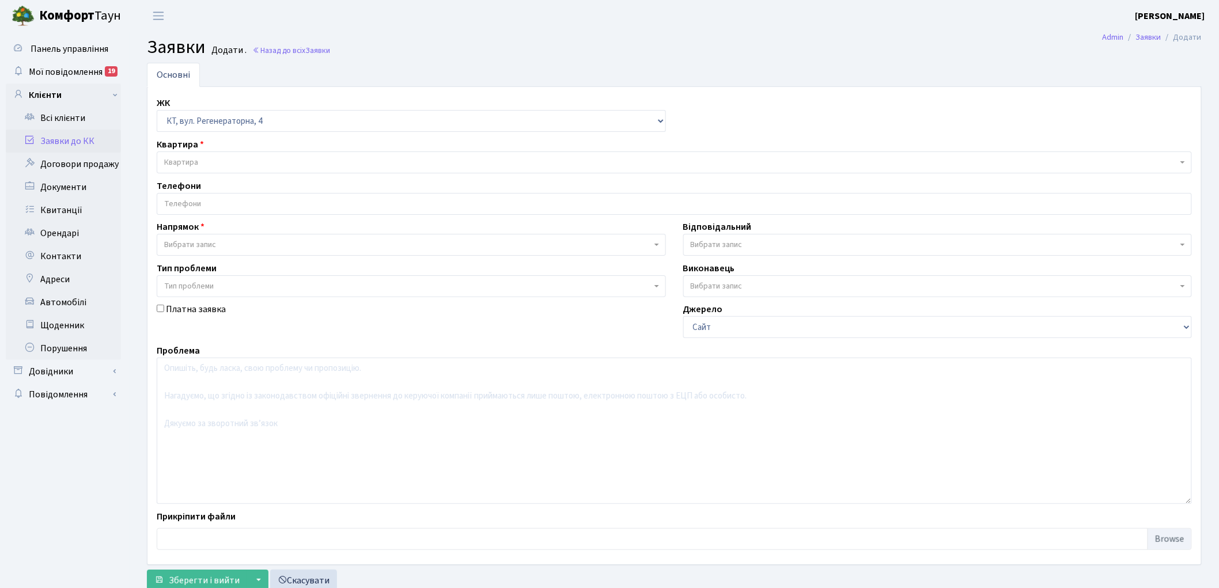
click at [208, 163] on span "Квартира" at bounding box center [670, 163] width 1013 height 12
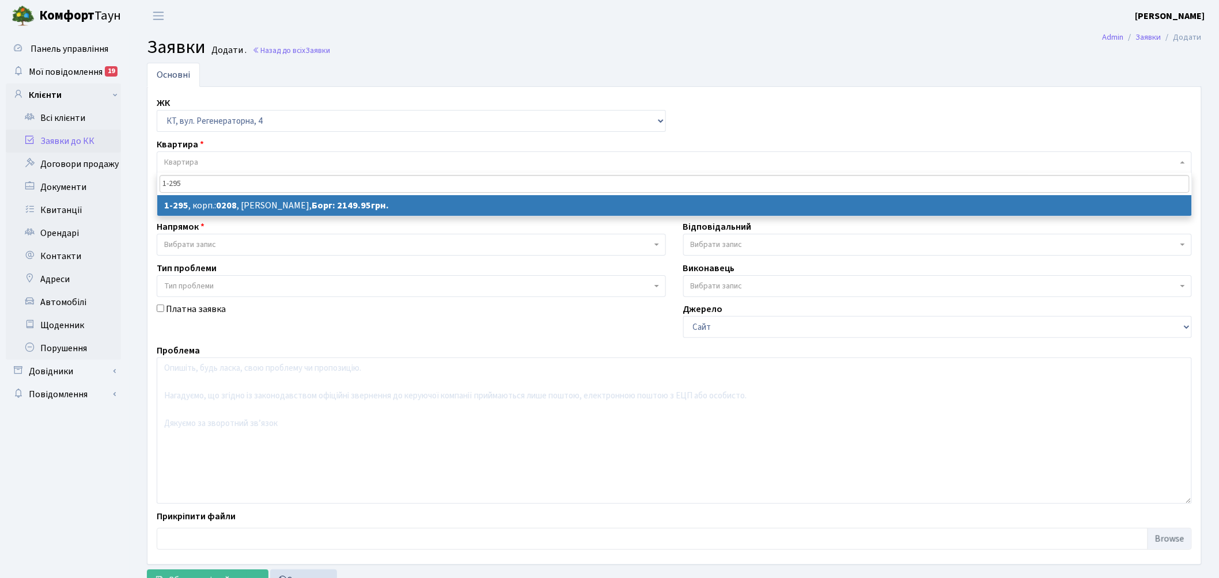
type input "1-295"
select select
select select "295"
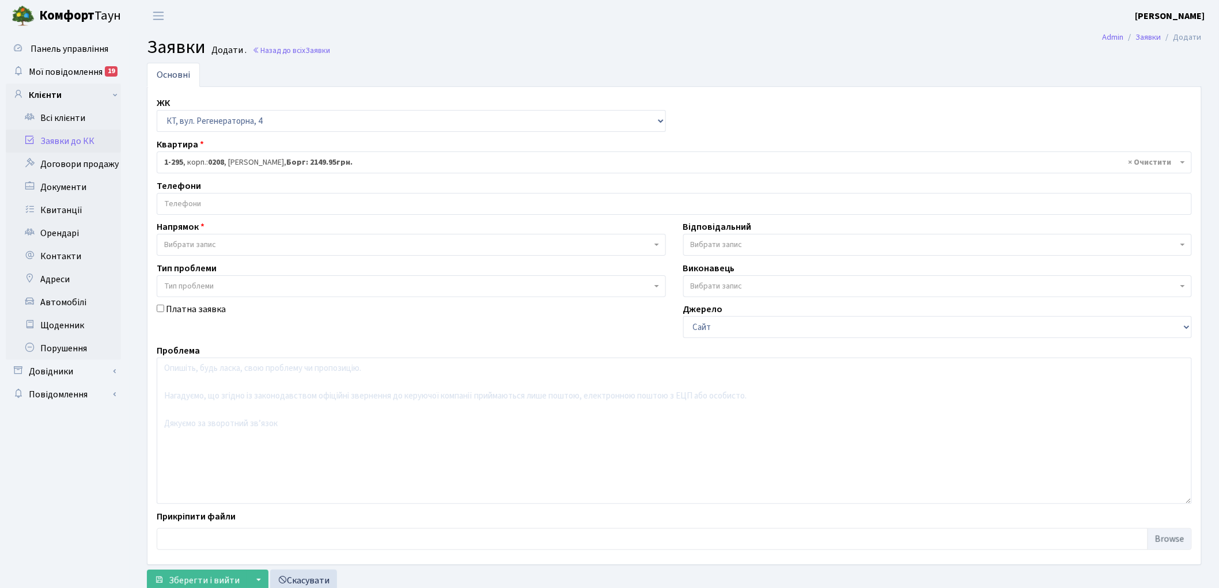
click at [183, 240] on span "Вибрати запис" at bounding box center [190, 245] width 52 height 12
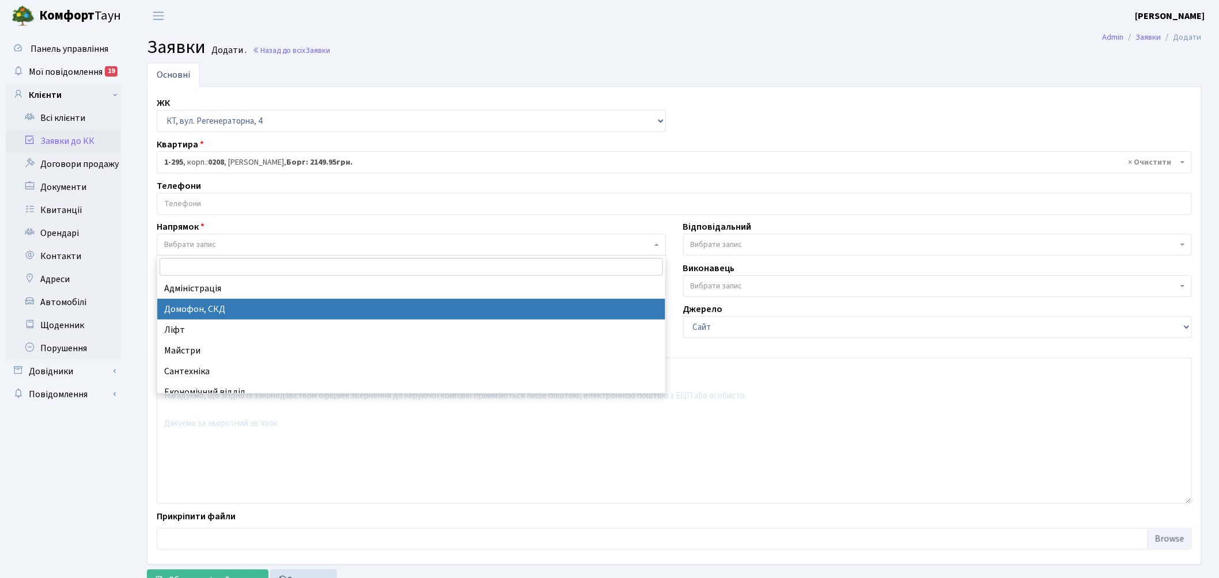
drag, startPoint x: 183, startPoint y: 306, endPoint x: 286, endPoint y: 329, distance: 105.5
select select "4"
select select
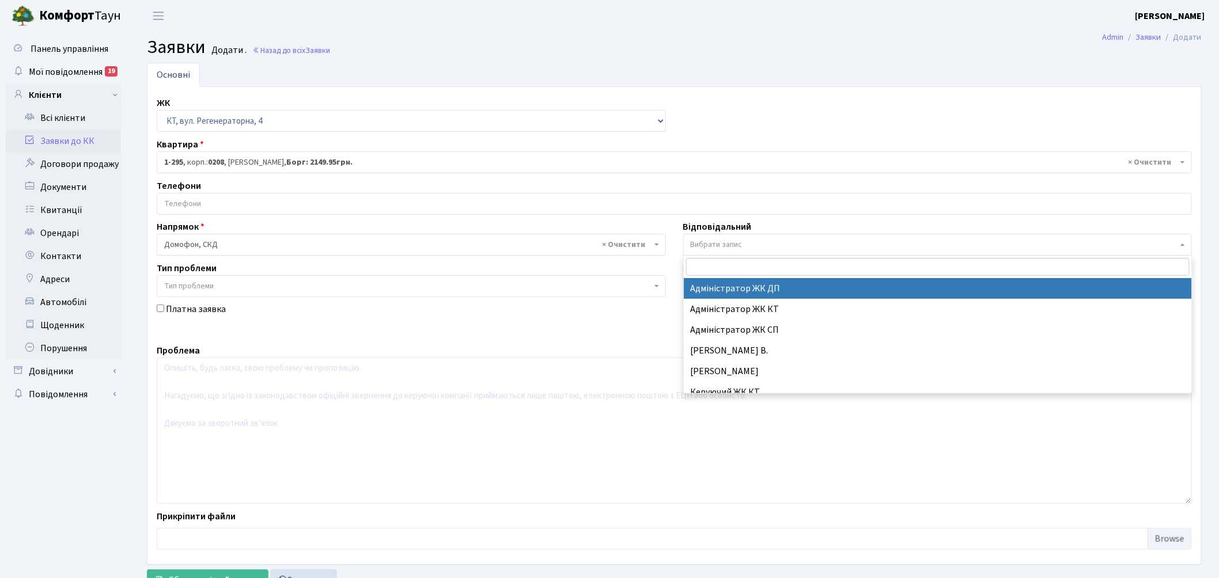
click at [769, 240] on span "Вибрати запис" at bounding box center [933, 245] width 487 height 12
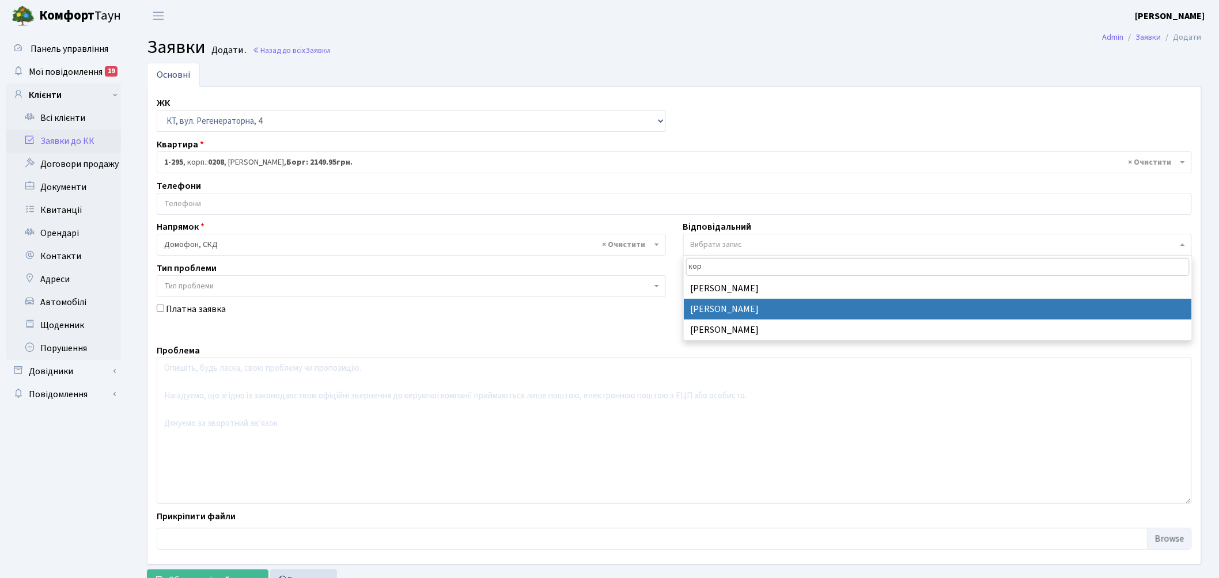
type input "кор"
select select "22"
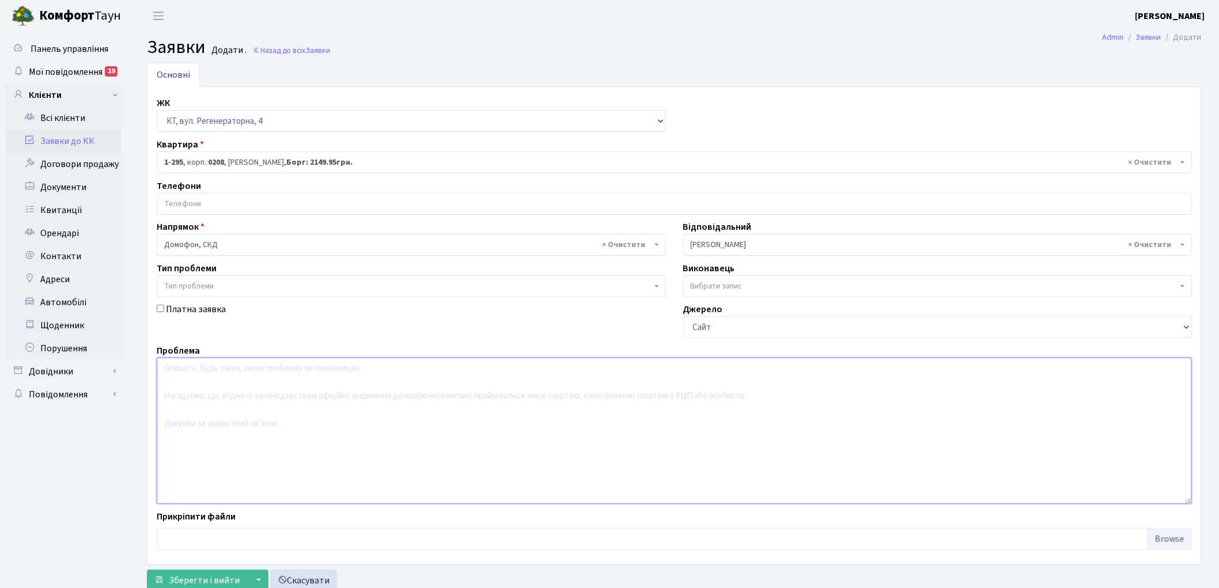
click at [289, 456] on textarea at bounding box center [674, 431] width 1035 height 146
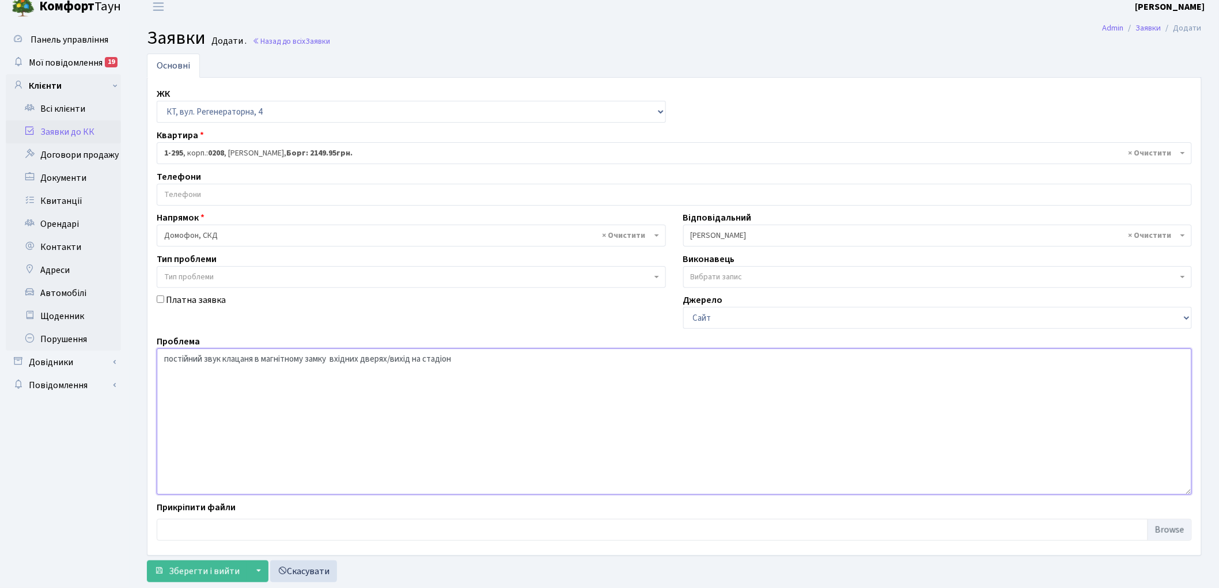
scroll to position [38, 0]
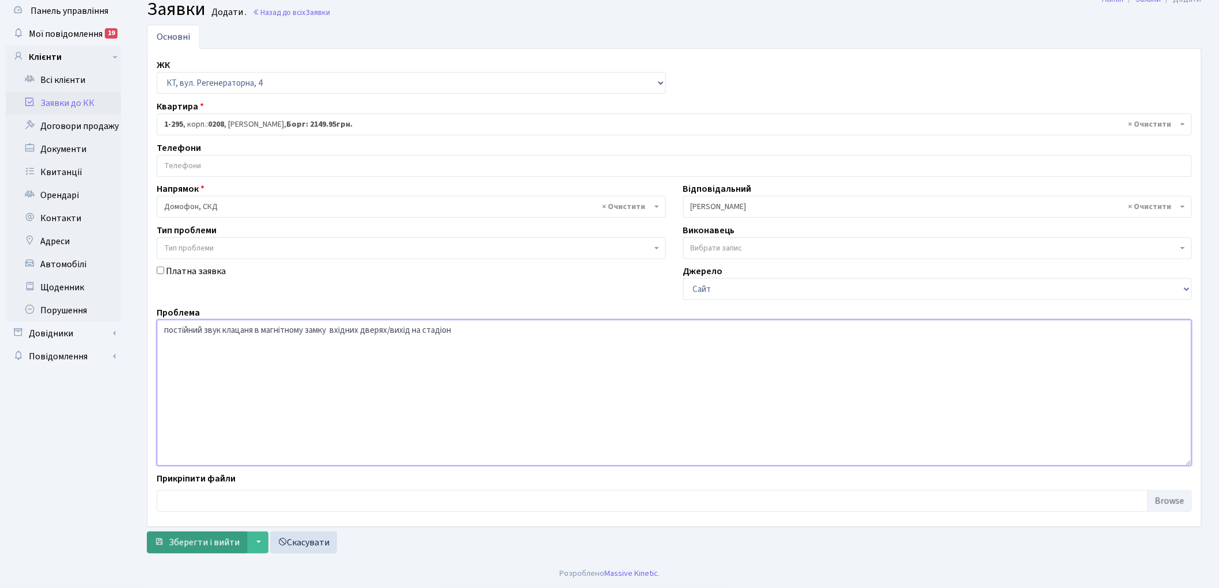
type textarea "постійний звук клацаня в магнітному замку вхідних дверях/вихід на стадіон"
click at [195, 539] on span "Зберегти і вийти" at bounding box center [204, 542] width 71 height 13
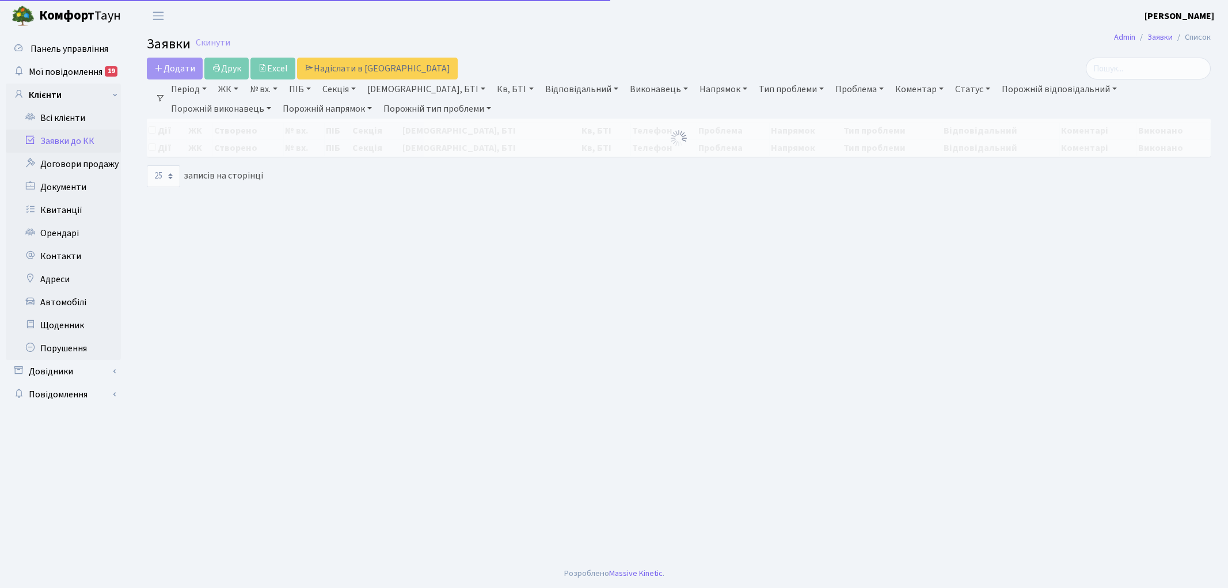
select select "25"
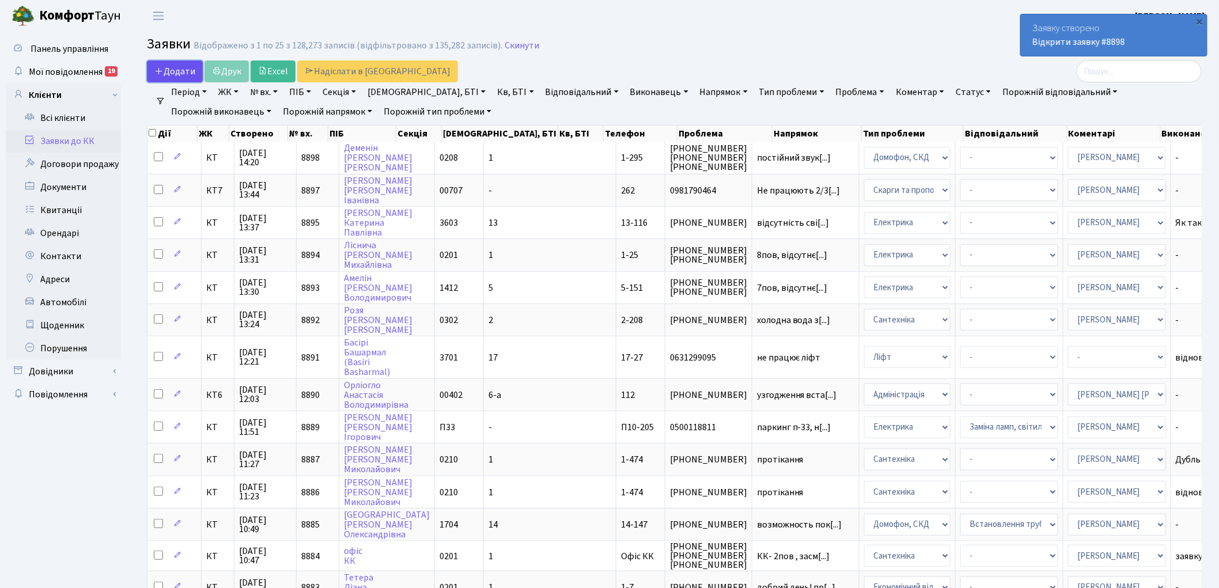
click at [169, 70] on span "Додати" at bounding box center [174, 71] width 41 height 13
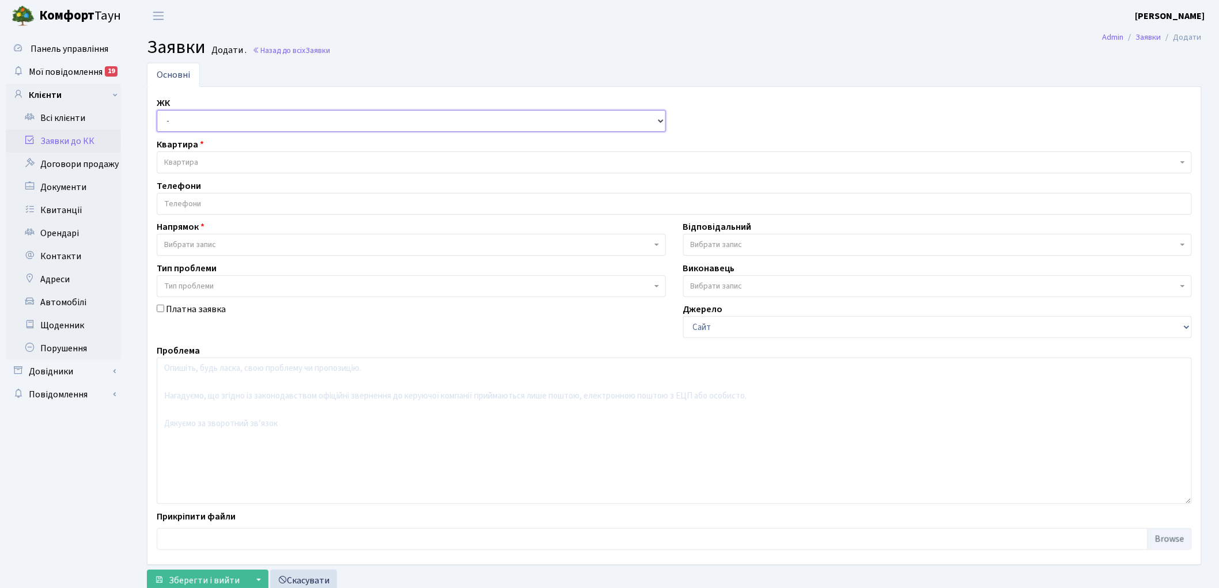
click at [176, 126] on select "- КТ, вул. Регенераторна, 4 КТ2, просп. [STREET_ADDRESS] [STREET_ADDRESS] [PERS…" at bounding box center [411, 121] width 509 height 22
select select "295"
click at [157, 110] on select "- КТ, вул. Регенераторна, 4 КТ2, просп. [STREET_ADDRESS] [STREET_ADDRESS] [PERS…" at bounding box center [411, 121] width 509 height 22
select select
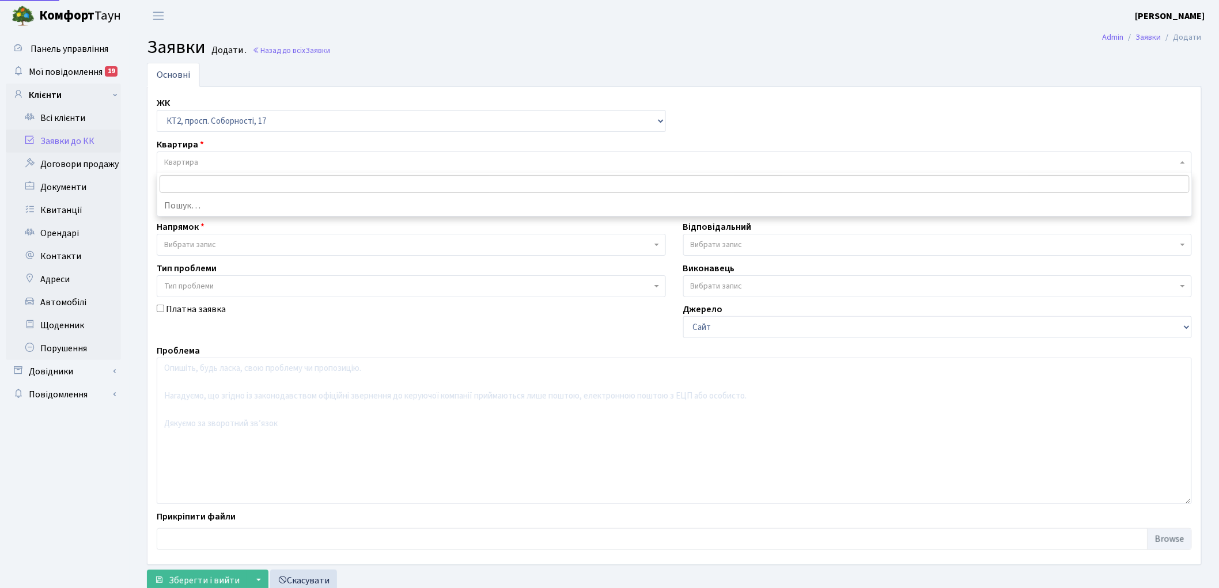
click at [208, 159] on span "Квартира" at bounding box center [670, 163] width 1013 height 12
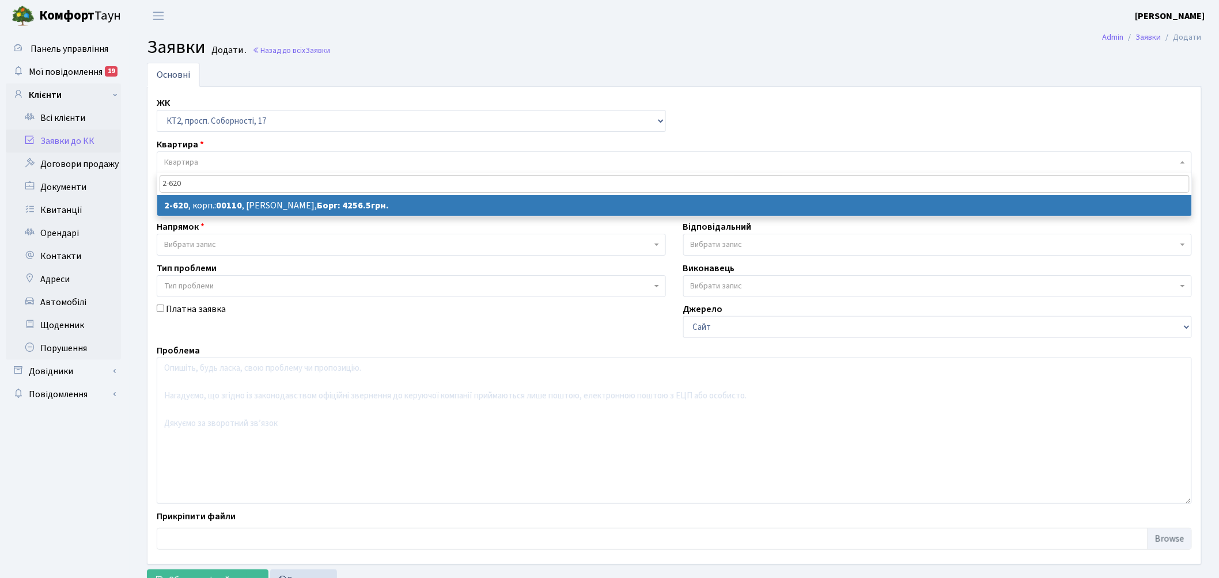
type input "2-620"
select select
select select "15669"
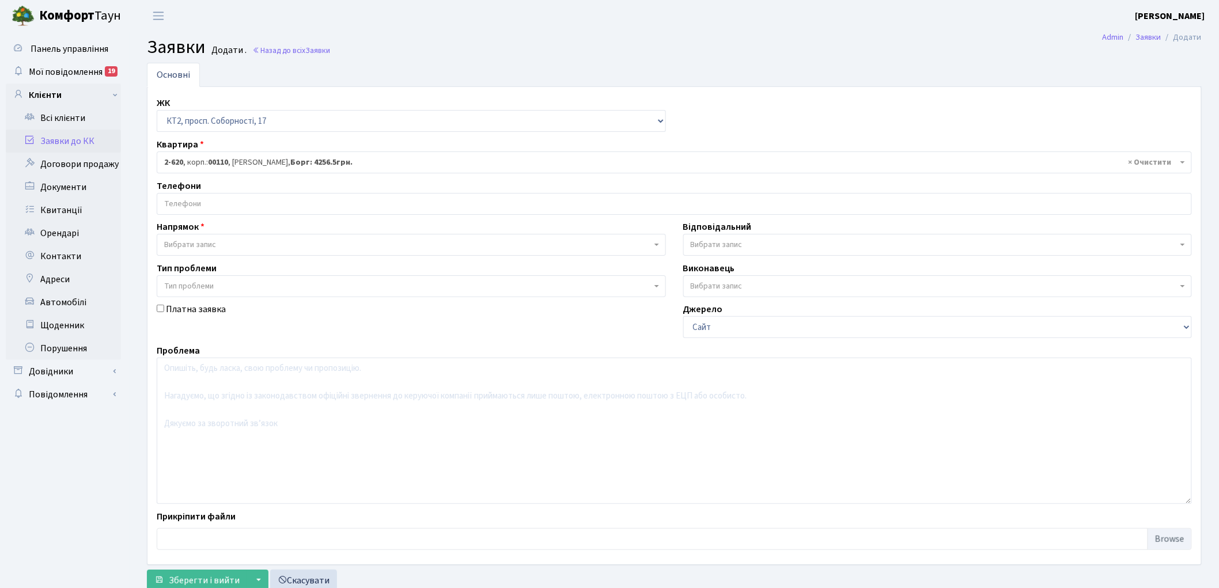
click at [196, 200] on input "search" at bounding box center [674, 203] width 1034 height 21
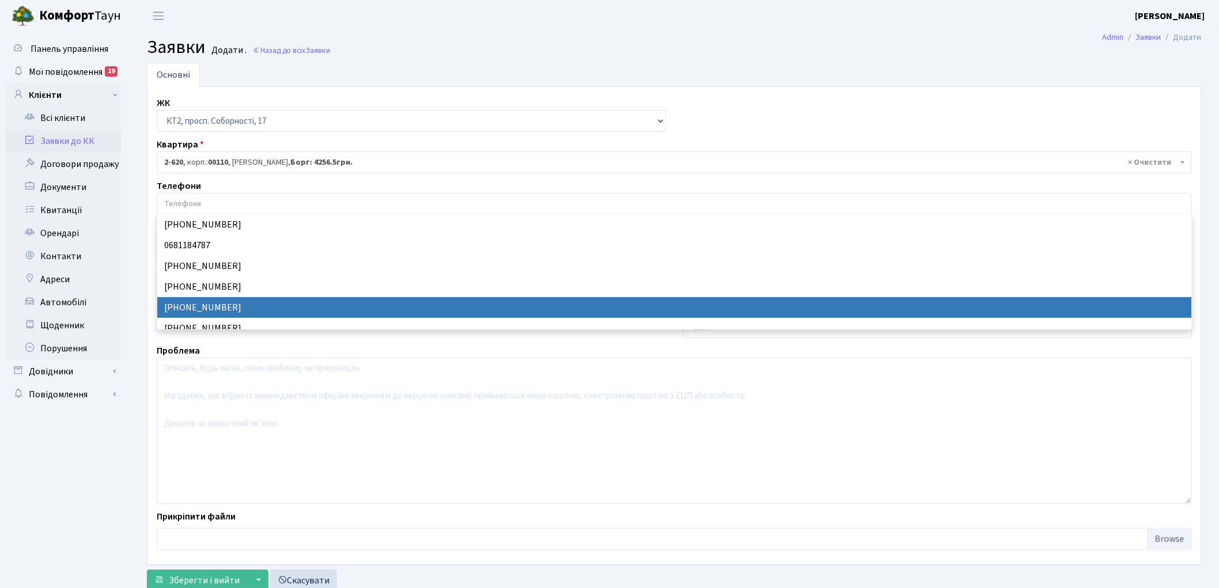
select select "81807"
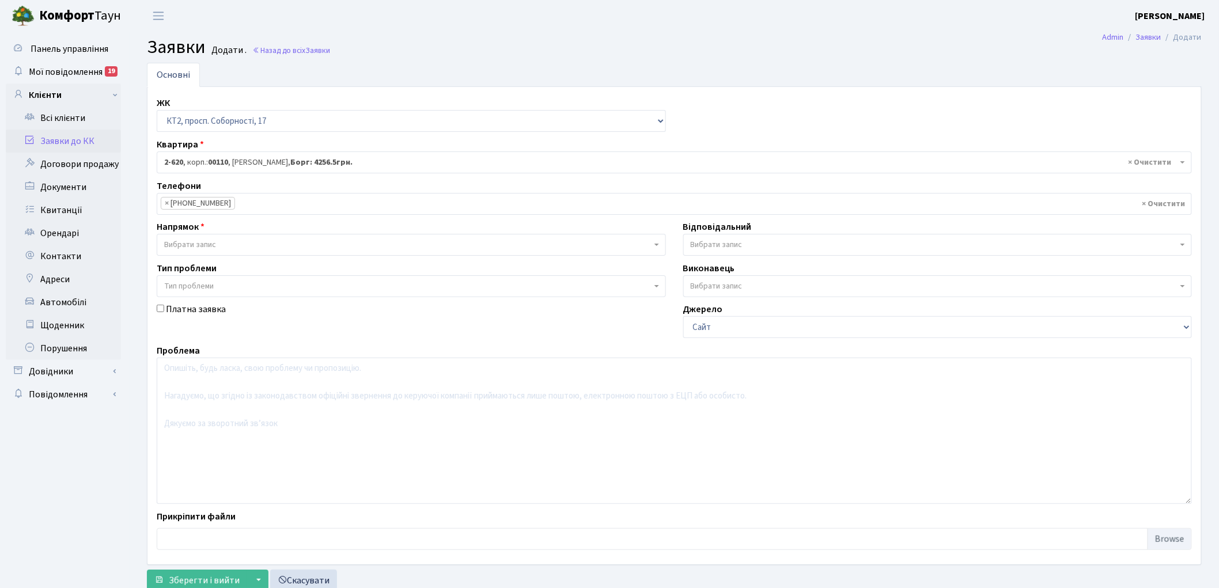
click at [223, 238] on span "Вибрати запис" at bounding box center [411, 245] width 509 height 22
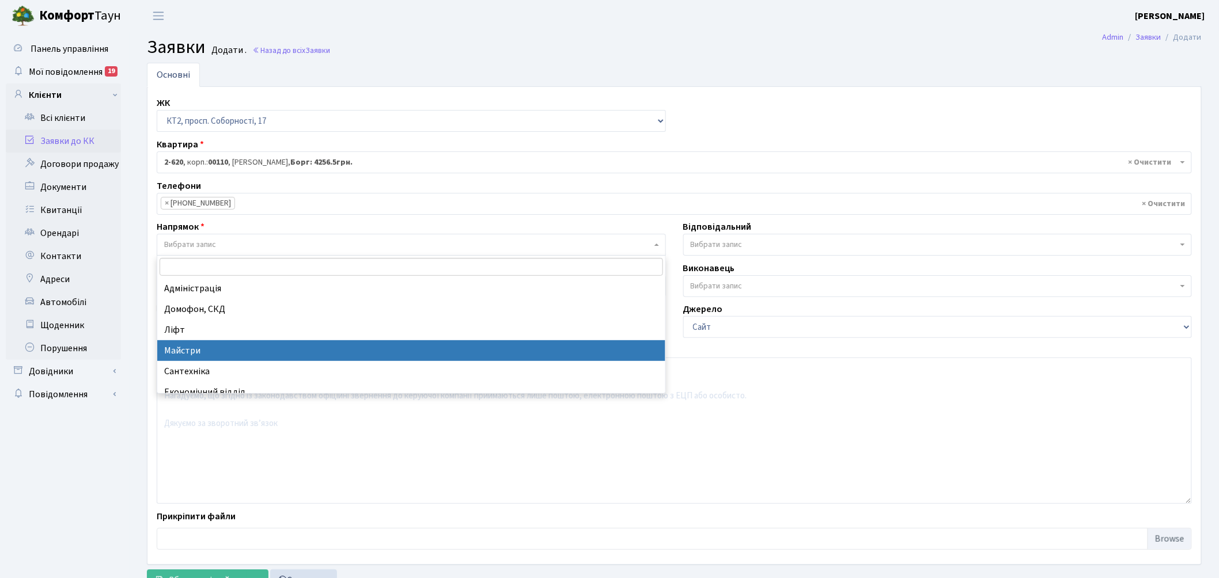
select select "1"
select select
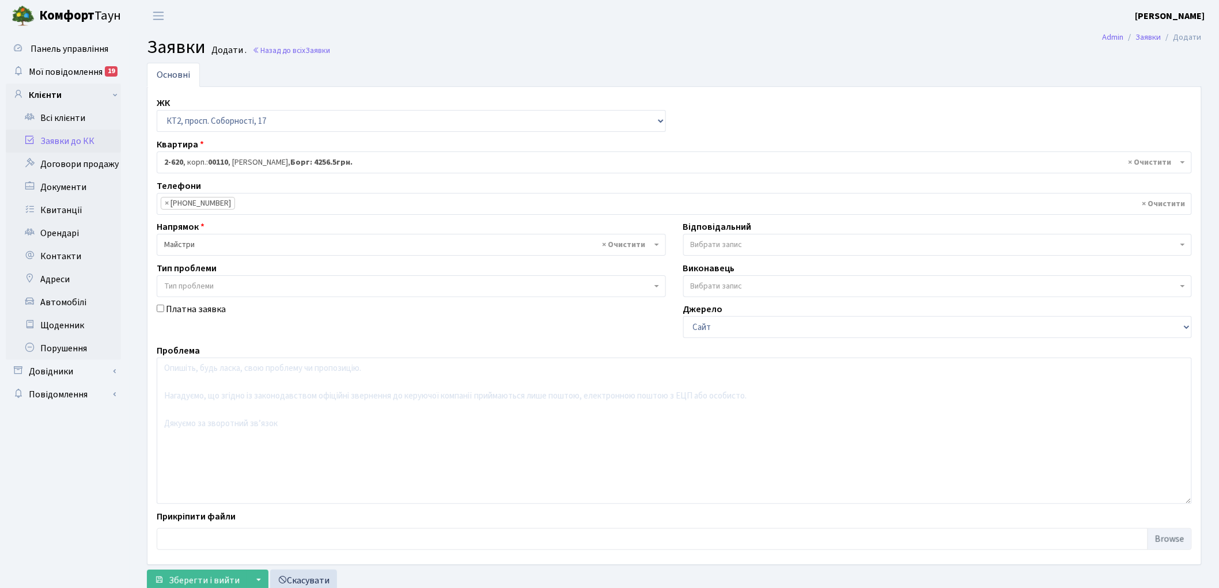
click at [775, 240] on span "Вибрати запис" at bounding box center [933, 245] width 487 height 12
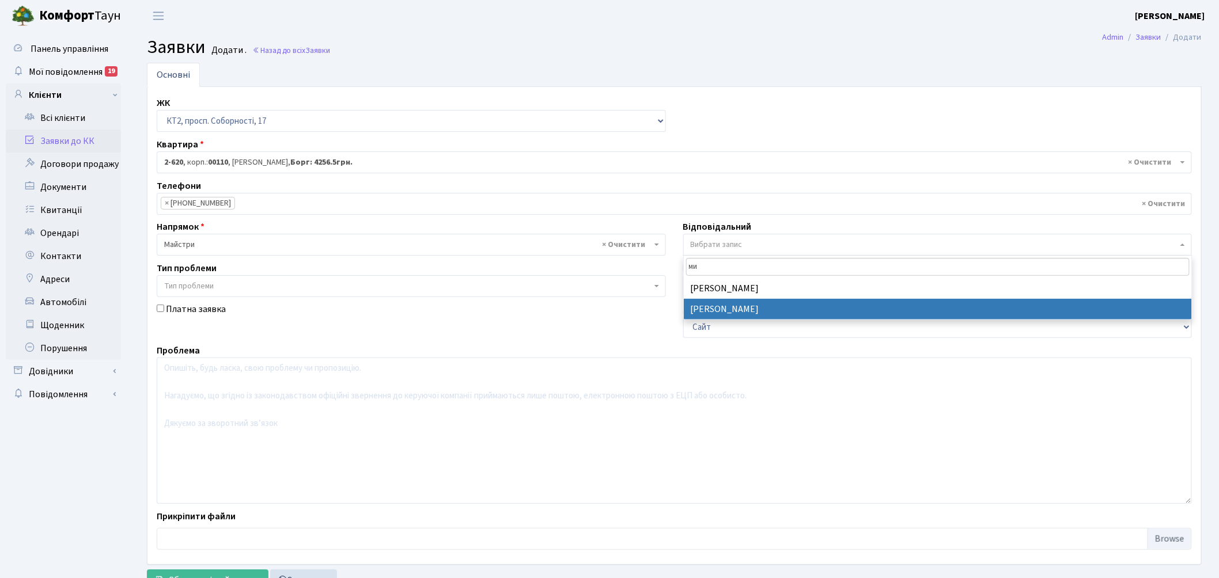
type input "ми"
select select "25"
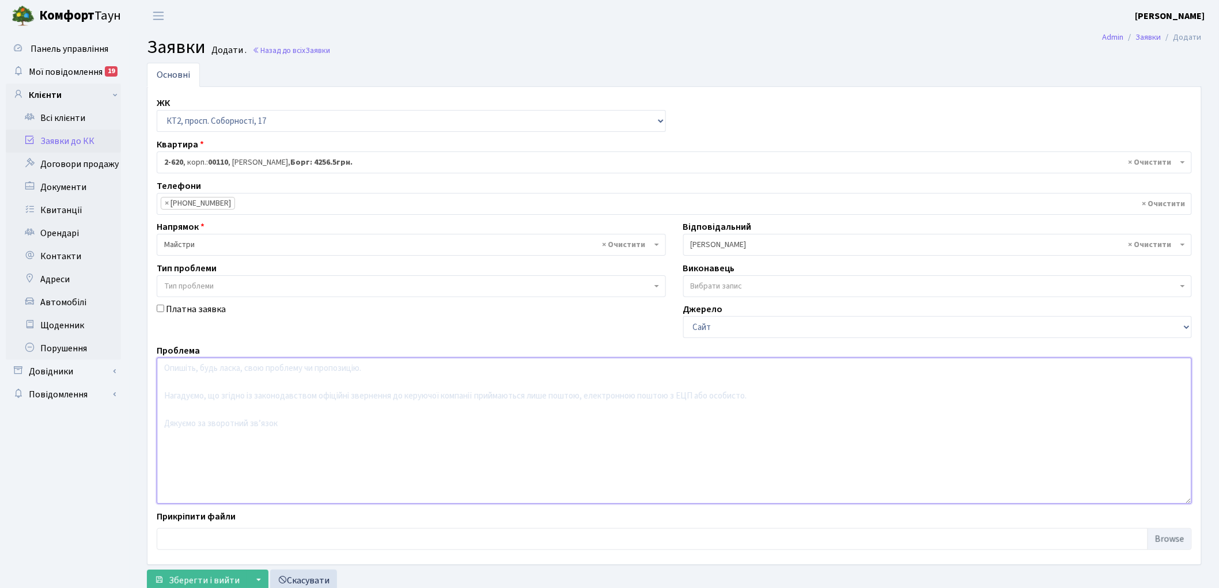
click at [251, 423] on textarea at bounding box center [674, 431] width 1035 height 146
click at [534, 239] on span "× Майстри" at bounding box center [407, 245] width 487 height 12
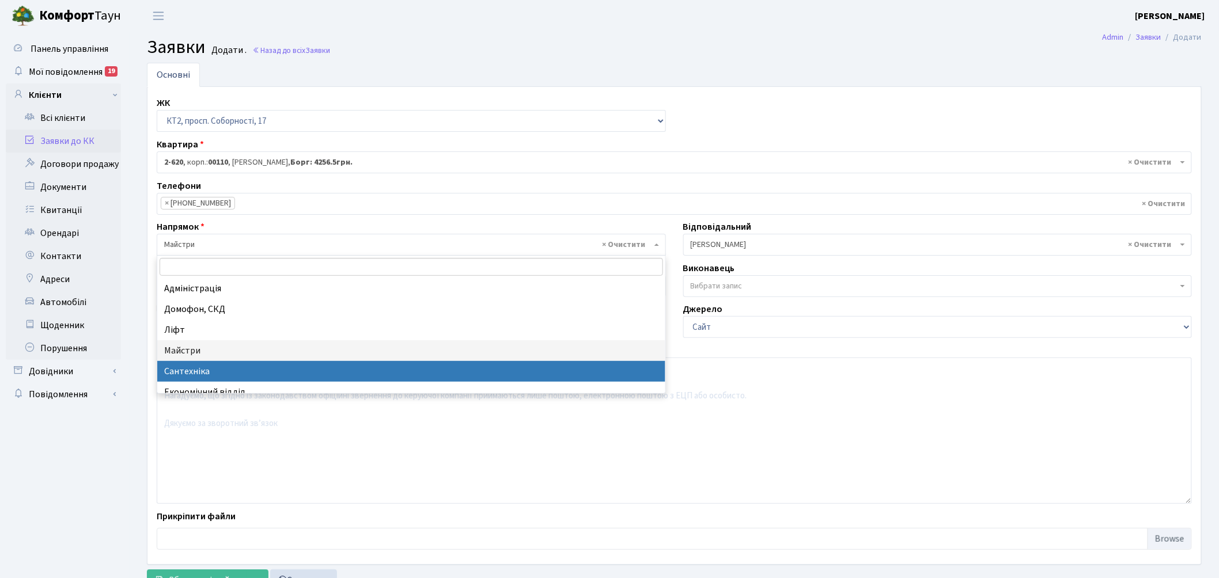
select select "2"
select select
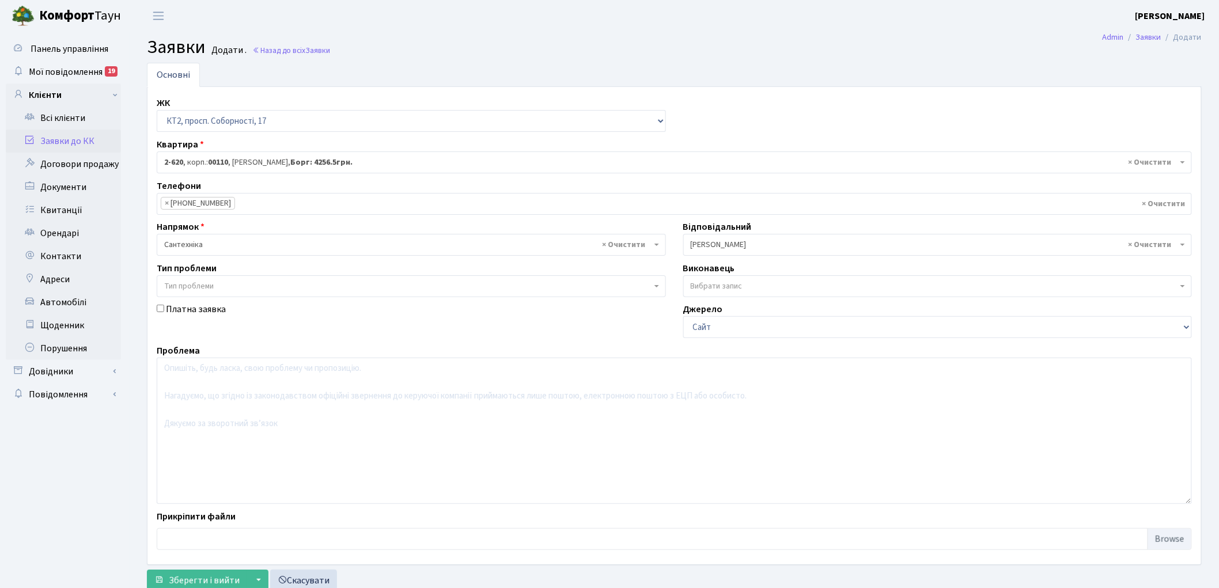
click at [716, 235] on span "× Микитенко І.В." at bounding box center [937, 245] width 509 height 22
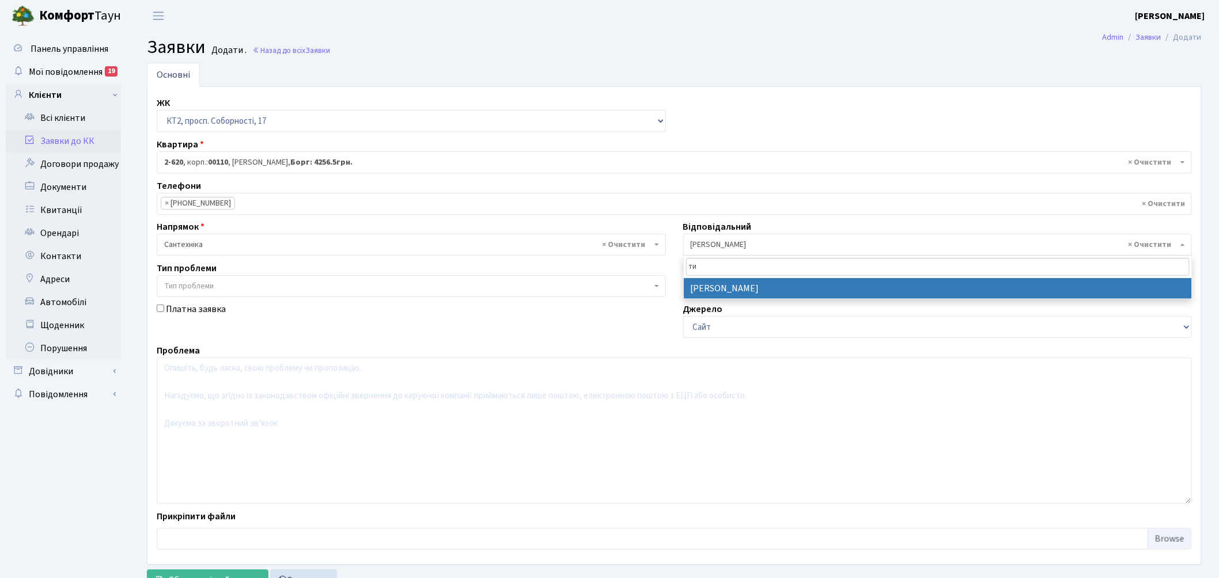
type input "ти"
select select "67"
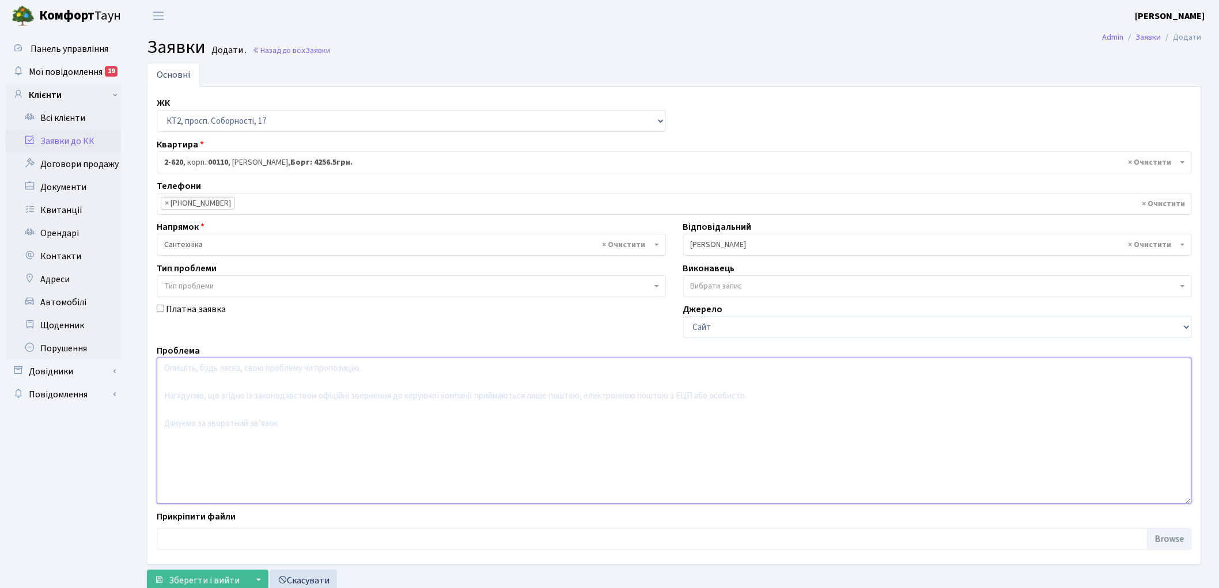
click at [254, 416] on textarea at bounding box center [674, 431] width 1035 height 146
type textarea "о"
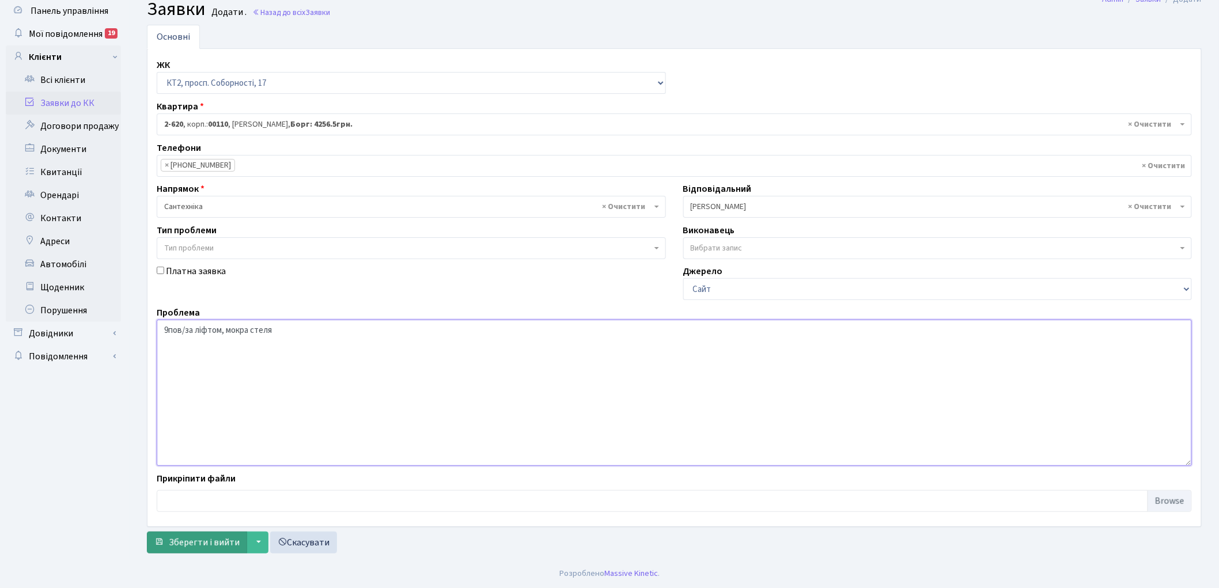
type textarea "9пов/за ліфтом, мокра стеля"
click at [185, 546] on span "Зберегти і вийти" at bounding box center [204, 542] width 71 height 13
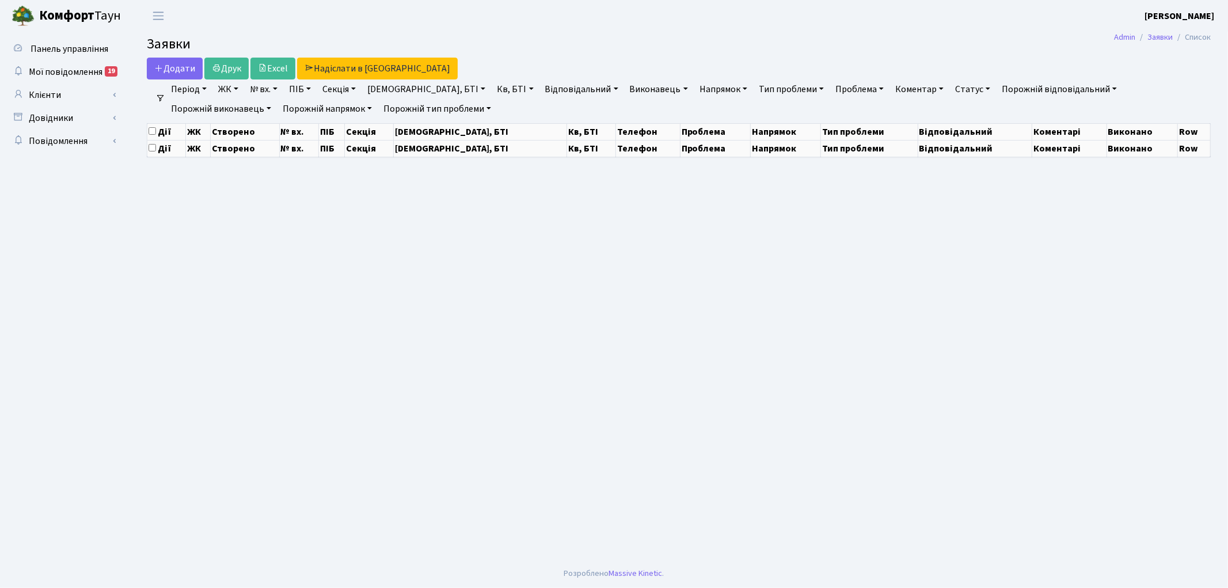
select select "25"
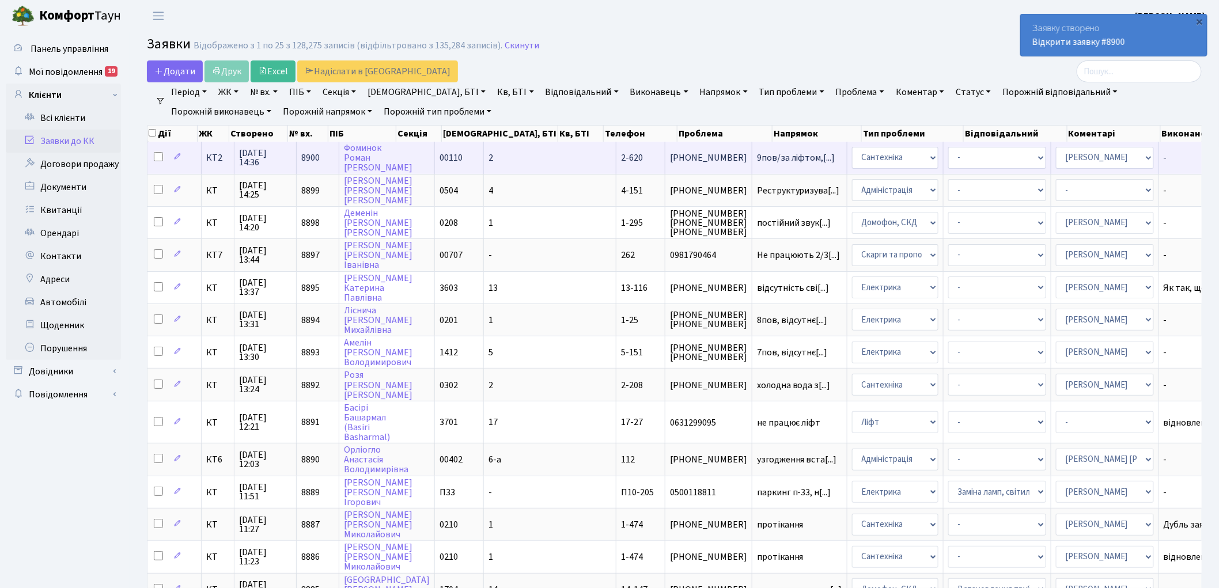
click at [311, 162] on span "8900" at bounding box center [310, 157] width 18 height 13
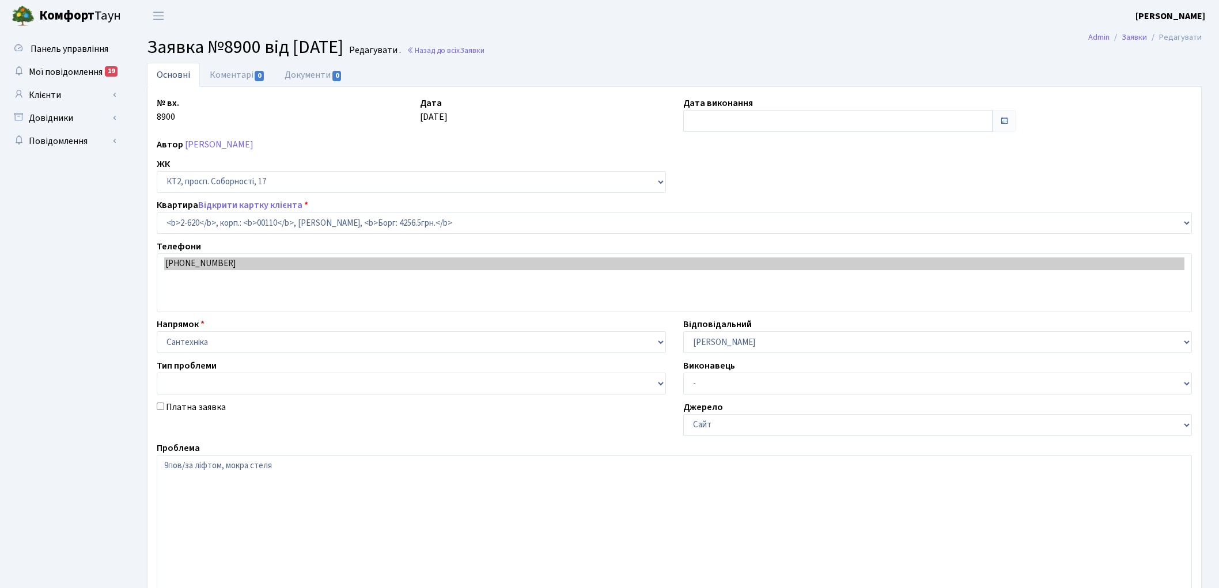
select select "15669"
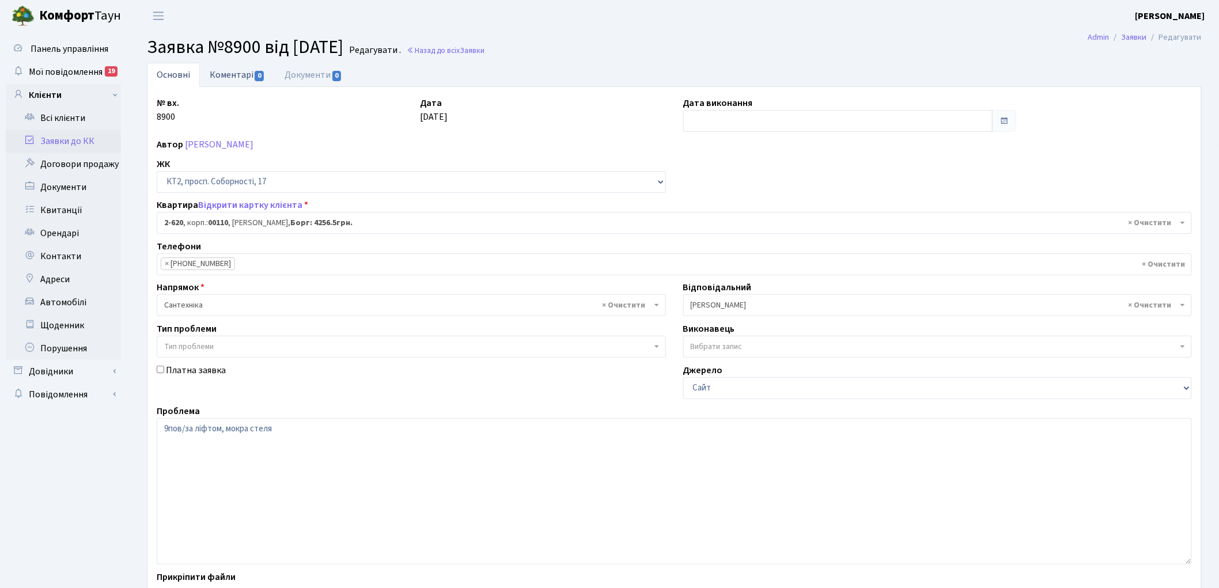
click at [229, 75] on link "Коментарі 0" at bounding box center [237, 75] width 75 height 24
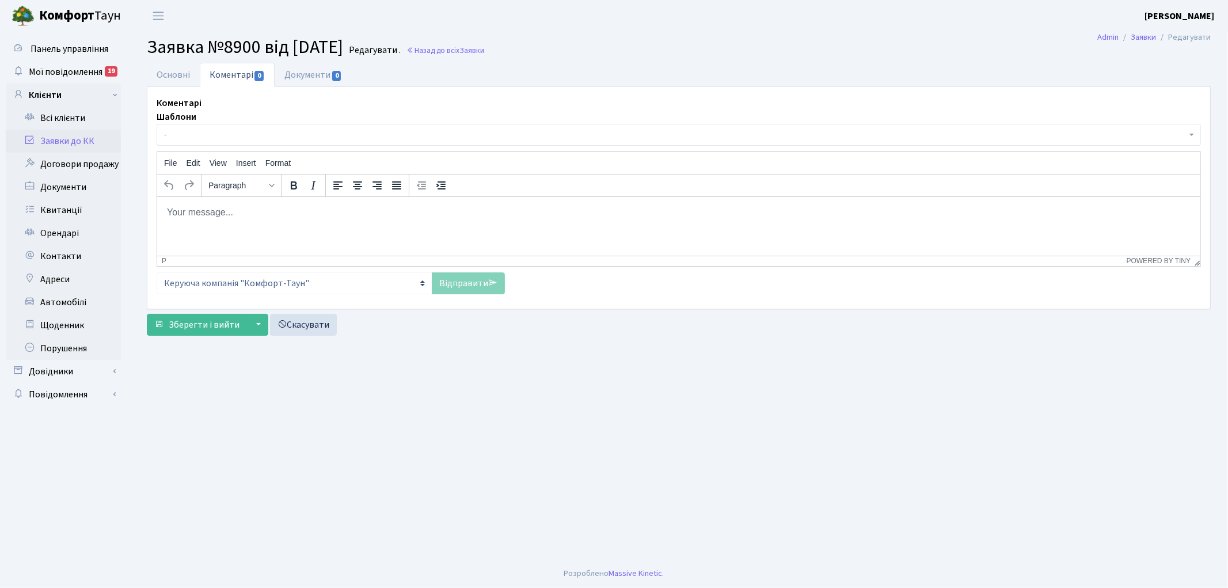
click at [262, 224] on html at bounding box center [678, 211] width 1043 height 31
drag, startPoint x: 458, startPoint y: 288, endPoint x: 337, endPoint y: 360, distance: 140.7
click at [457, 287] on link "Відправити" at bounding box center [468, 283] width 73 height 22
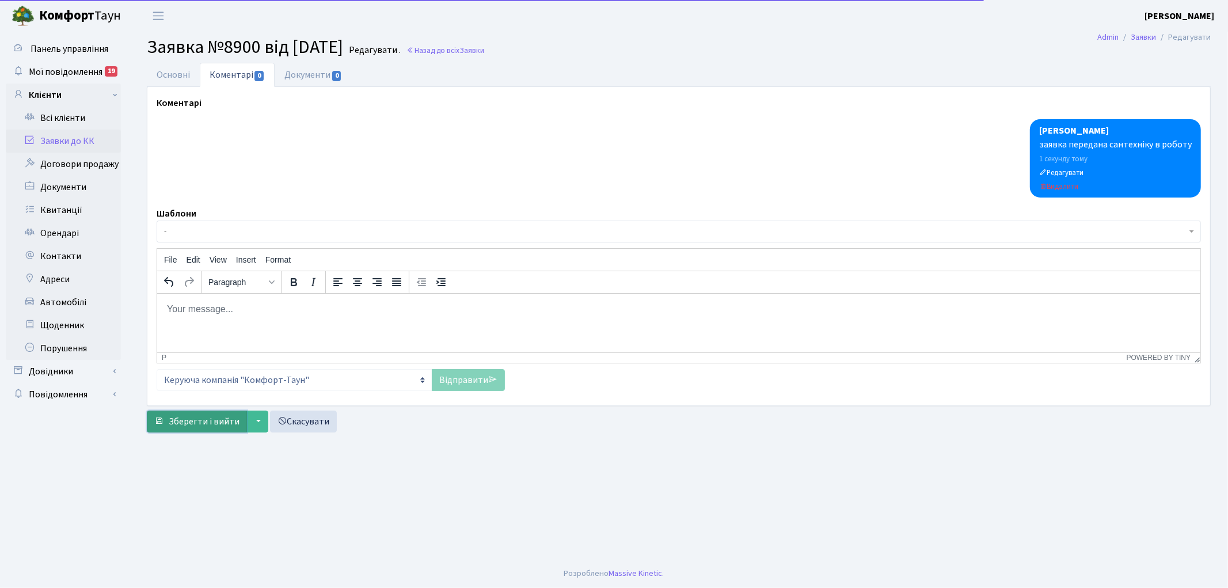
click at [176, 423] on span "Зберегти і вийти" at bounding box center [204, 421] width 71 height 13
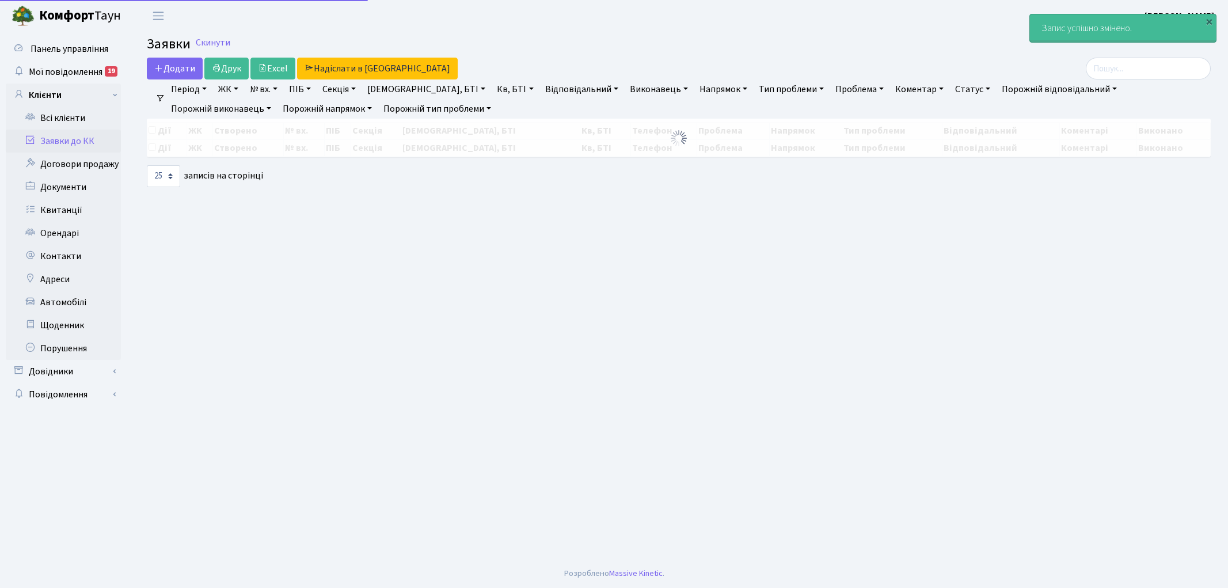
select select "25"
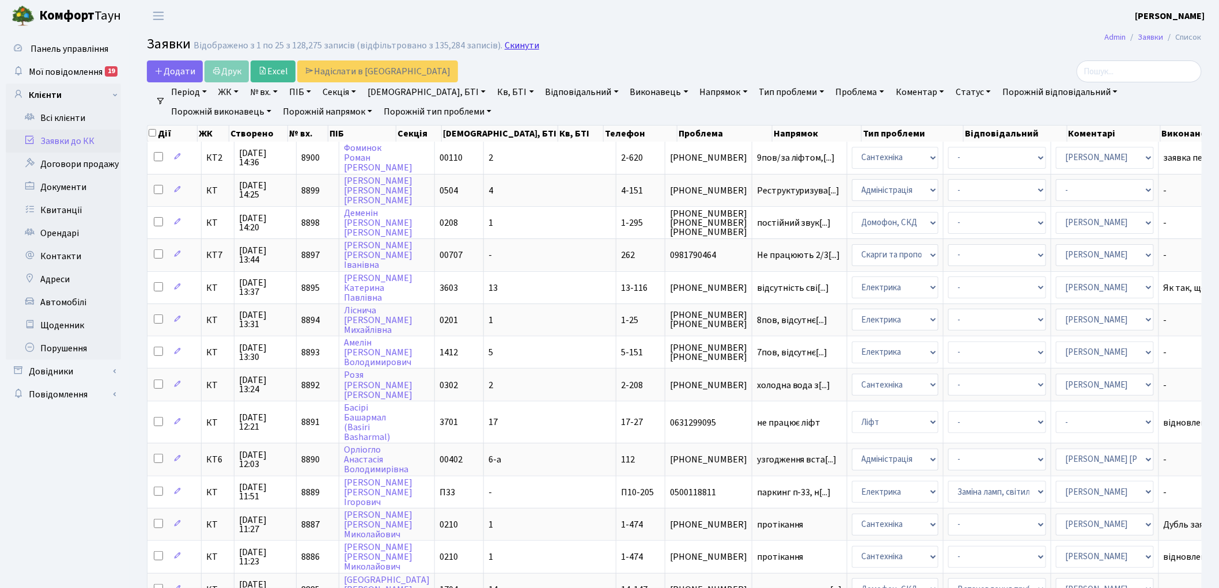
click at [509, 48] on link "Скинути" at bounding box center [521, 45] width 35 height 11
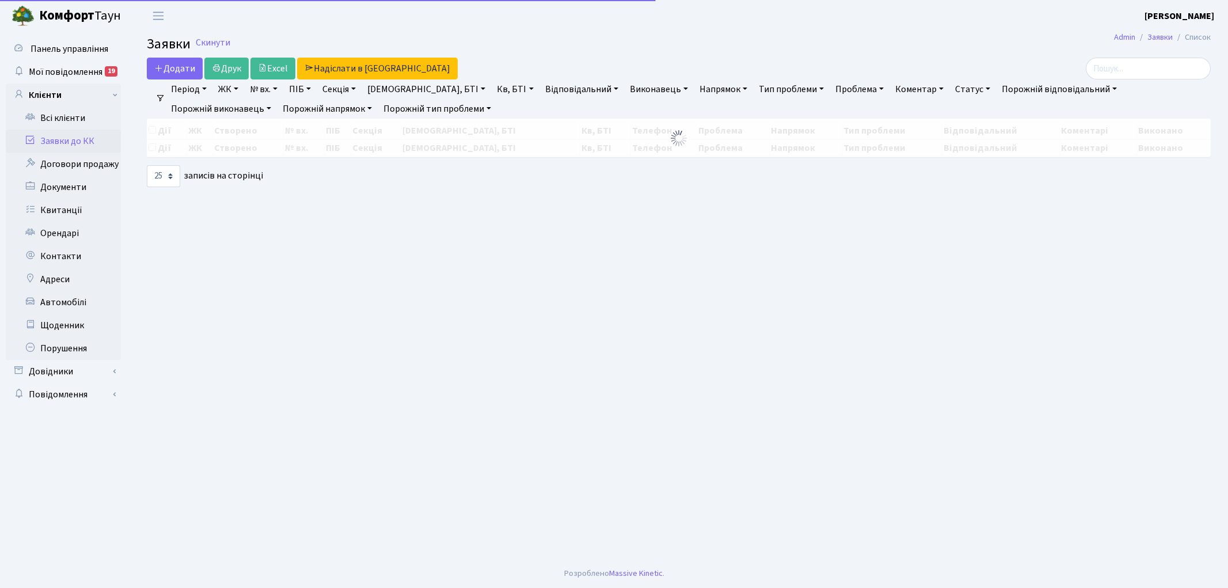
select select "25"
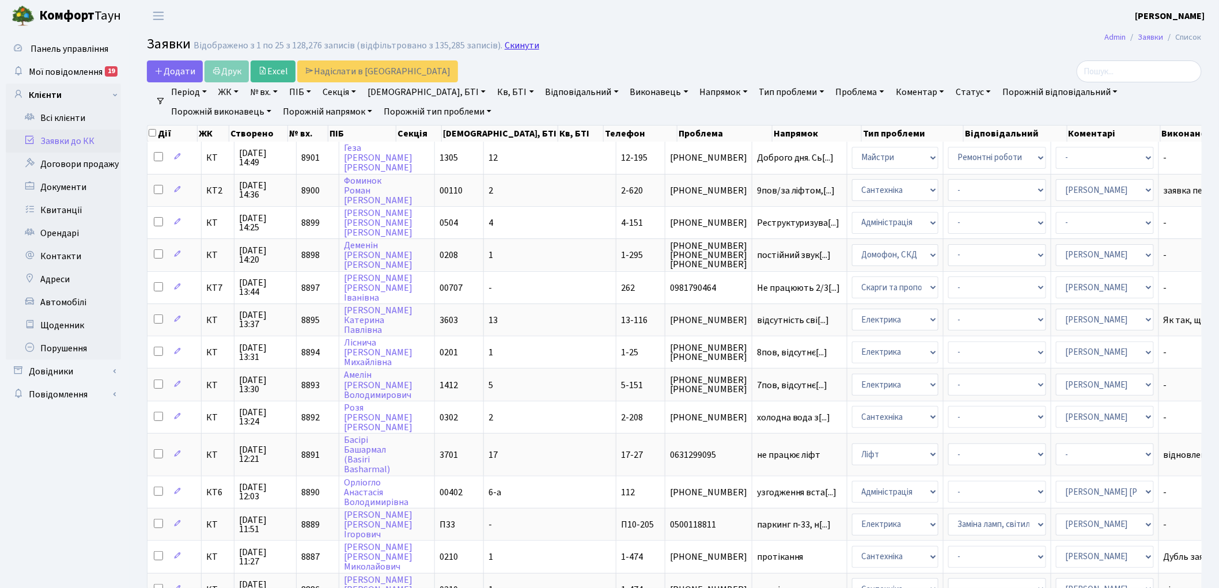
click at [521, 48] on link "Скинути" at bounding box center [521, 45] width 35 height 11
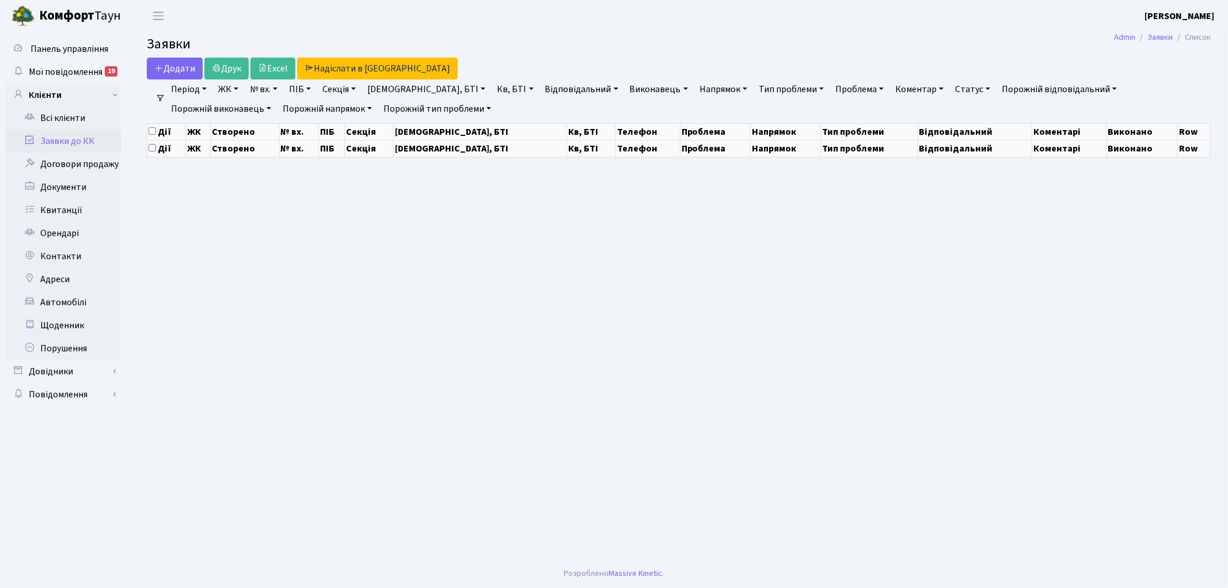
select select "25"
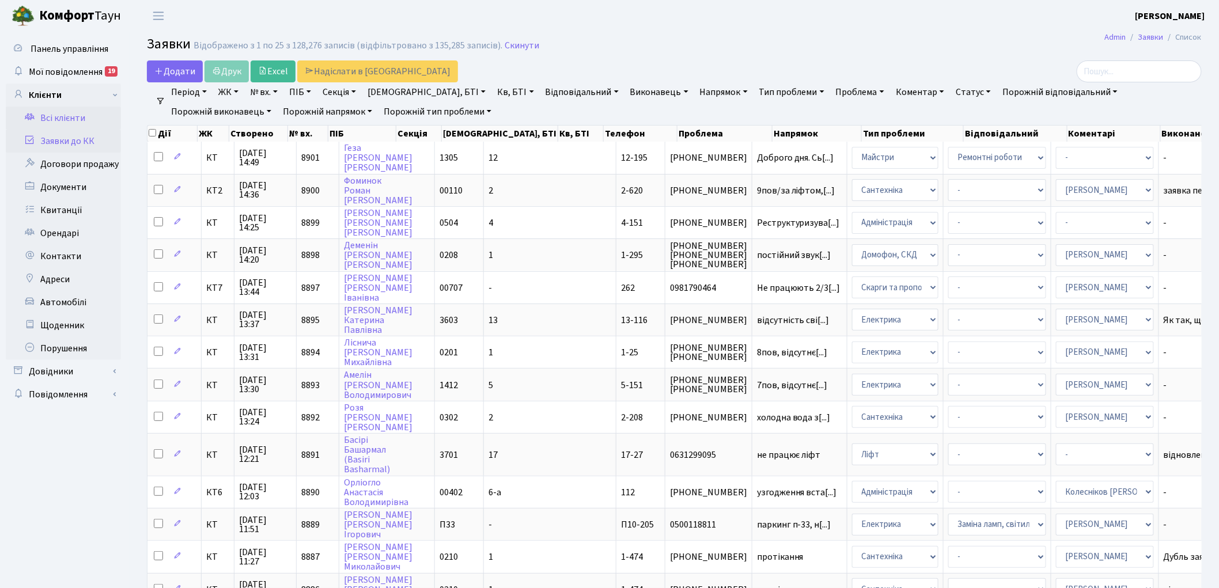
click at [59, 116] on link "Всі клієнти" at bounding box center [63, 118] width 115 height 23
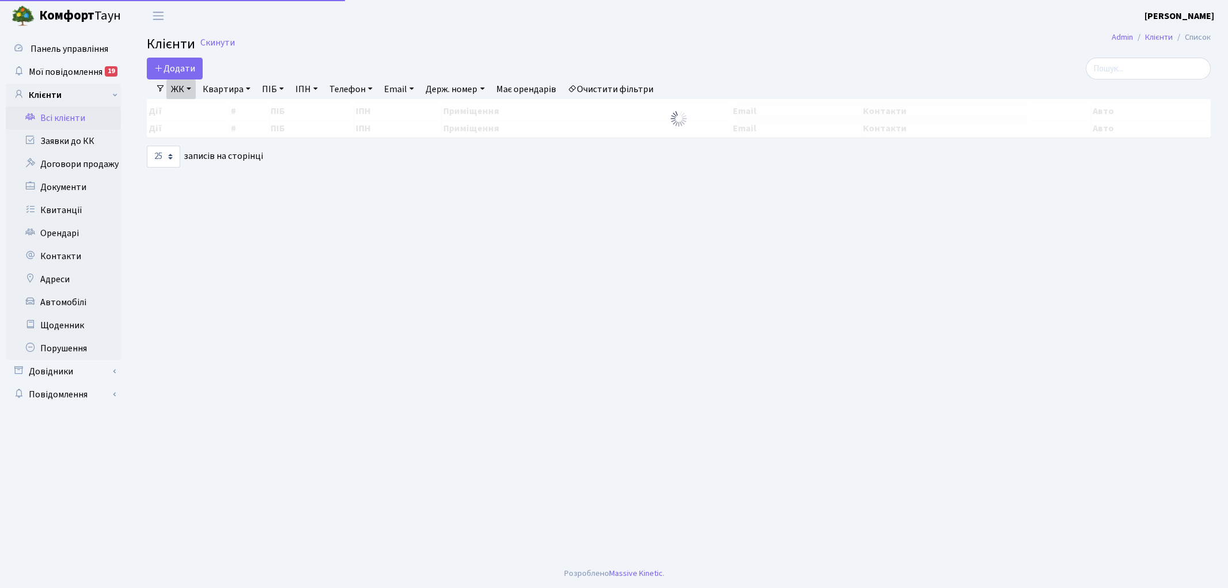
select select "25"
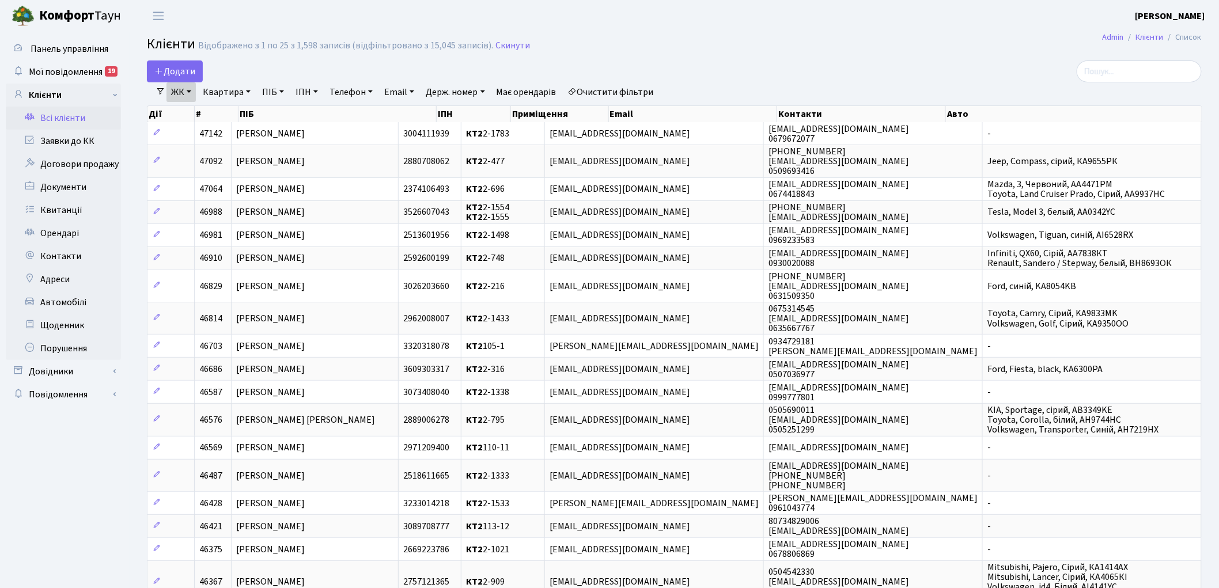
click at [486, 88] on link "Держ. номер" at bounding box center [455, 92] width 68 height 20
type input "КА9925РВ"
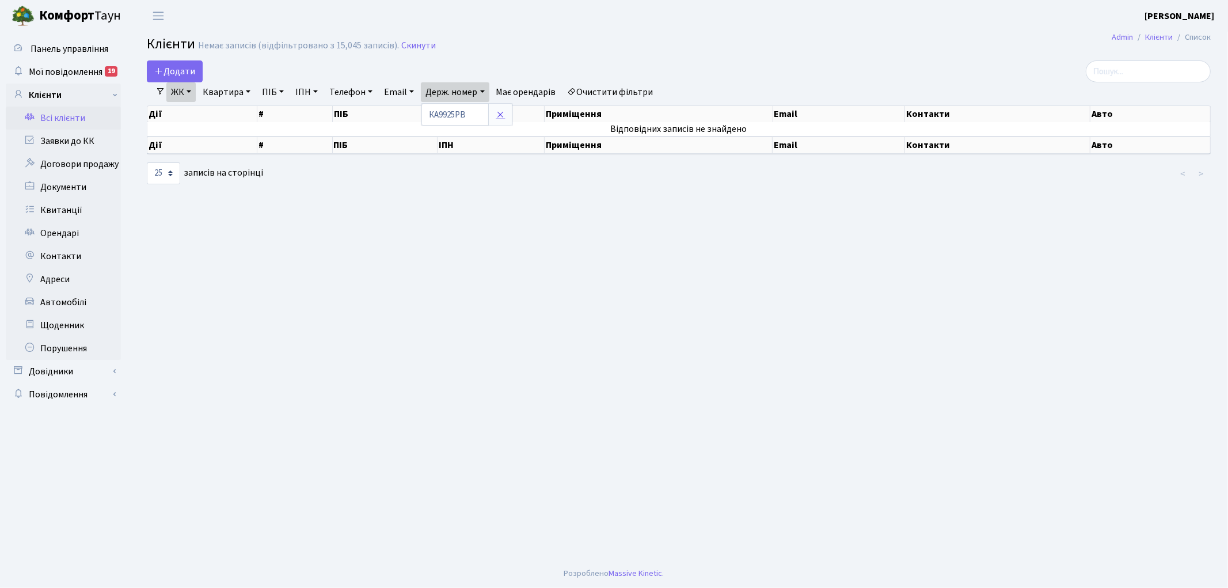
click at [511, 119] on link at bounding box center [500, 115] width 24 height 22
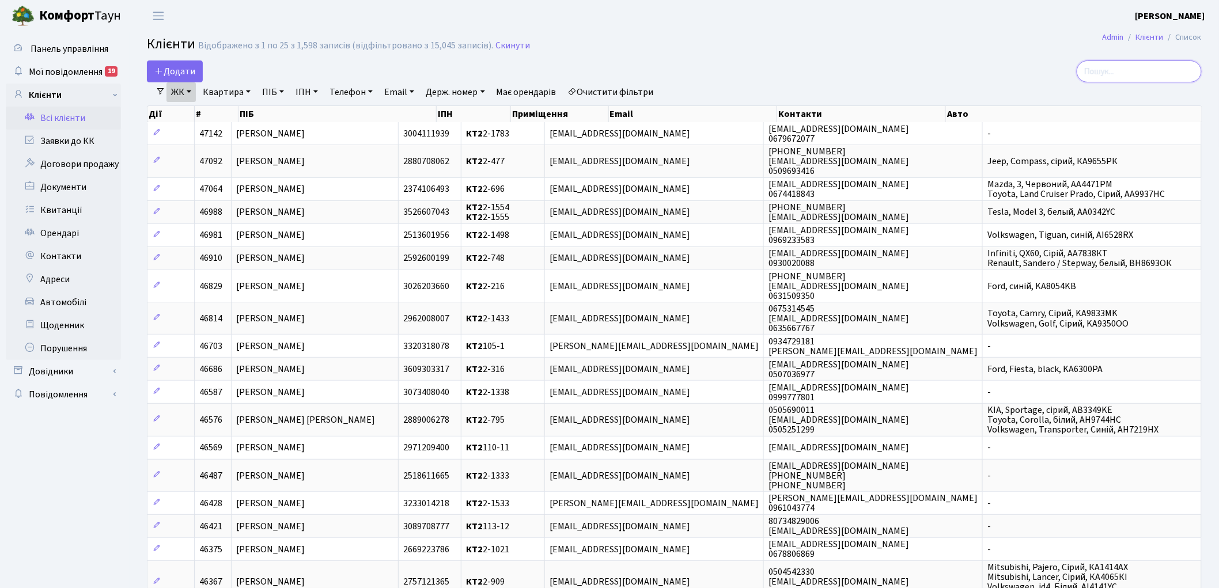
click at [1125, 72] on input "search" at bounding box center [1138, 71] width 125 height 22
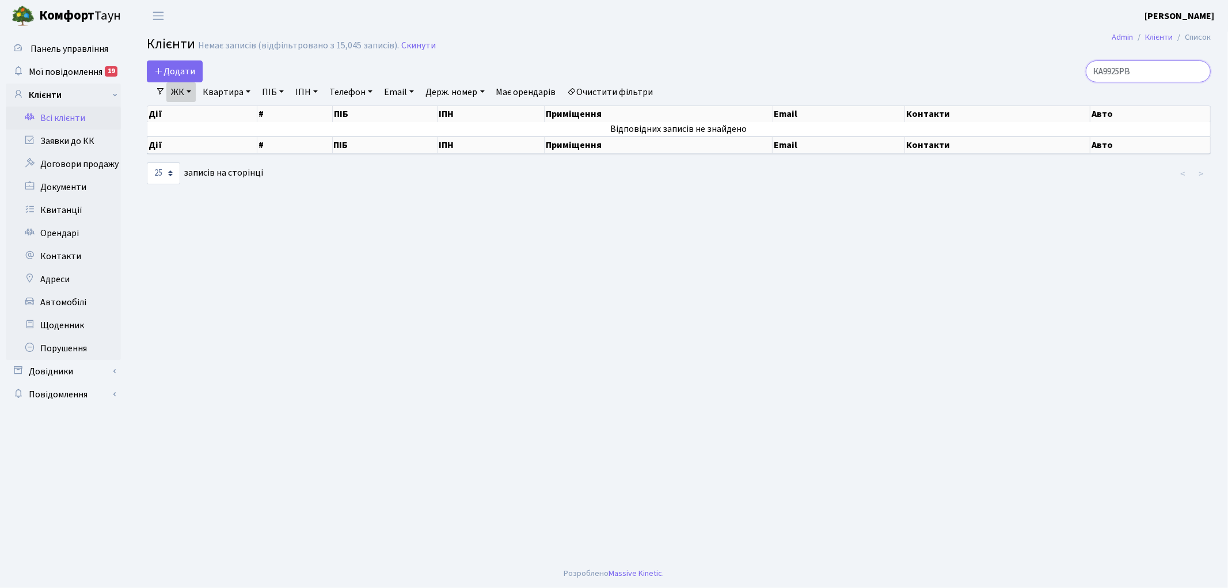
type input "КА9925РВ"
click at [618, 92] on link "Очистити фільтри" at bounding box center [610, 92] width 95 height 20
click at [439, 94] on link "Держ. номер" at bounding box center [455, 92] width 68 height 20
click at [447, 106] on input "text" at bounding box center [455, 115] width 67 height 22
type input "9925"
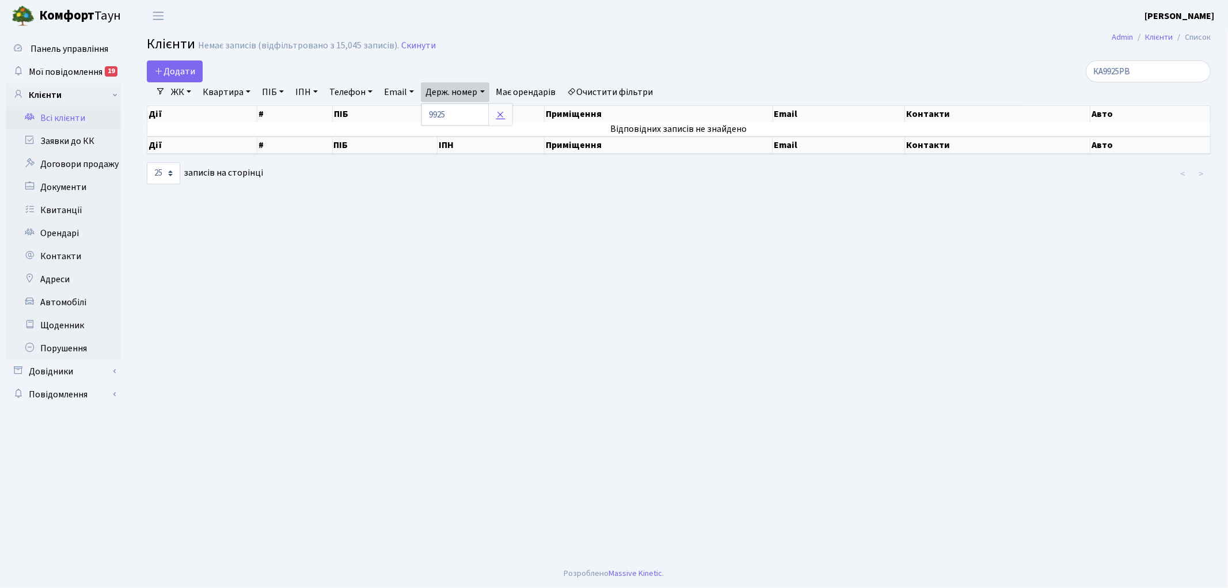
click at [504, 113] on icon at bounding box center [500, 114] width 9 height 9
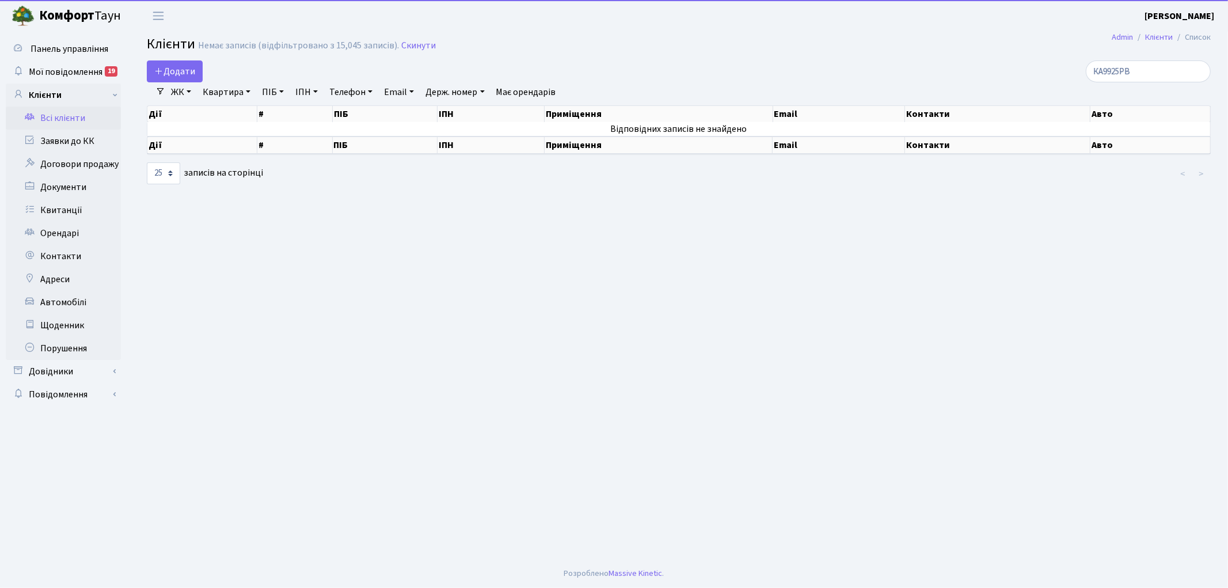
click at [478, 95] on link "Держ. номер" at bounding box center [455, 92] width 68 height 20
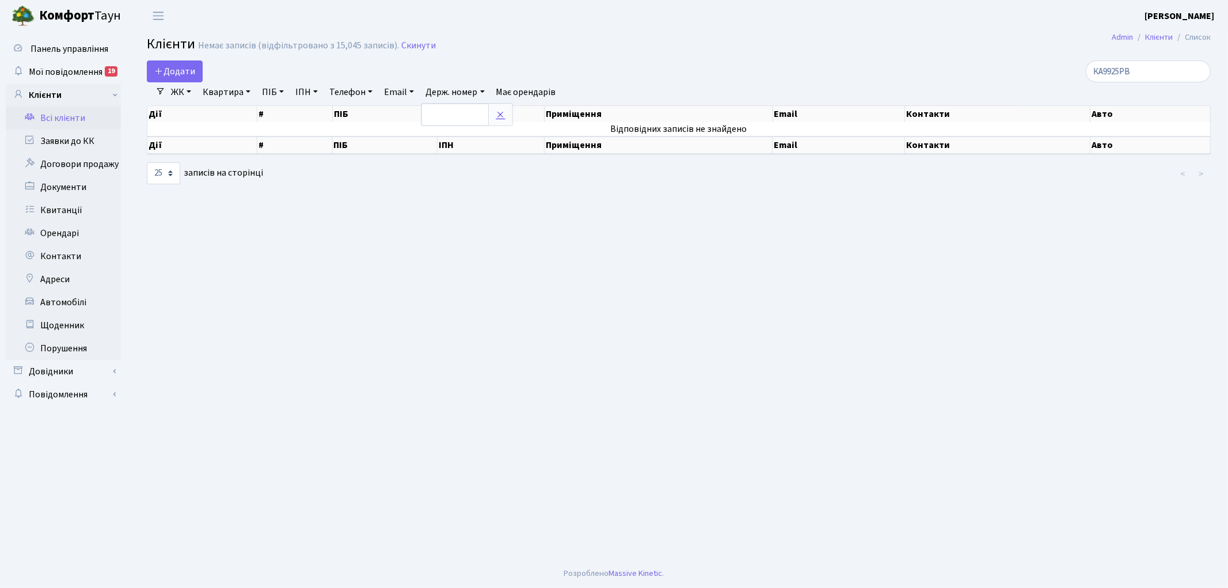
click at [503, 114] on icon at bounding box center [500, 114] width 9 height 9
click at [75, 282] on link "Адреси" at bounding box center [63, 279] width 115 height 23
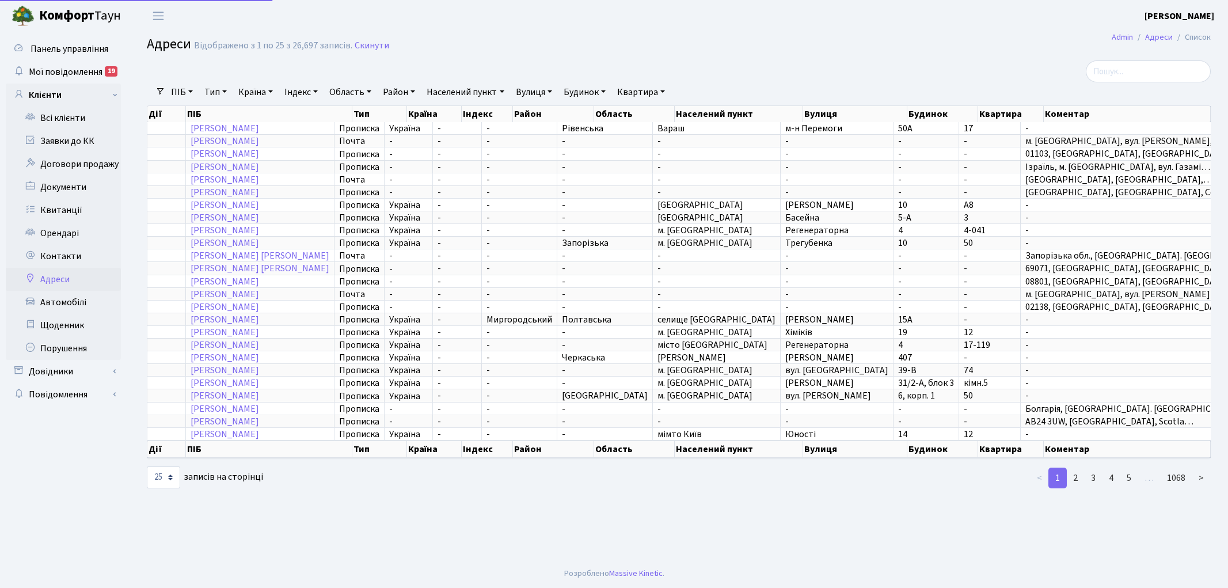
select select "25"
click at [64, 302] on link "Автомобілі" at bounding box center [63, 302] width 115 height 23
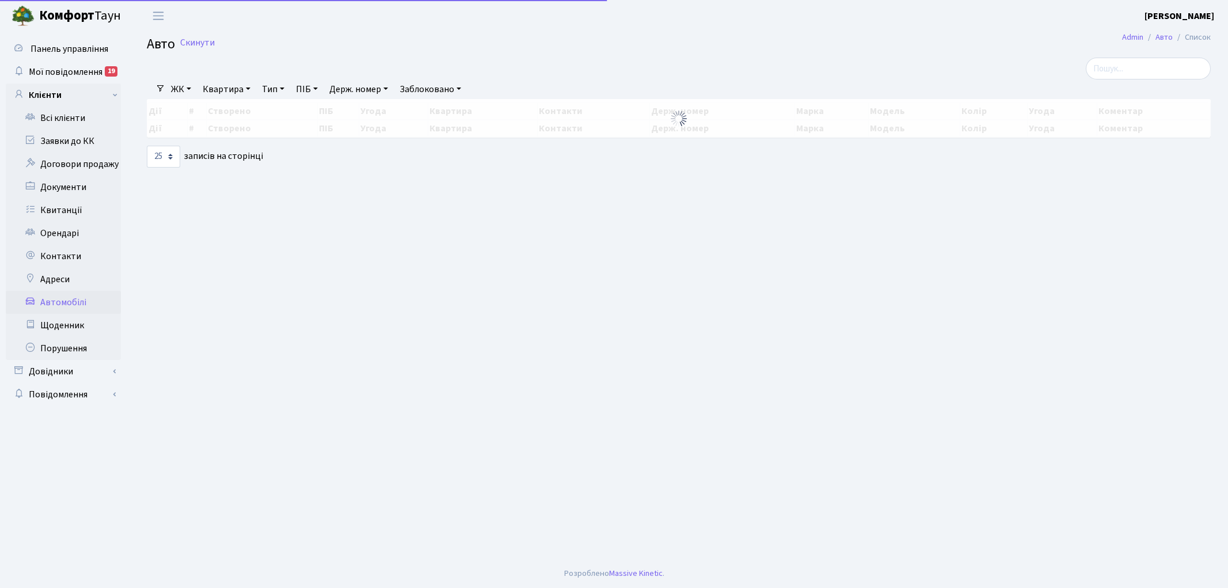
select select "25"
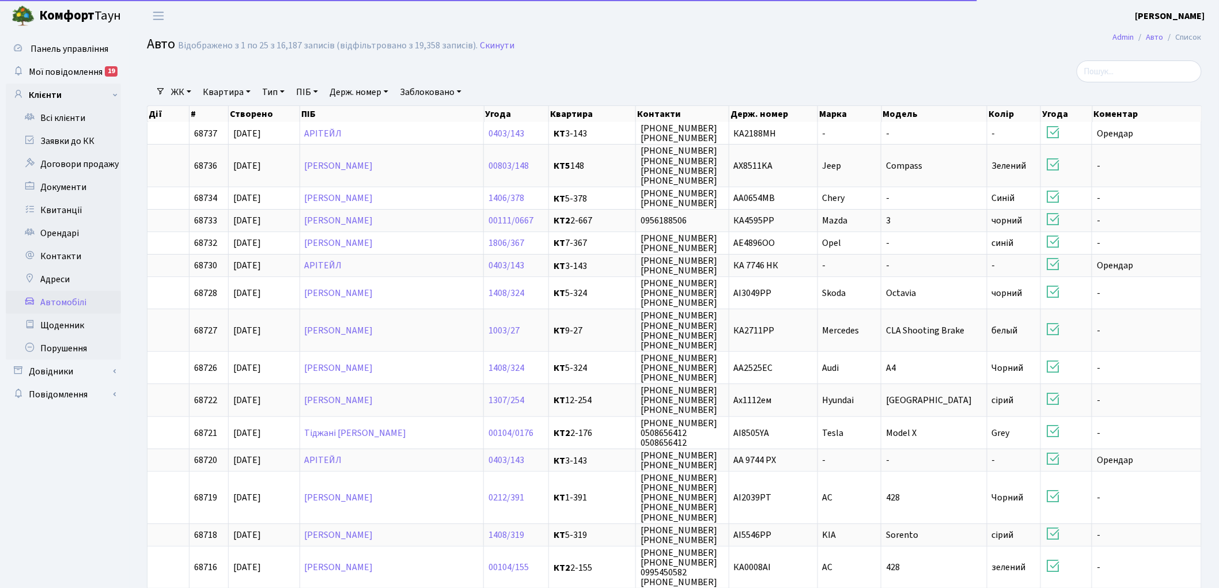
click at [353, 97] on link "Держ. номер" at bounding box center [359, 92] width 68 height 20
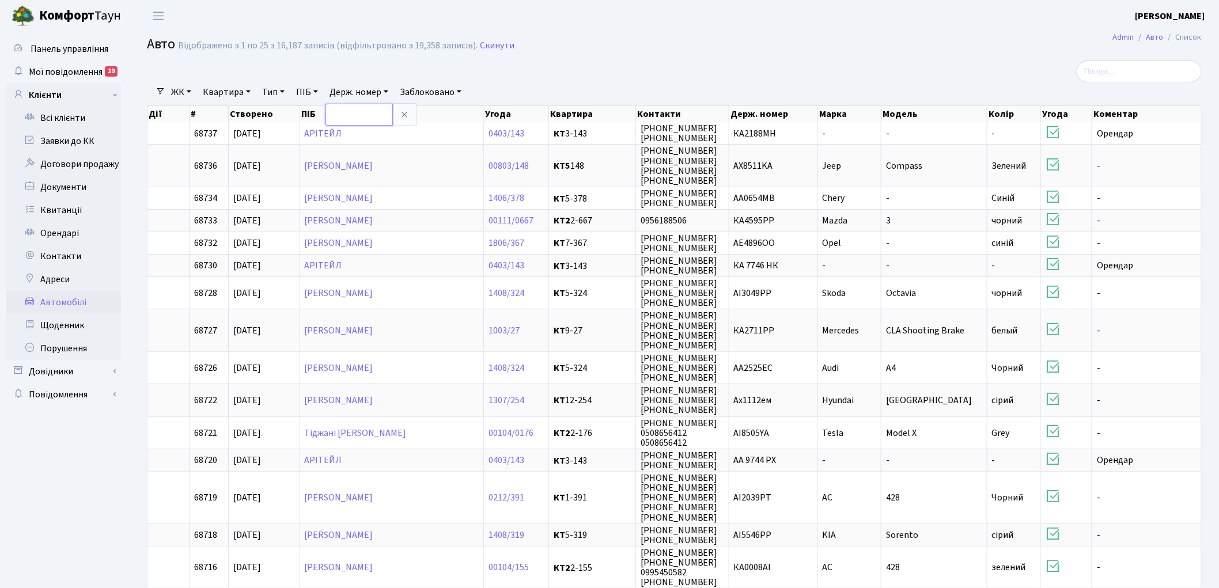
click at [370, 106] on input "text" at bounding box center [358, 115] width 67 height 22
type input "9925"
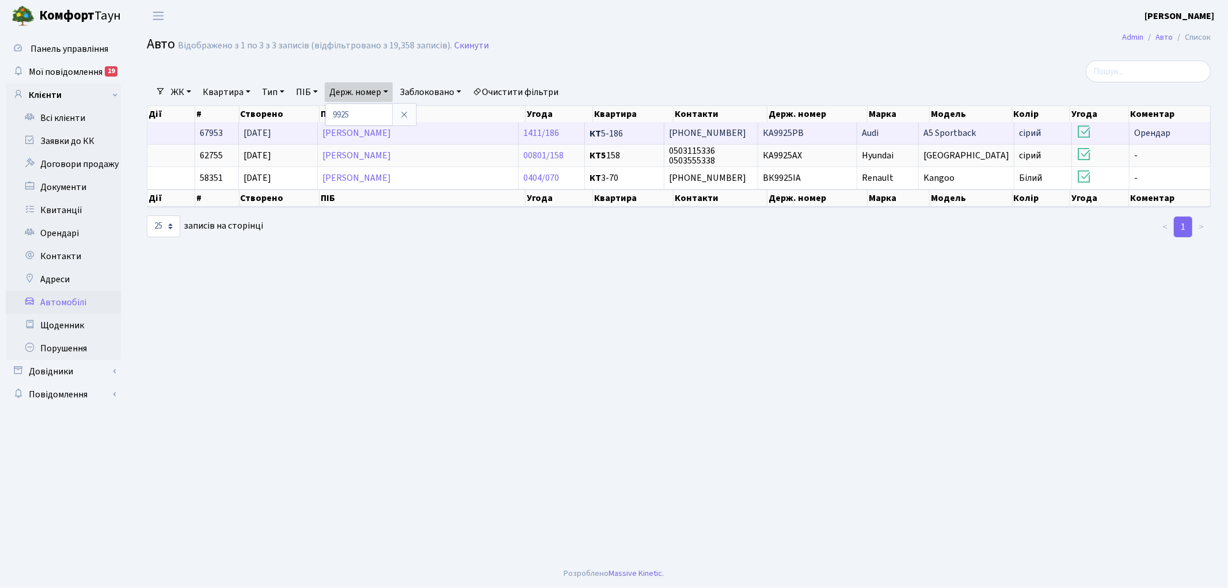
click at [705, 130] on span "[PHONE_NUMBER]" at bounding box center [707, 133] width 77 height 13
click at [753, 137] on td "[PHONE_NUMBER]" at bounding box center [711, 133] width 93 height 22
click at [343, 130] on link "[PERSON_NAME]" at bounding box center [356, 133] width 69 height 13
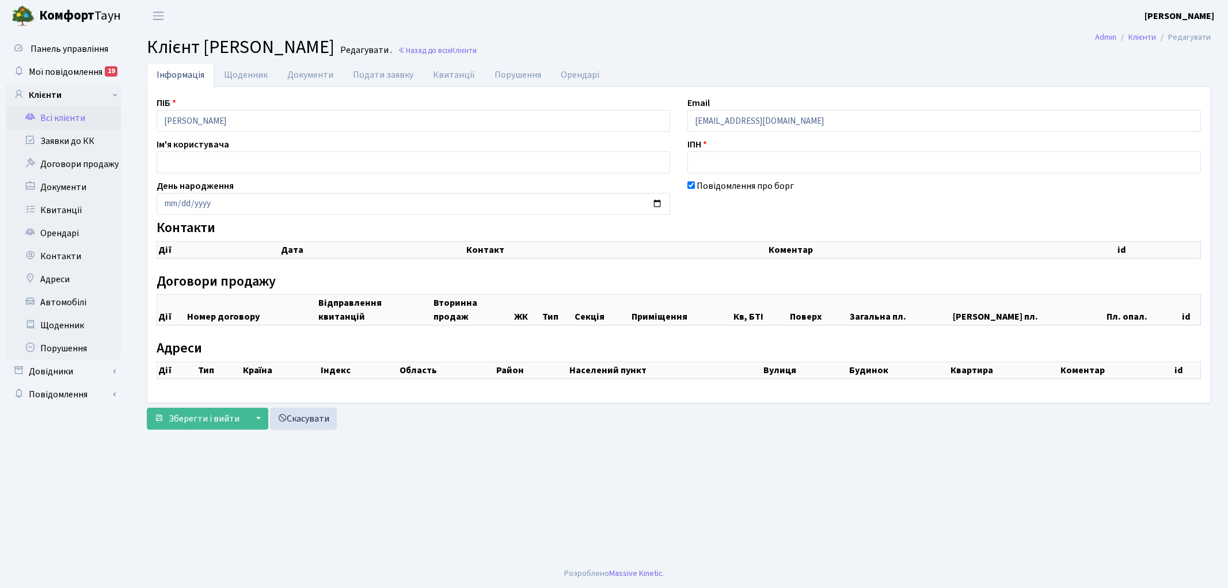
checkbox input "true"
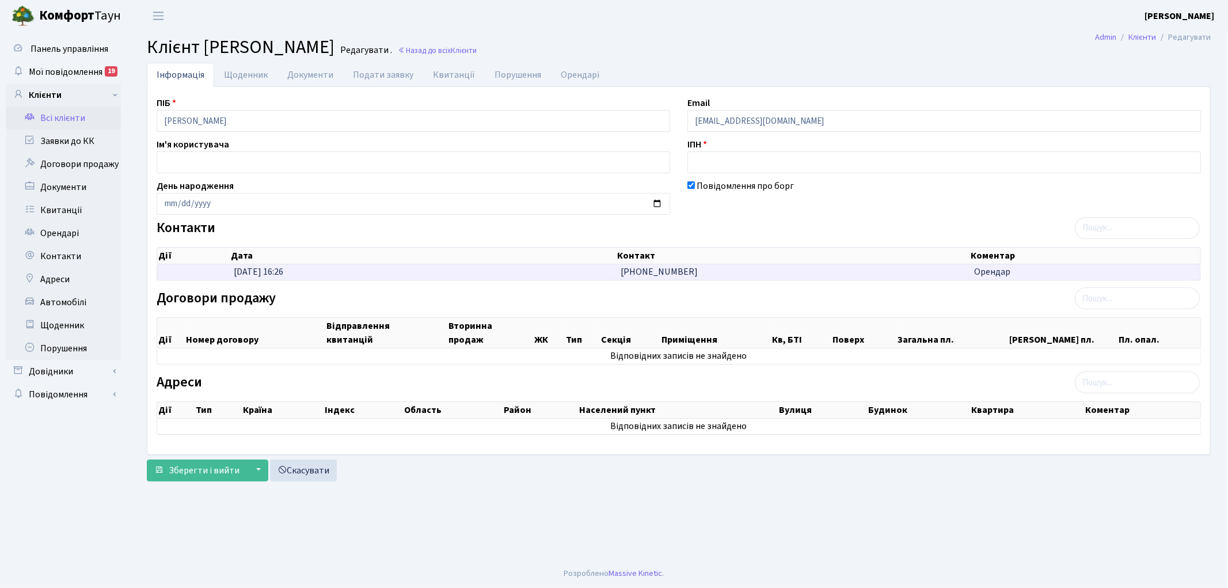
click at [818, 275] on td "[PHONE_NUMBER]" at bounding box center [793, 272] width 354 height 16
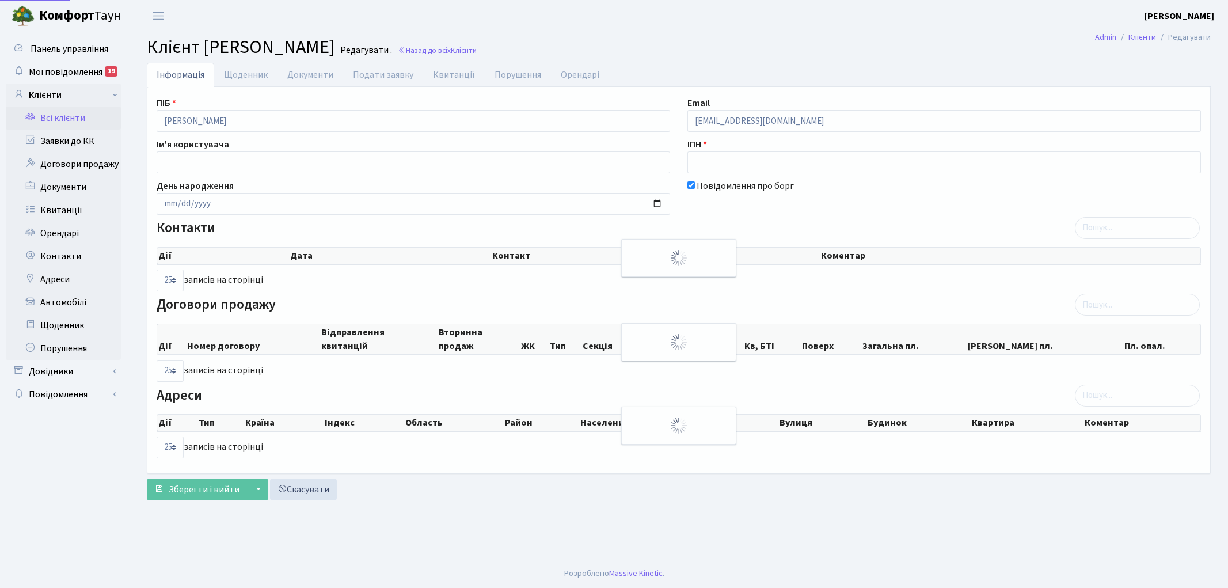
select select "25"
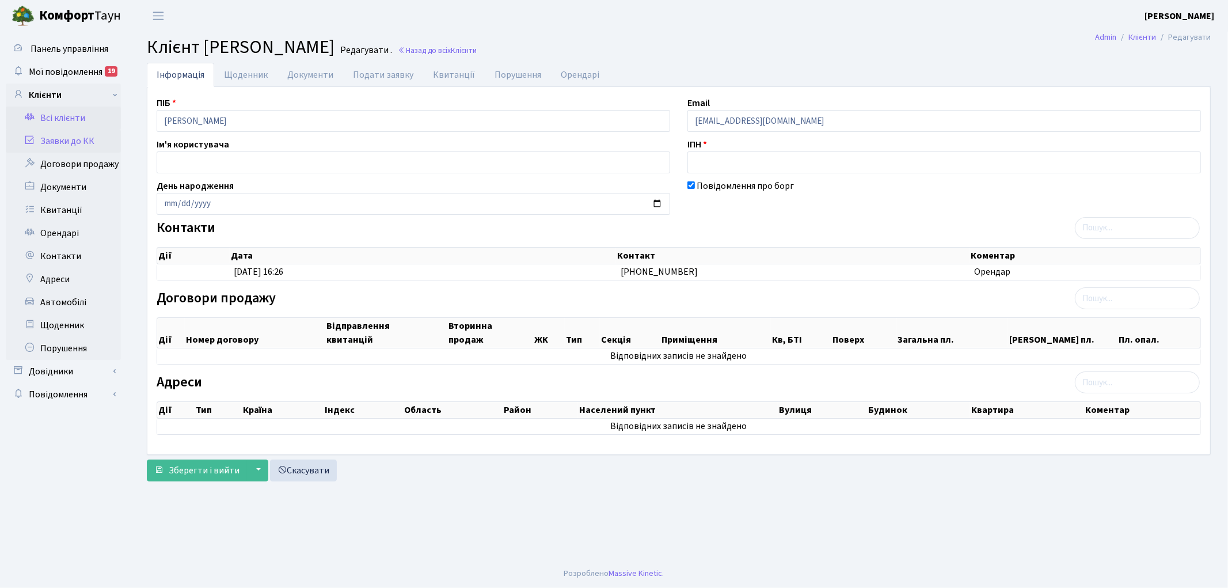
click at [53, 139] on link "Заявки до КК" at bounding box center [63, 141] width 115 height 23
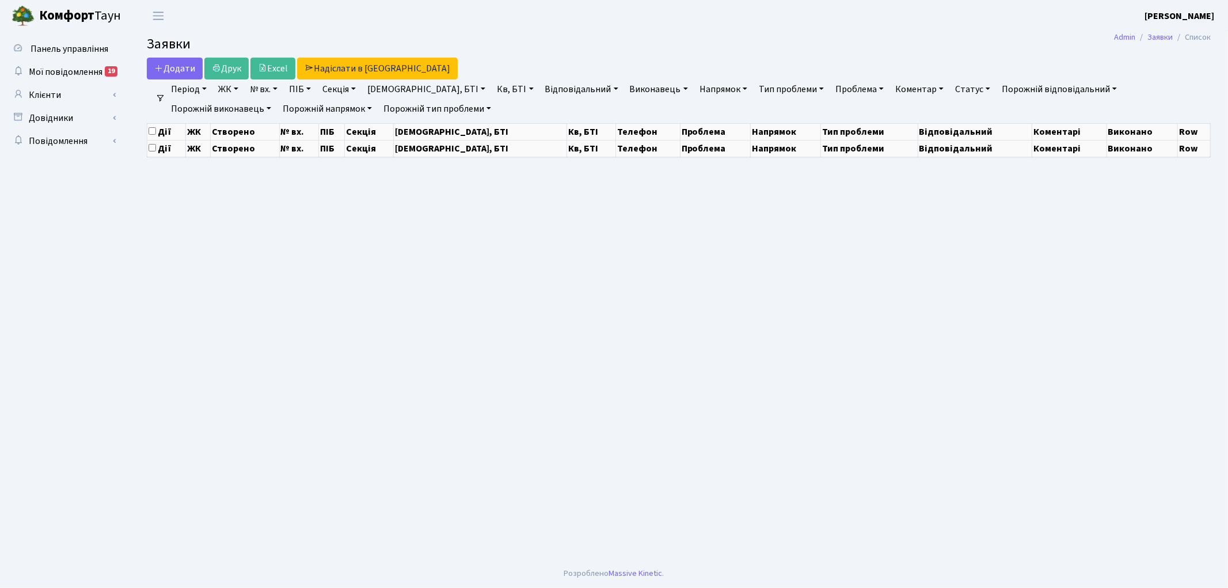
select select "25"
